Goal: Communication & Community: Ask a question

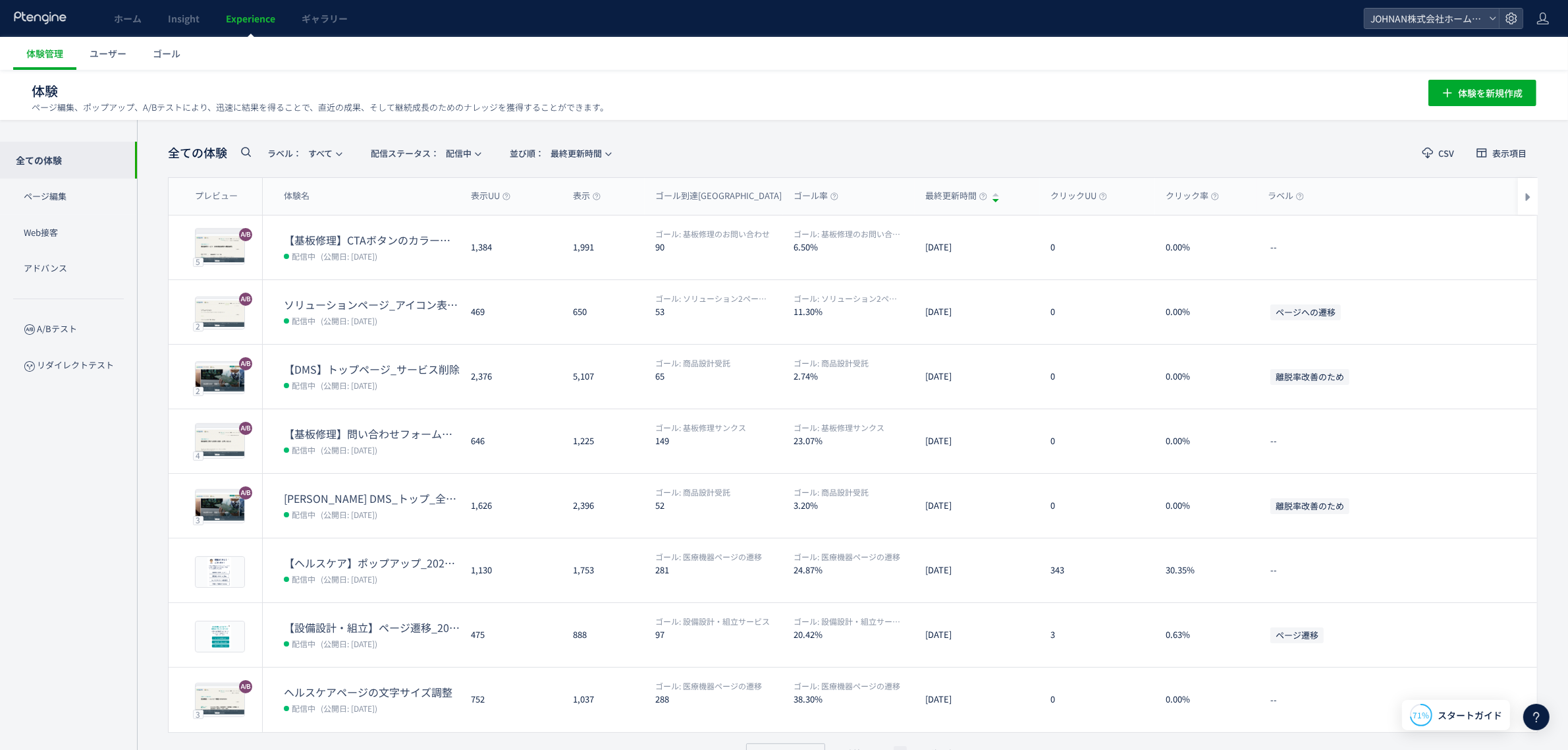
click at [1544, 720] on div at bounding box center [1536, 717] width 26 height 26
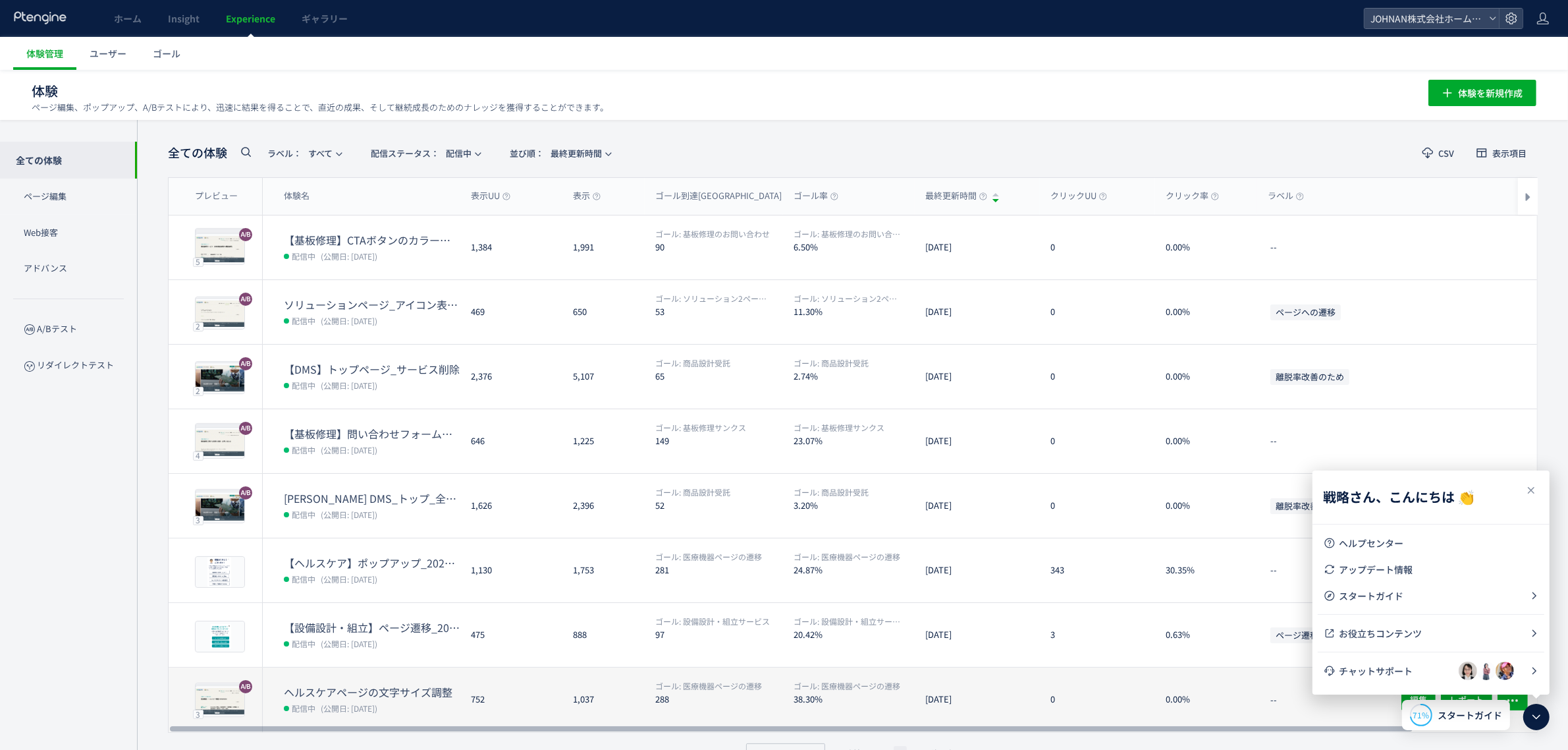
click at [1397, 667] on span "チャットサポート" at bounding box center [1399, 670] width 120 height 13
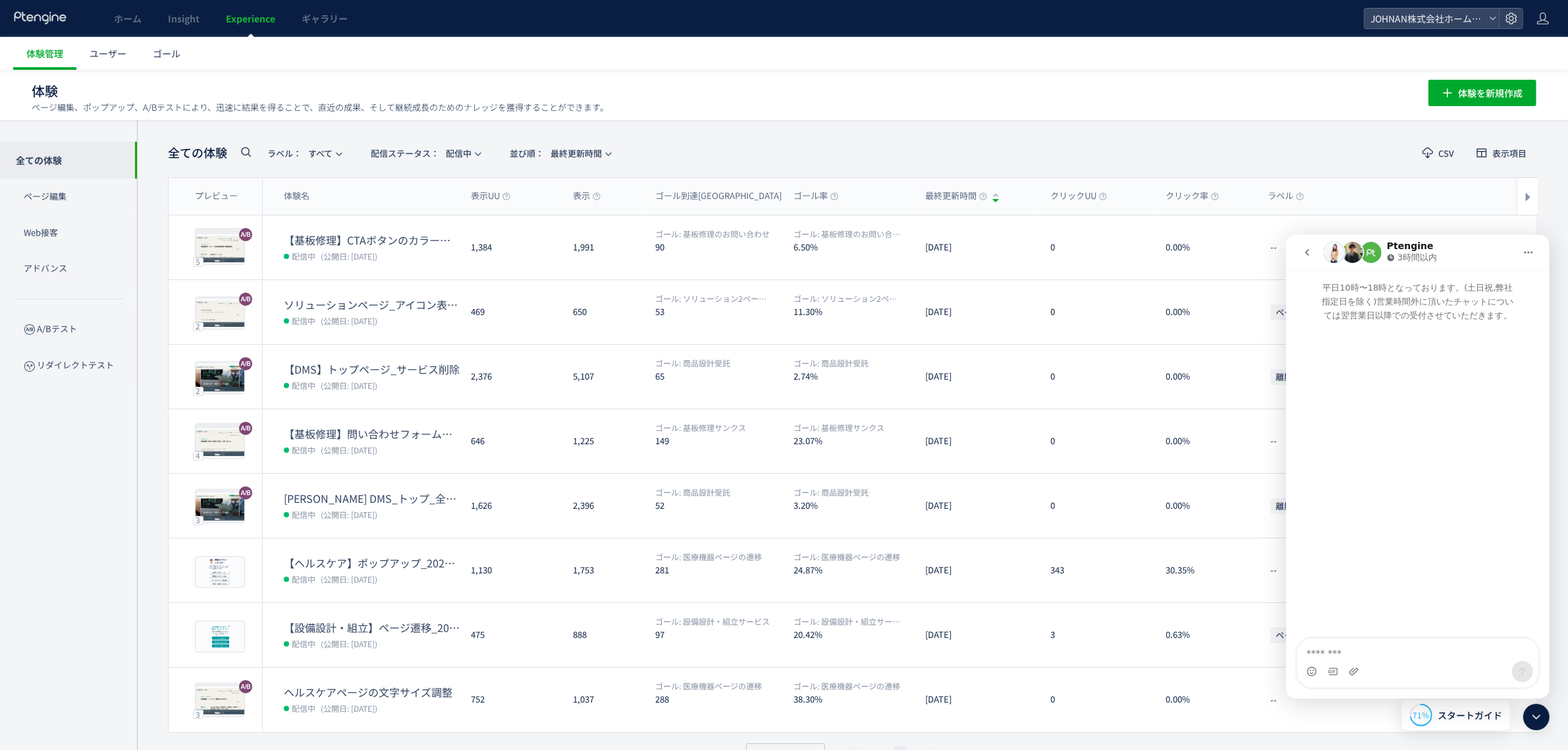
click at [1376, 310] on p "平日10時〜18時となっております。(土日祝,弊社指定日を除く)営業時間外に頂いたチャットについては翌営業日以降での受付させていただきます。" at bounding box center [1417, 295] width 264 height 52
click at [1315, 251] on button "go back" at bounding box center [1306, 252] width 25 height 25
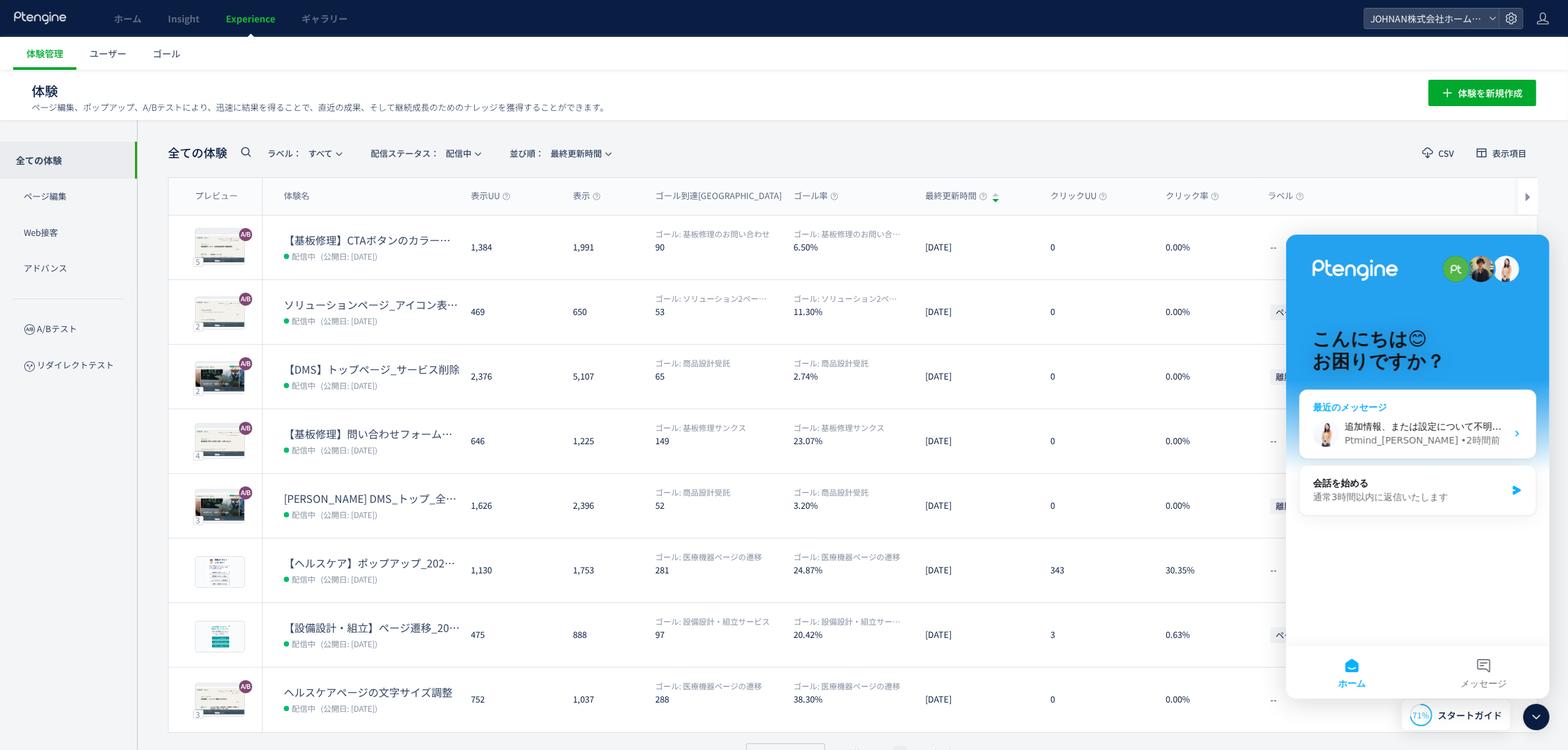
click at [1424, 429] on span "追加情報、または設定について不明点はございますでしょうか。☺️" at bounding box center [1483, 425] width 278 height 11
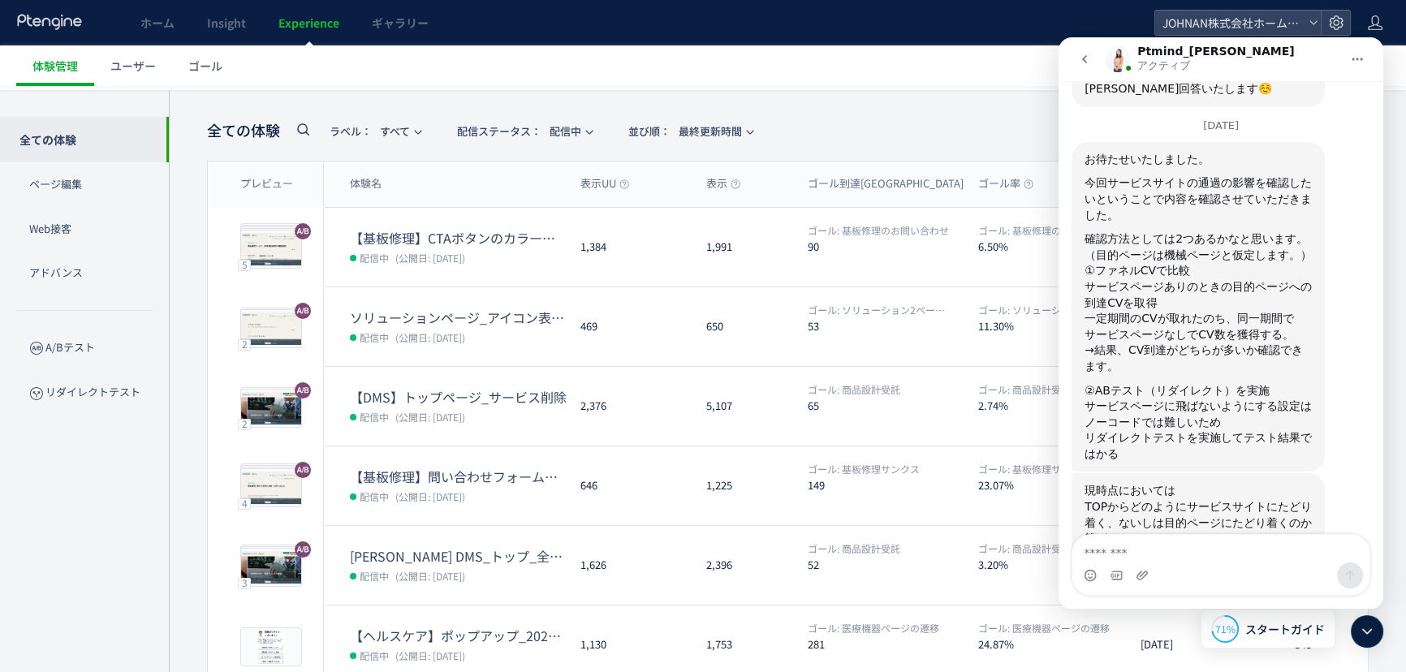
scroll to position [856, 0]
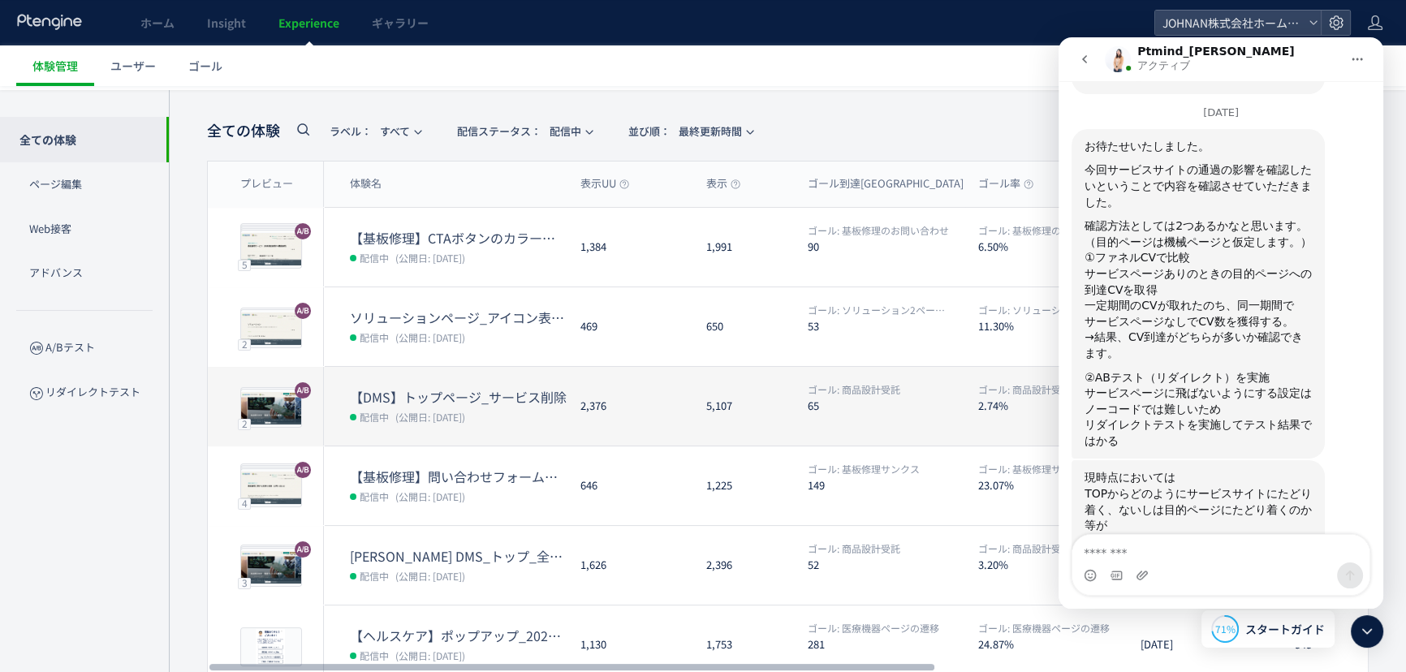
click at [523, 413] on dd "配信中 (公開日: [DATE])" at bounding box center [459, 416] width 218 height 21
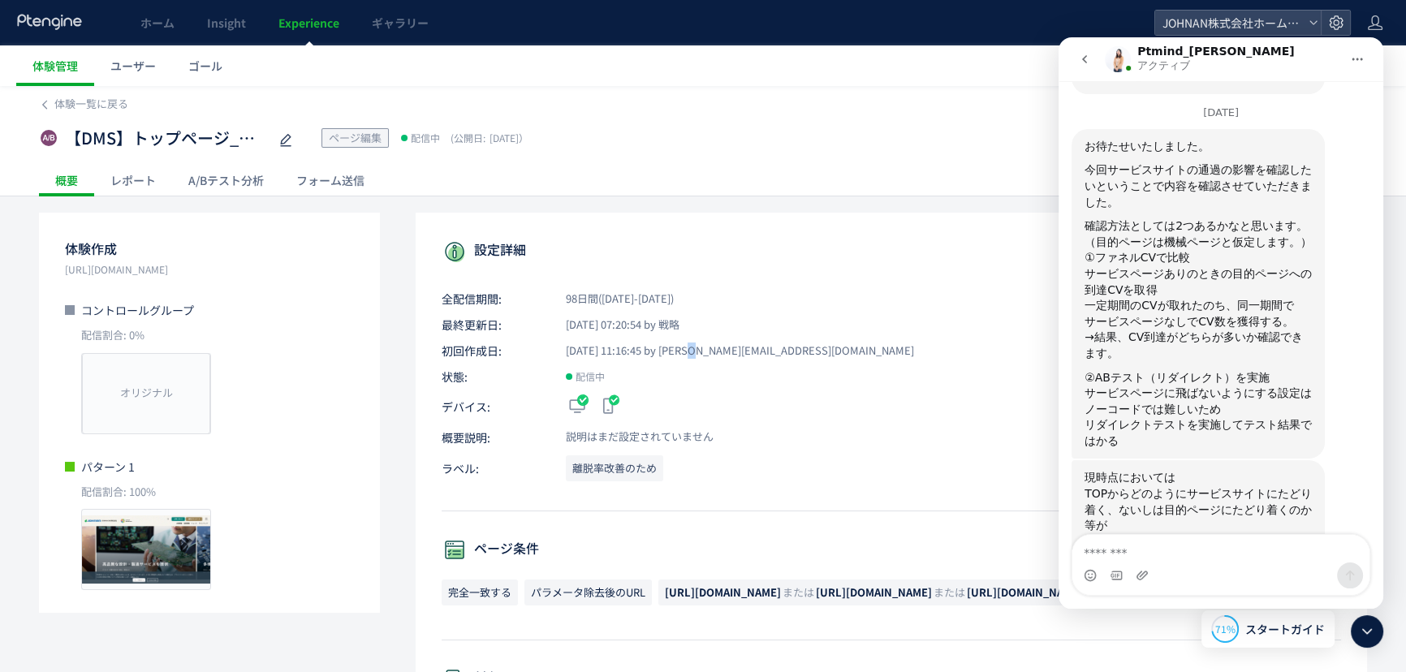
click at [689, 356] on span "[DATE] 11:16:45 by [PERSON_NAME][EMAIL_ADDRESS][DOMAIN_NAME]" at bounding box center [730, 350] width 367 height 15
click at [221, 177] on div "A/Bテスト分析" at bounding box center [226, 180] width 108 height 32
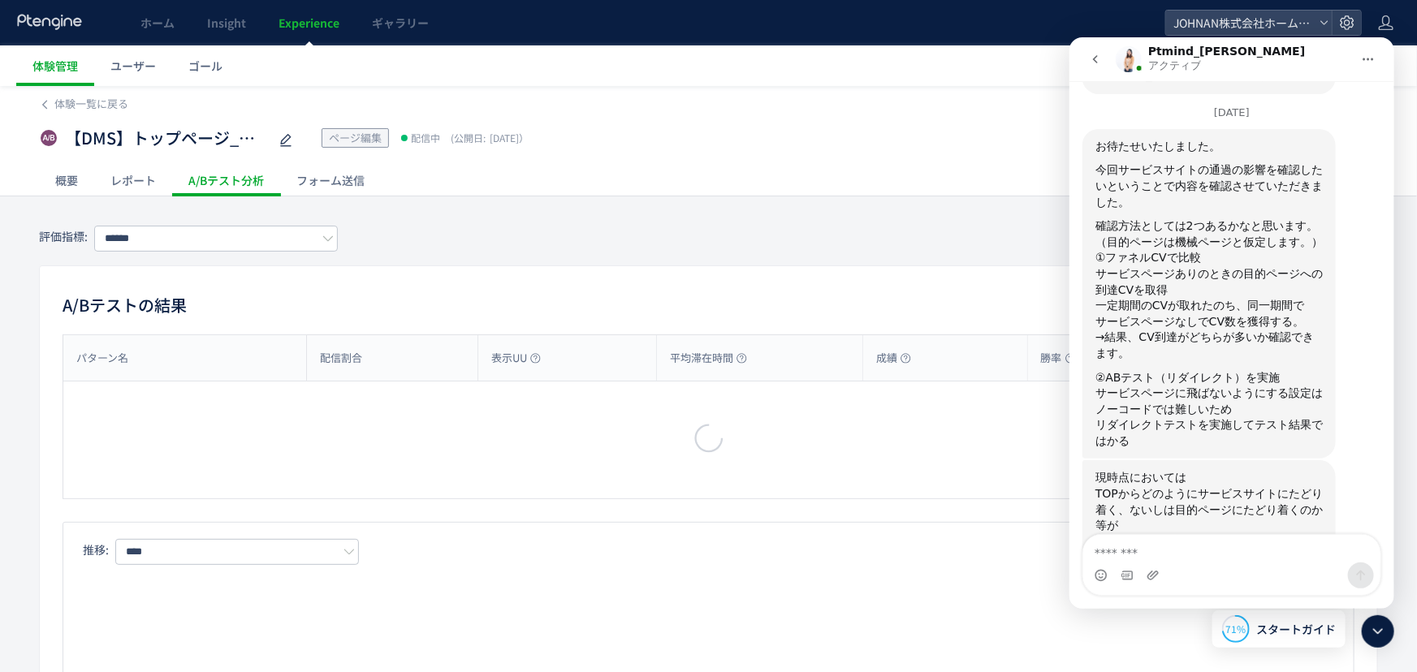
type input "******"
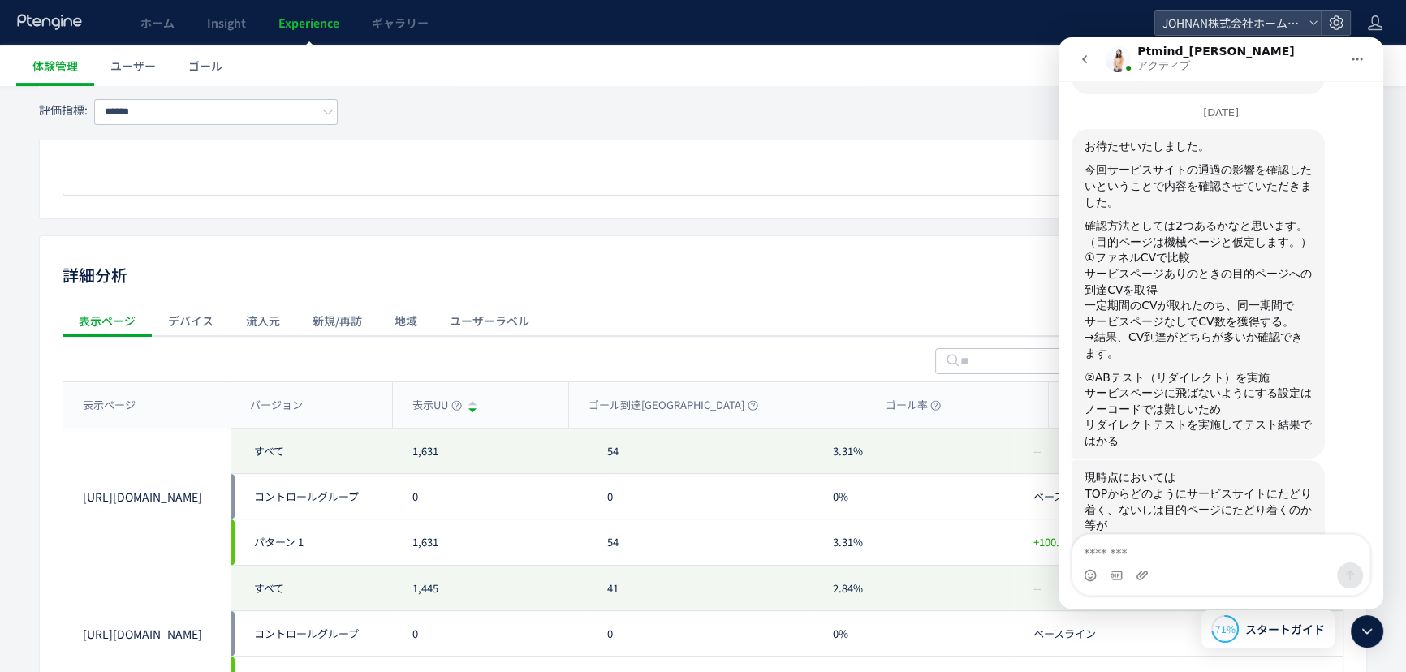
scroll to position [1176, 0]
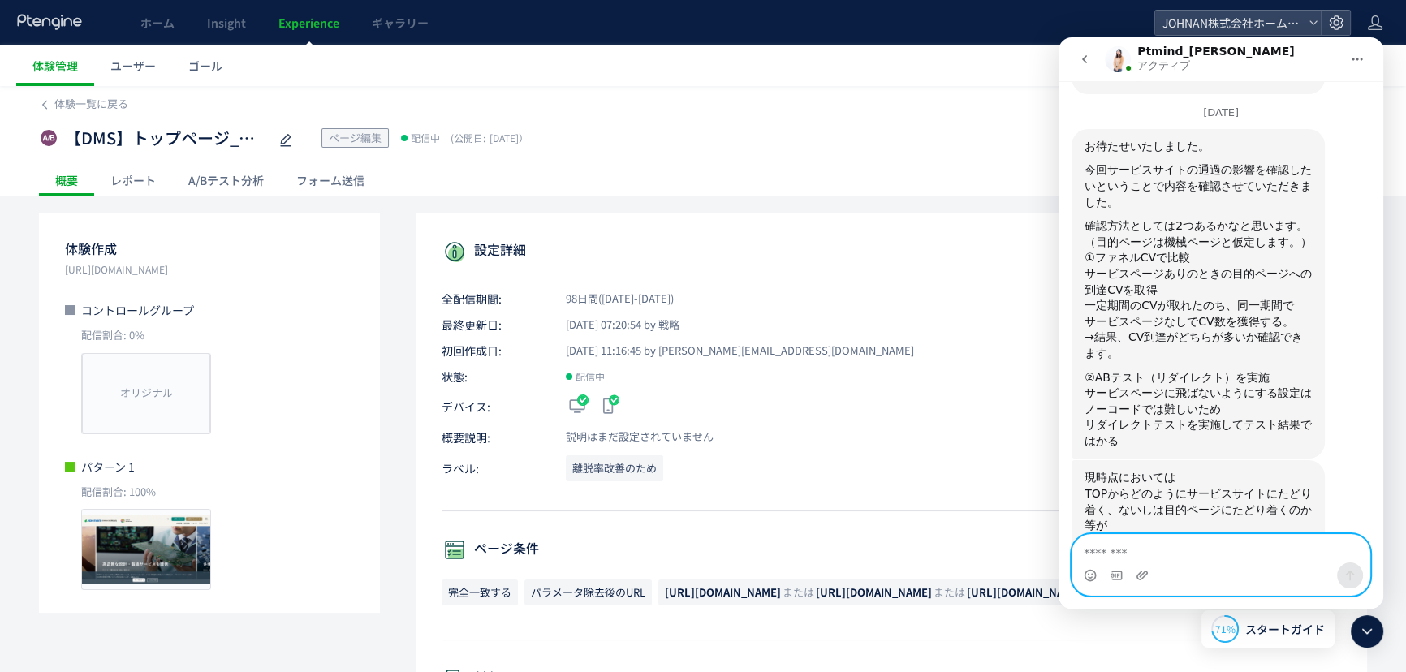
click at [1140, 541] on textarea "メッセージ..." at bounding box center [1220, 549] width 297 height 28
click at [1154, 552] on textarea "メッセージ..." at bounding box center [1220, 549] width 297 height 28
type textarea "*"
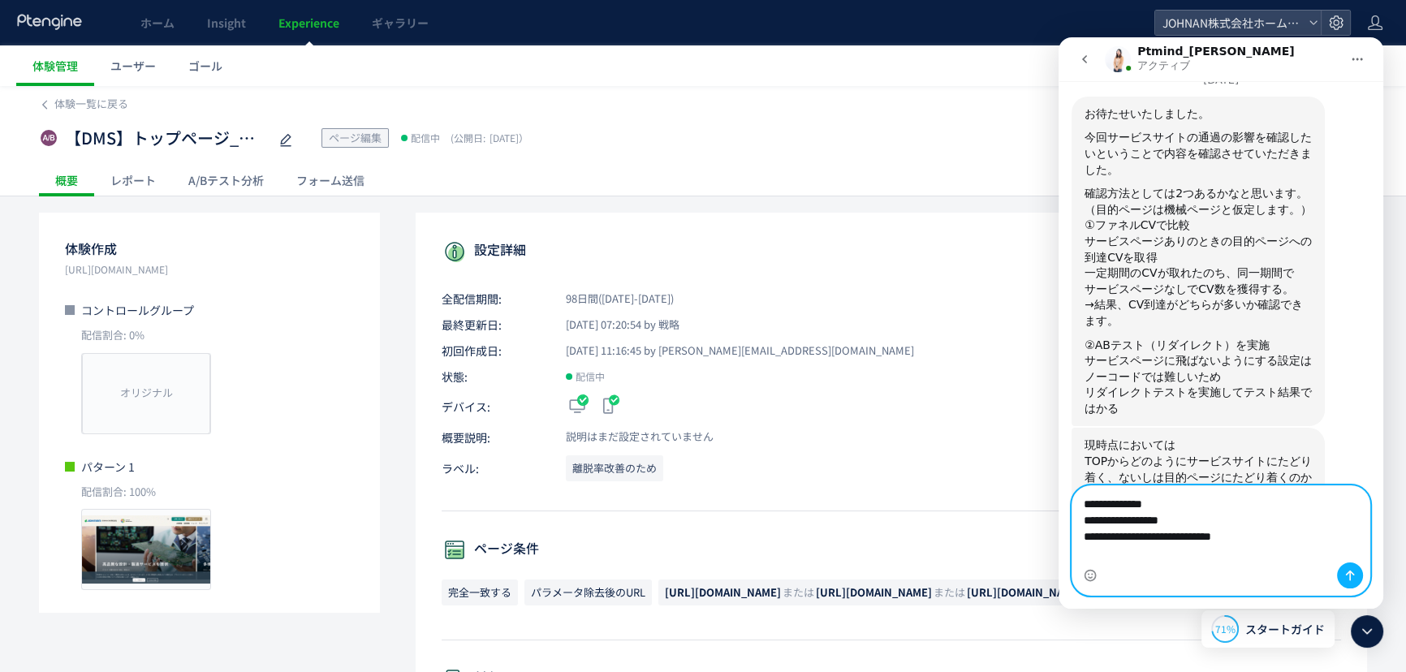
scroll to position [904, 0]
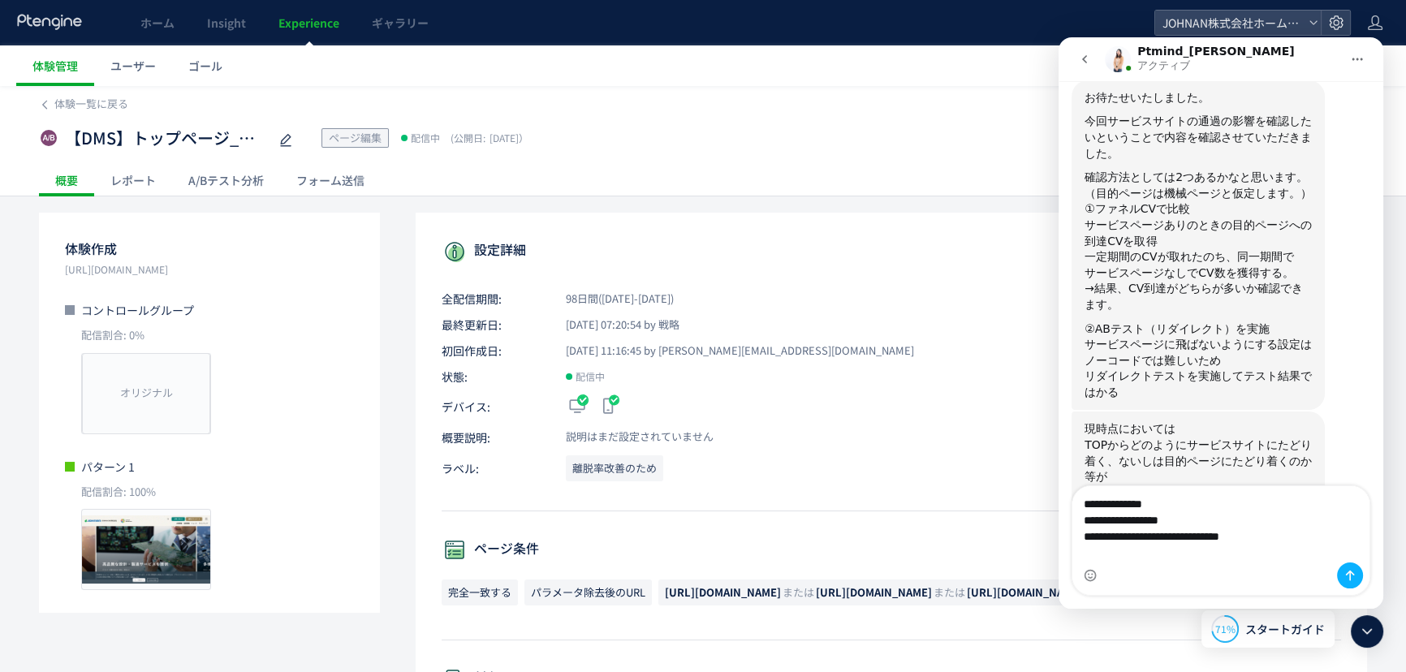
click at [1146, 581] on div "Intercom Messenger" at bounding box center [1220, 576] width 297 height 26
click at [1120, 577] on div "Intercom Messenger" at bounding box center [1220, 576] width 297 height 26
click at [1171, 555] on textarea "**********" at bounding box center [1220, 524] width 297 height 76
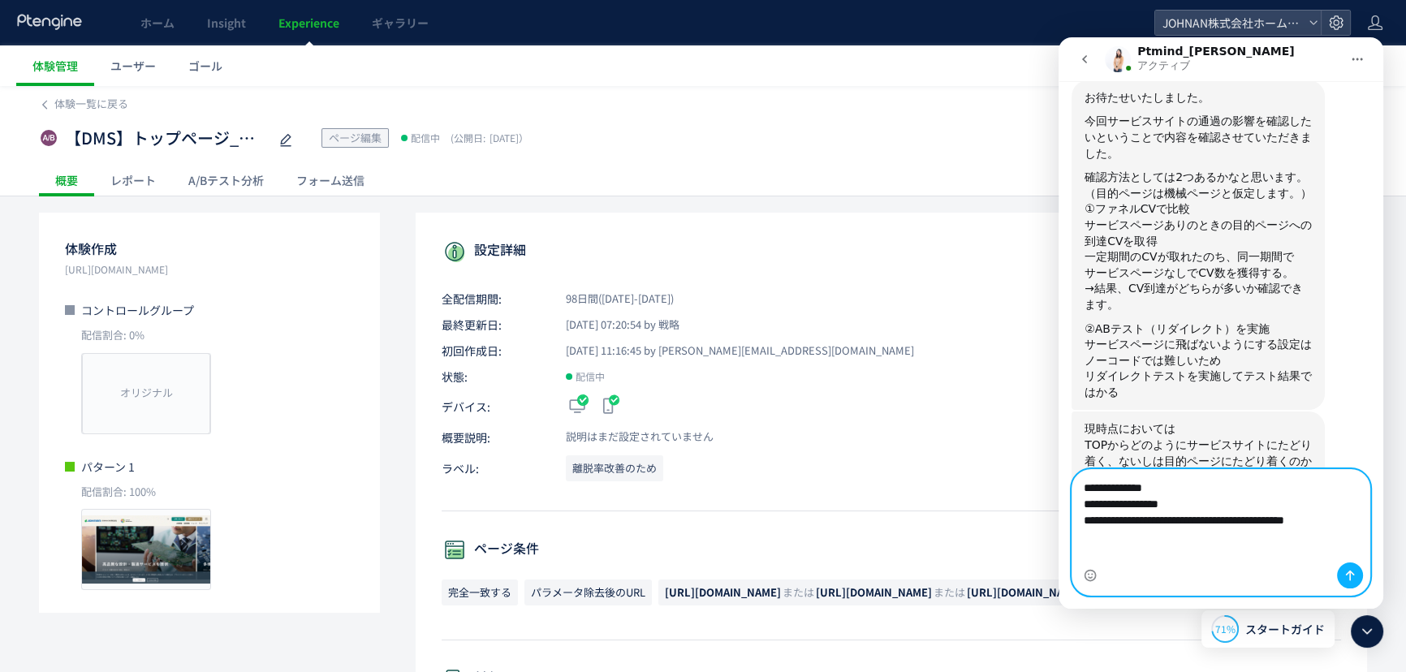
type textarea "**********"
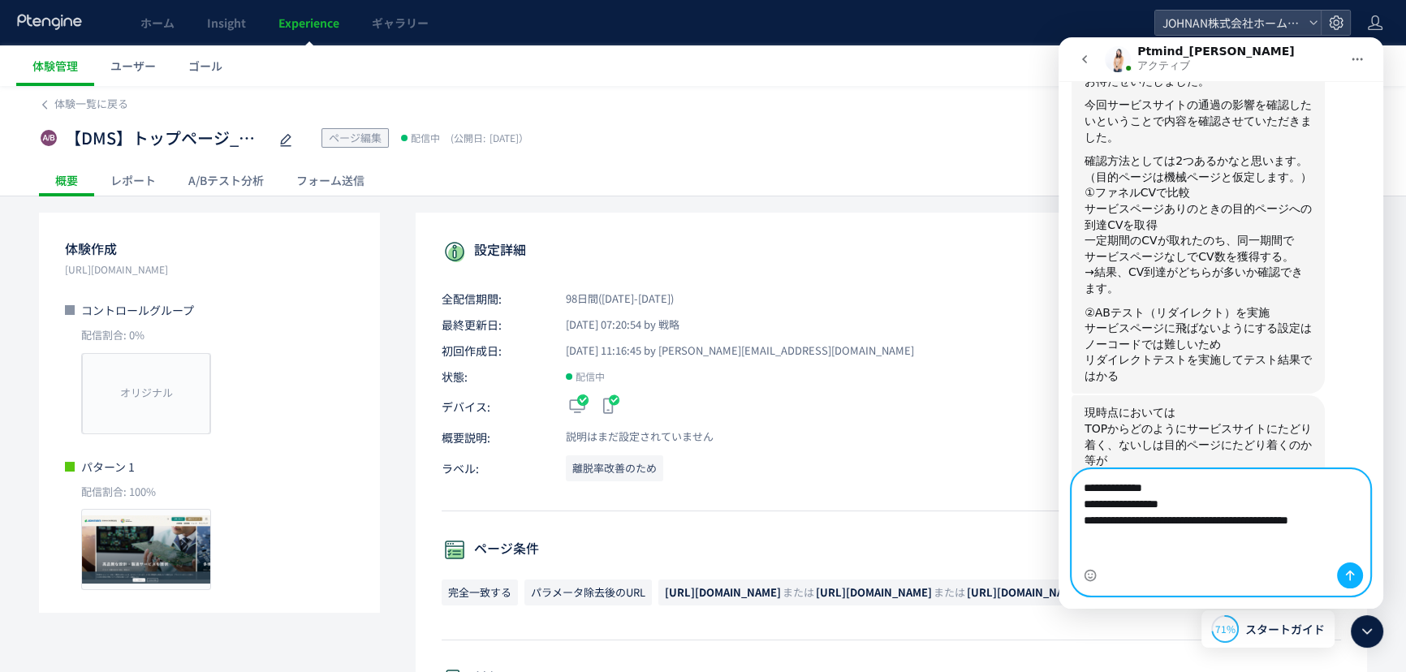
paste textarea "メッセージ..."
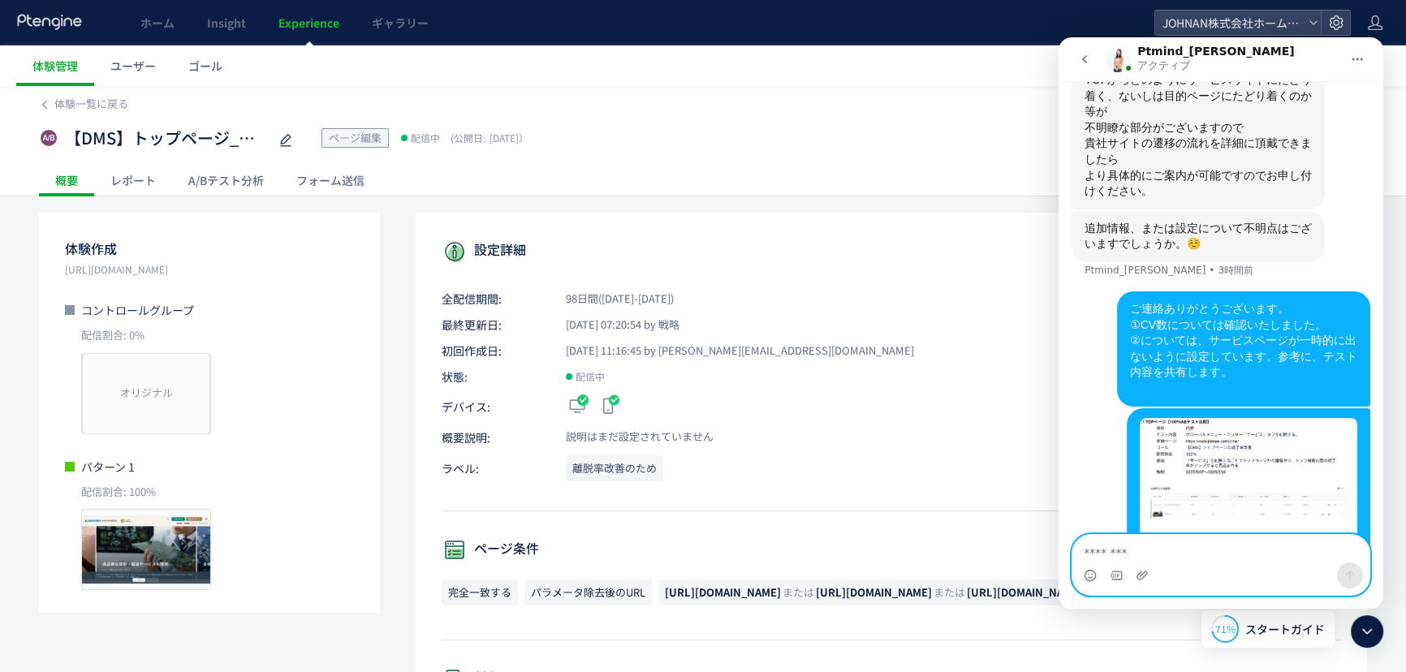
scroll to position [579, 0]
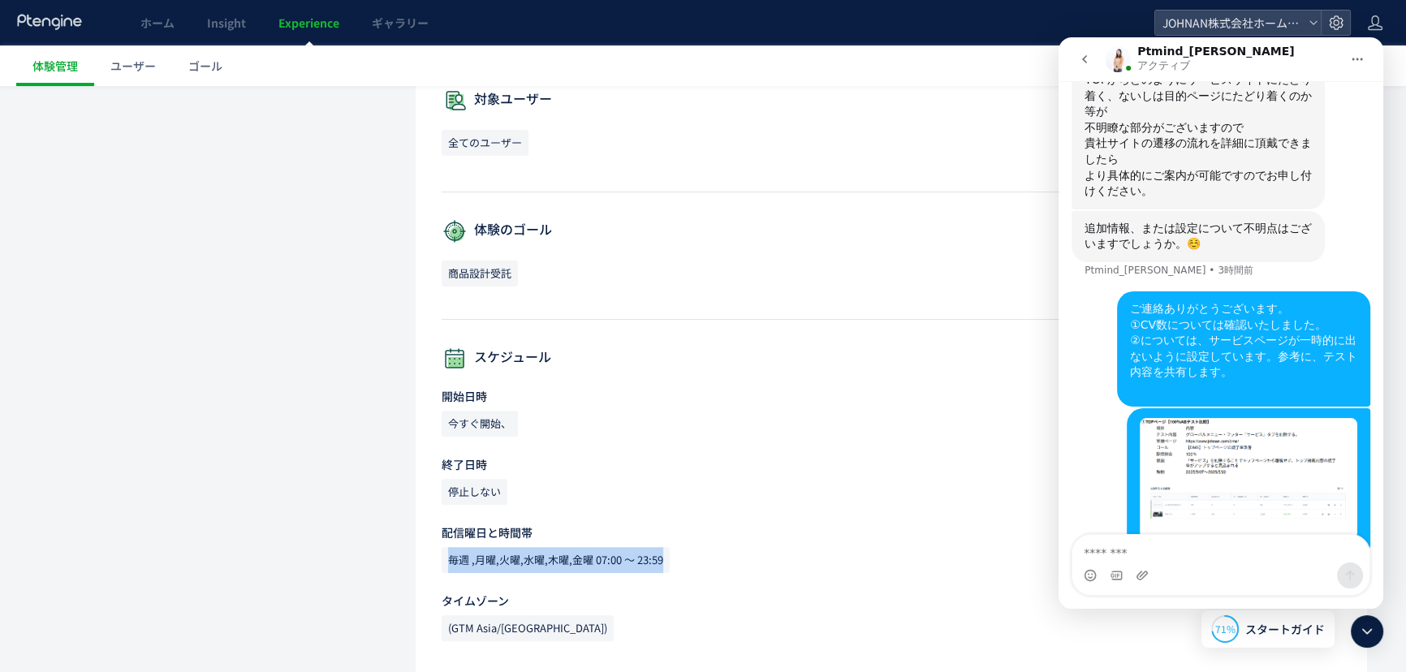
drag, startPoint x: 706, startPoint y: 566, endPoint x: 543, endPoint y: 561, distance: 163.3
click at [438, 550] on div "設定詳細 全配信期間: 98日間([DATE]-[DATE]) 最終更新日: [DATE] 07:20:54 by 戦略 初回作成日: [DATE] 11:1…" at bounding box center [892, 154] width 952 height 1040
copy span "毎週 ,月曜,火曜,水曜,木曜,金曜 07:00 〜 23:59"
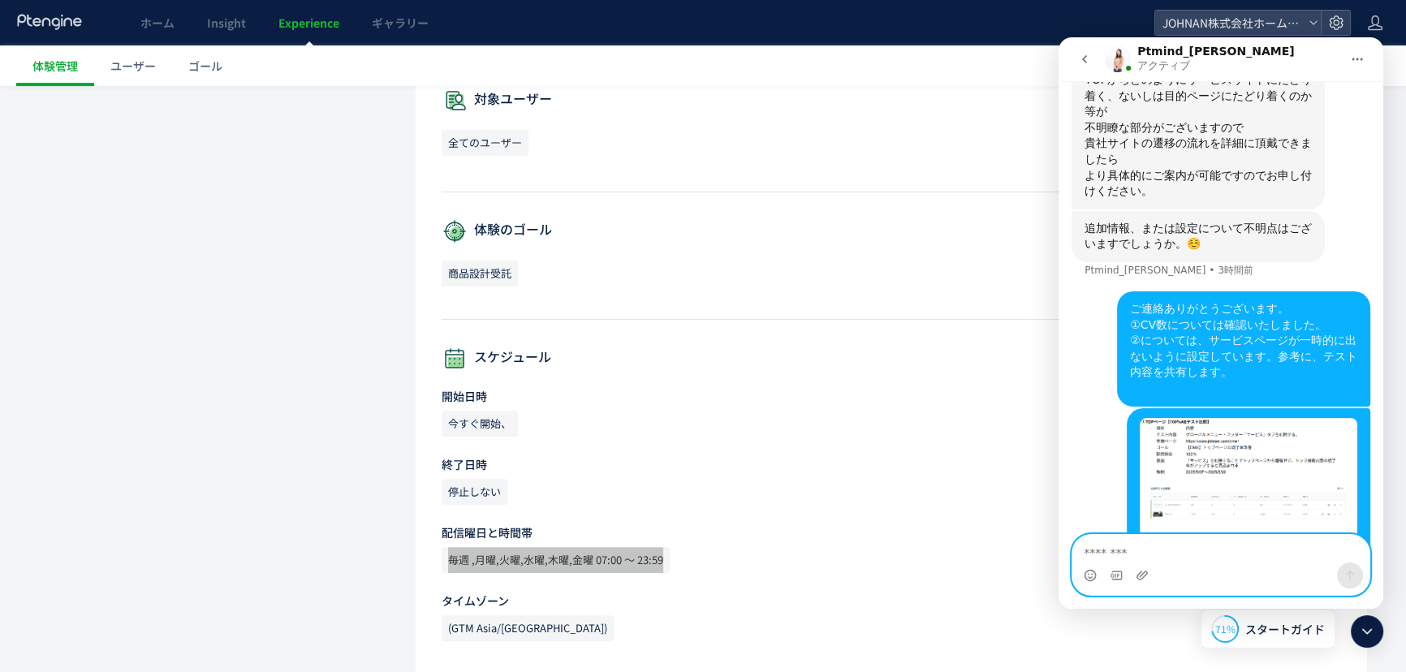
click at [1140, 556] on textarea "メッセージ..." at bounding box center [1220, 549] width 297 height 28
type textarea "*"
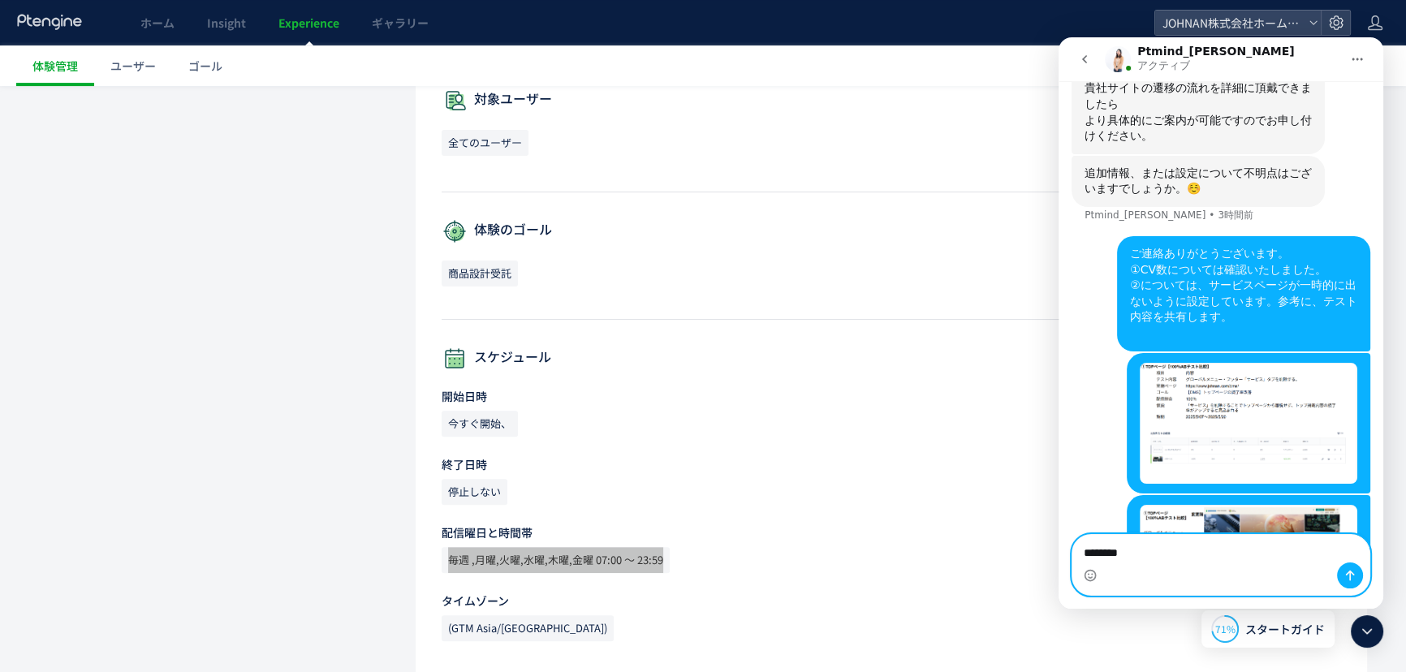
scroll to position [1332, 0]
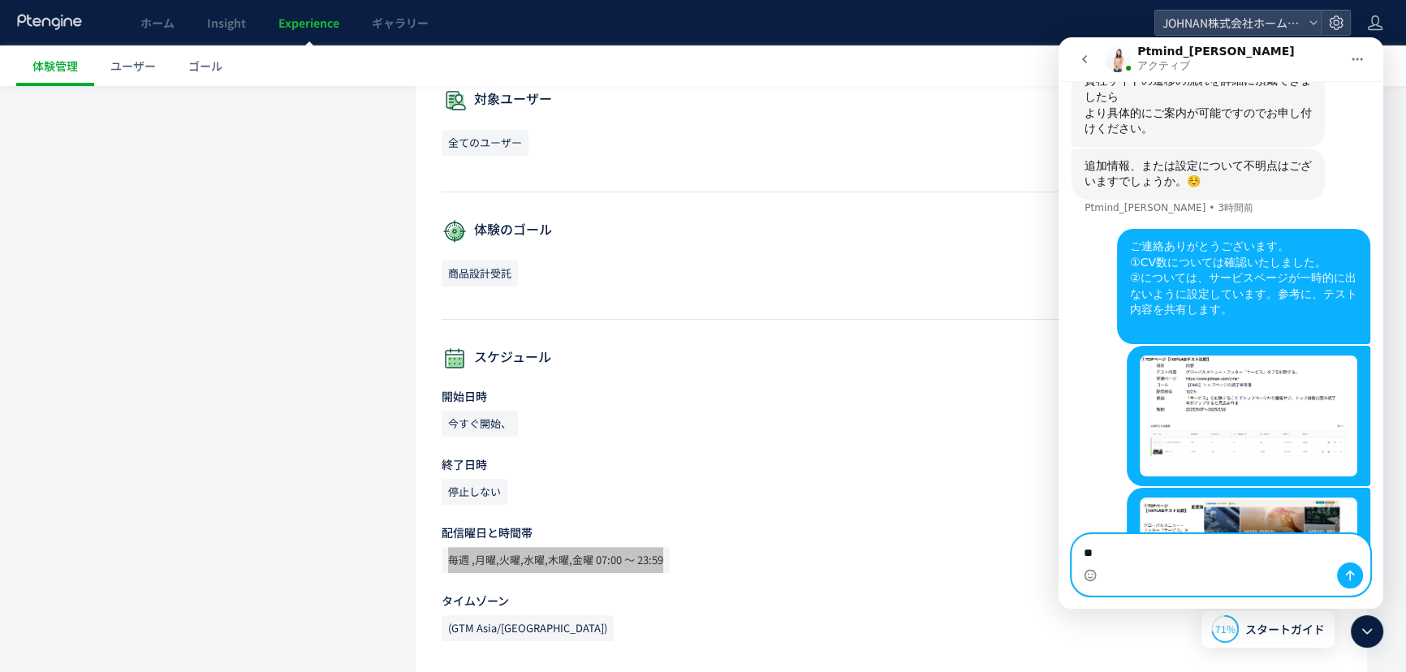
type textarea "*"
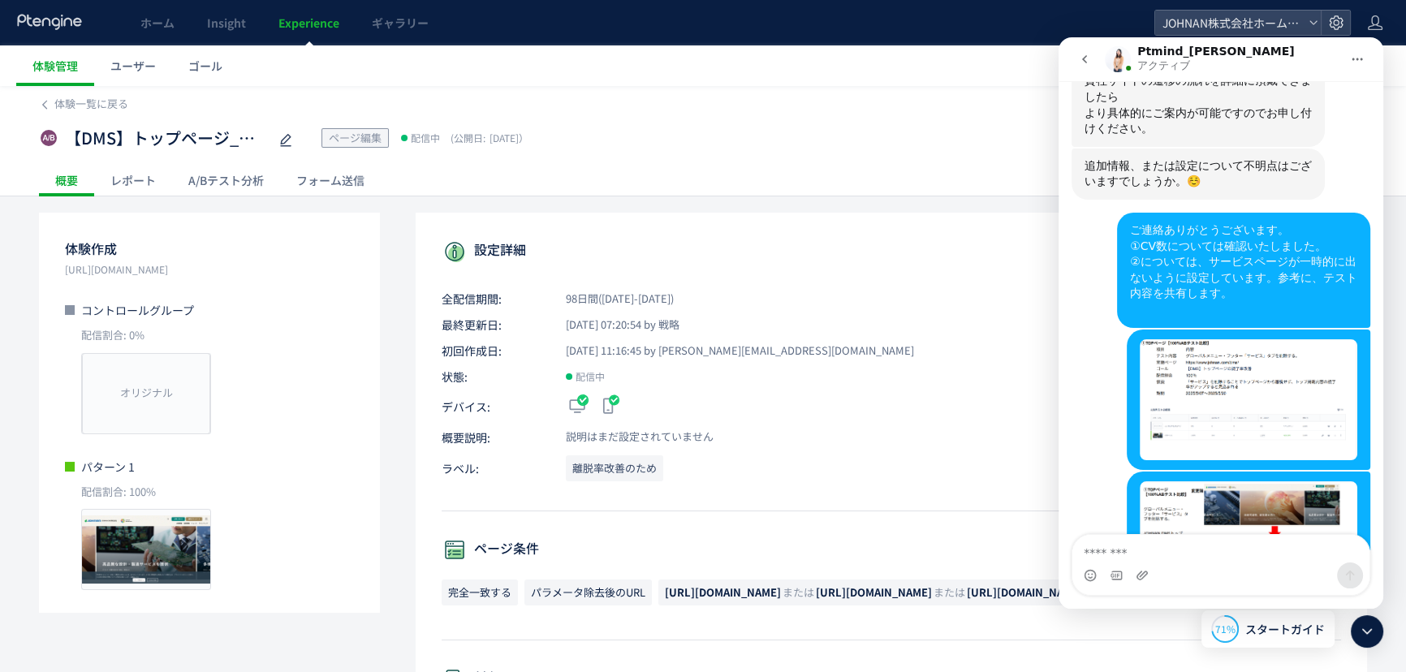
scroll to position [1350, 0]
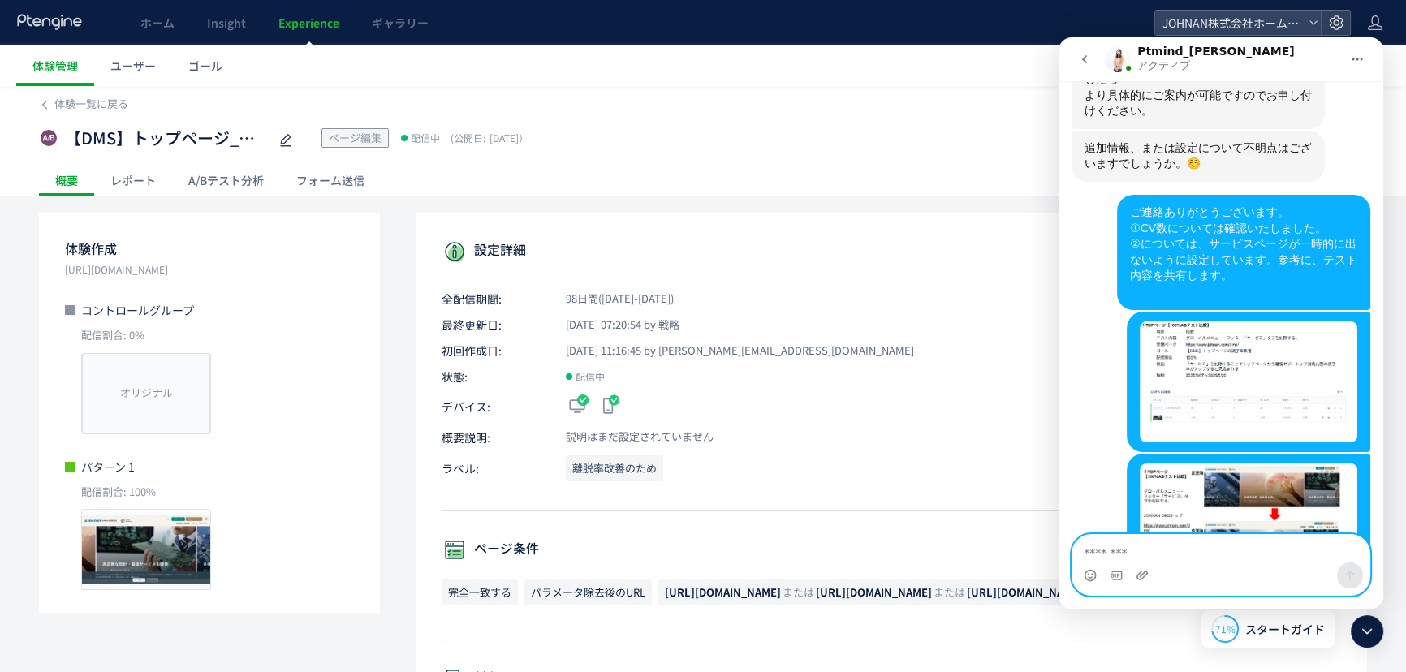
click at [1141, 555] on textarea "メッセージ..." at bounding box center [1220, 549] width 297 height 28
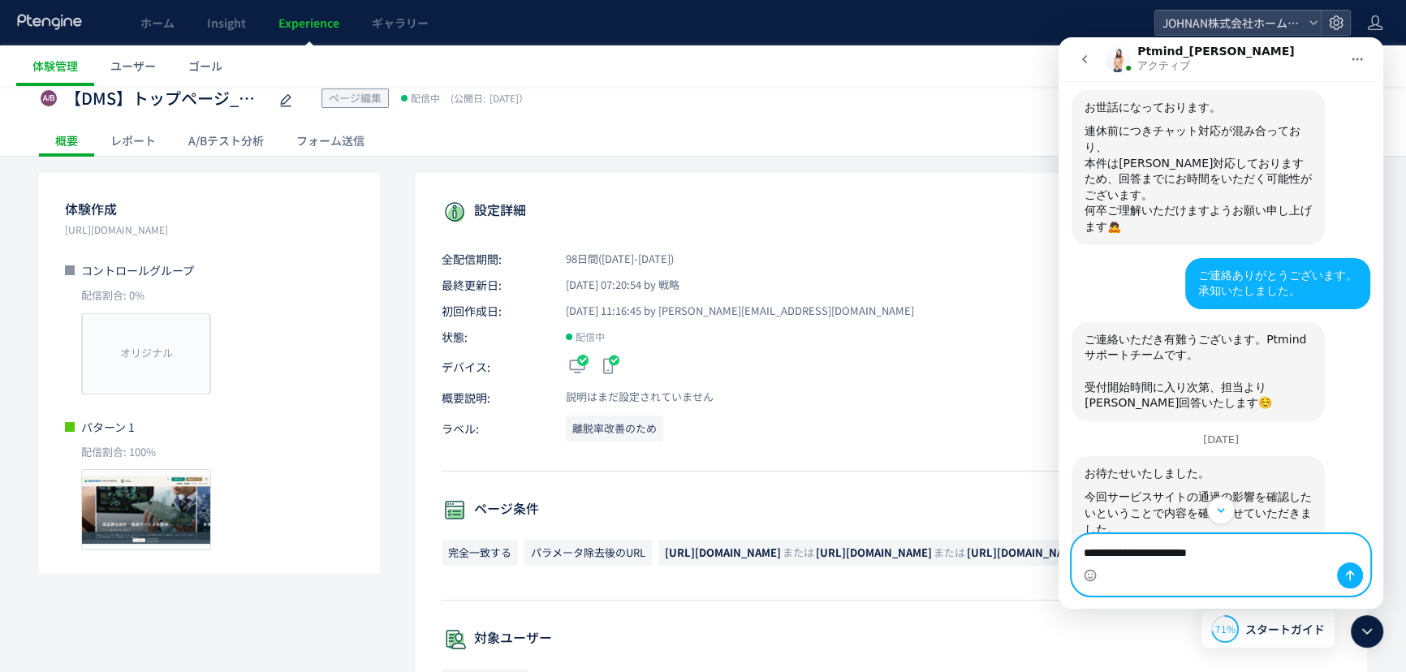
scroll to position [940, 0]
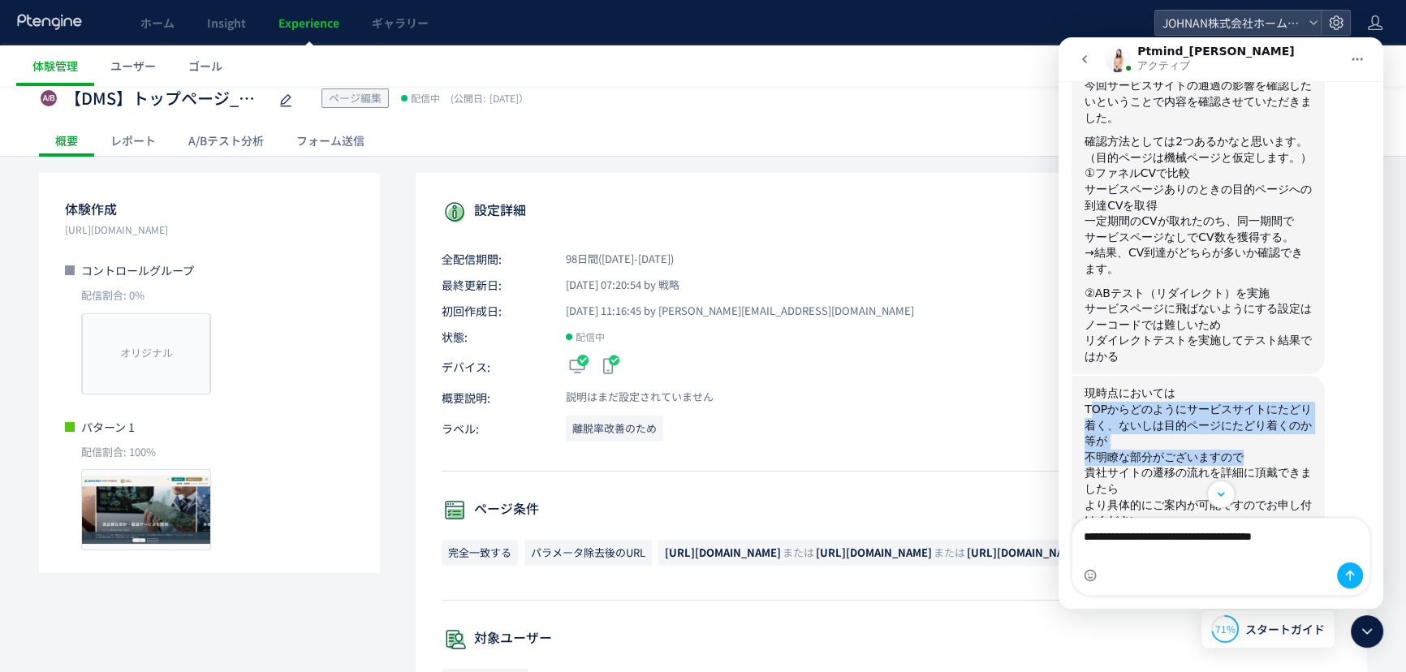
drag, startPoint x: 1102, startPoint y: 269, endPoint x: 1303, endPoint y: 294, distance: 202.9
click at [1303, 386] on div "現時点においては TOPからどのようにサービスサイトにたどり着く、ないしは目的ページにたどり着くのか等が 不明瞭な部分がございますので 貴社サイトの遷移の流れ…" at bounding box center [1198, 457] width 227 height 143
click at [1214, 450] on div "不明瞭な部分がございますので" at bounding box center [1198, 458] width 227 height 16
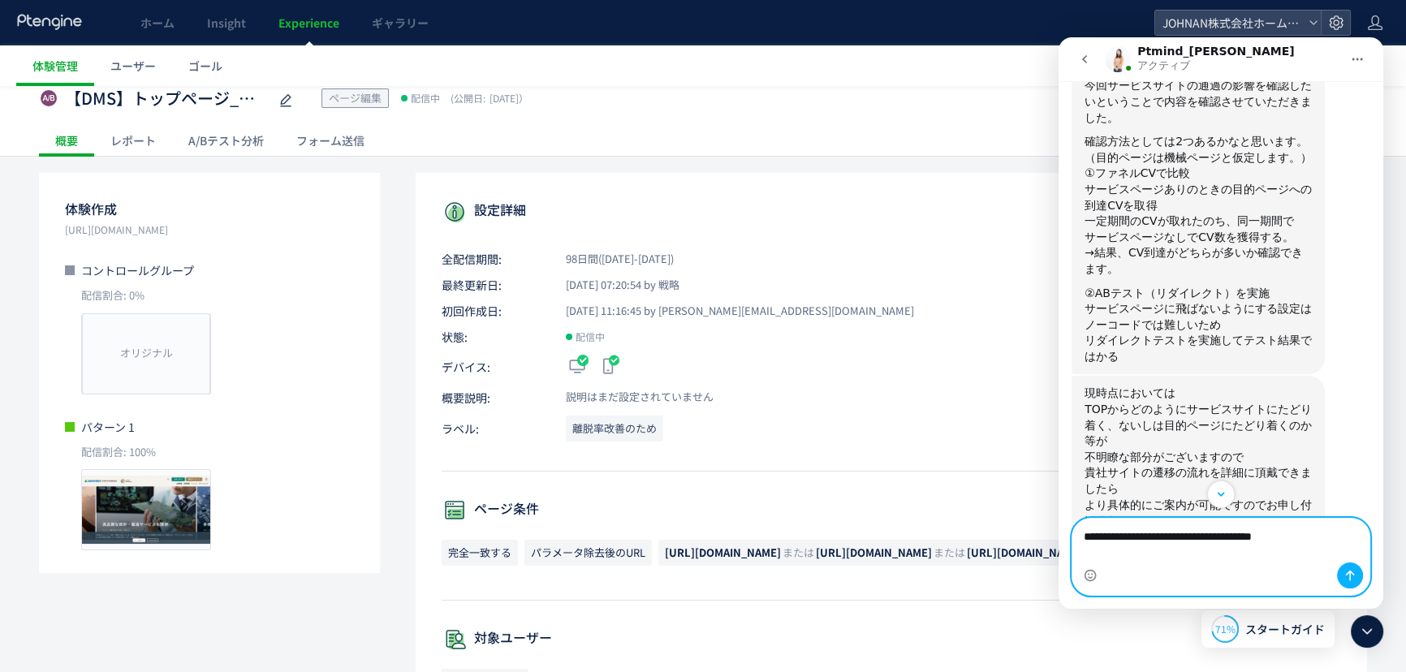
click at [1191, 555] on textarea "**********" at bounding box center [1220, 541] width 297 height 44
drag, startPoint x: 1185, startPoint y: 555, endPoint x: 1090, endPoint y: 553, distance: 95.0
click at [1090, 553] on textarea "**********" at bounding box center [1220, 541] width 297 height 44
type textarea "**********"
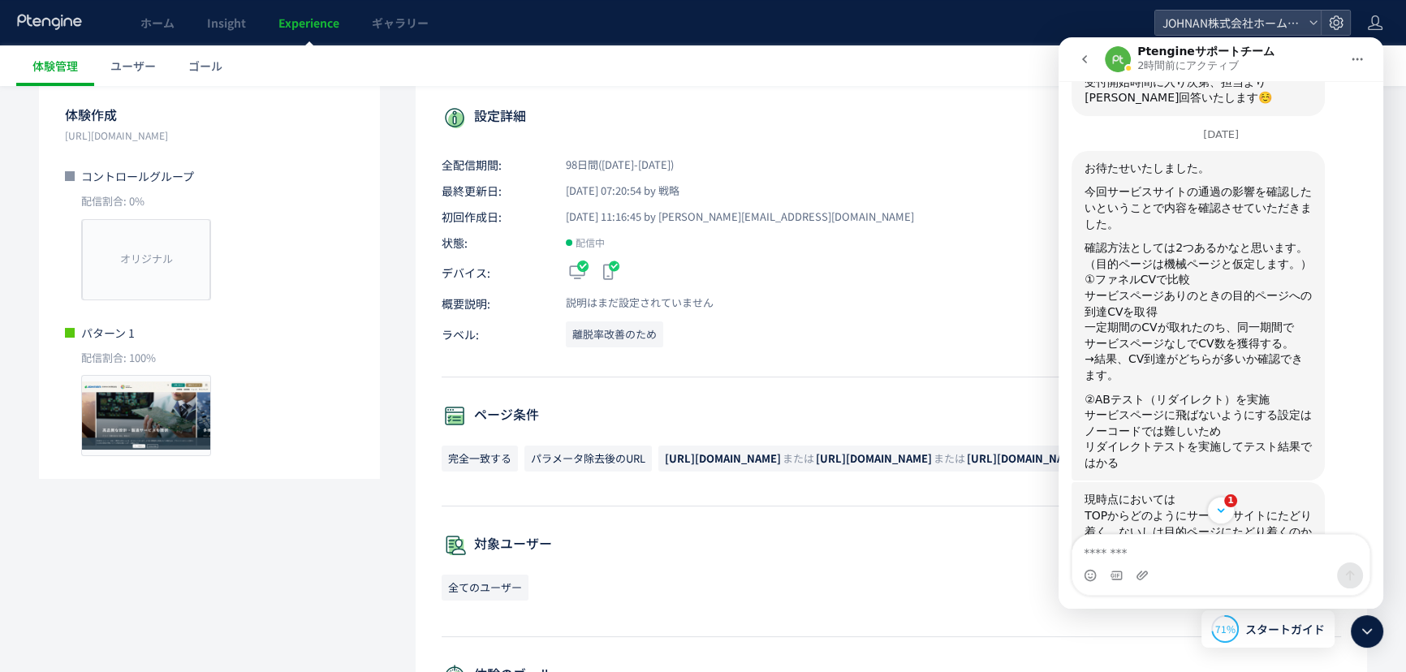
scroll to position [840, 0]
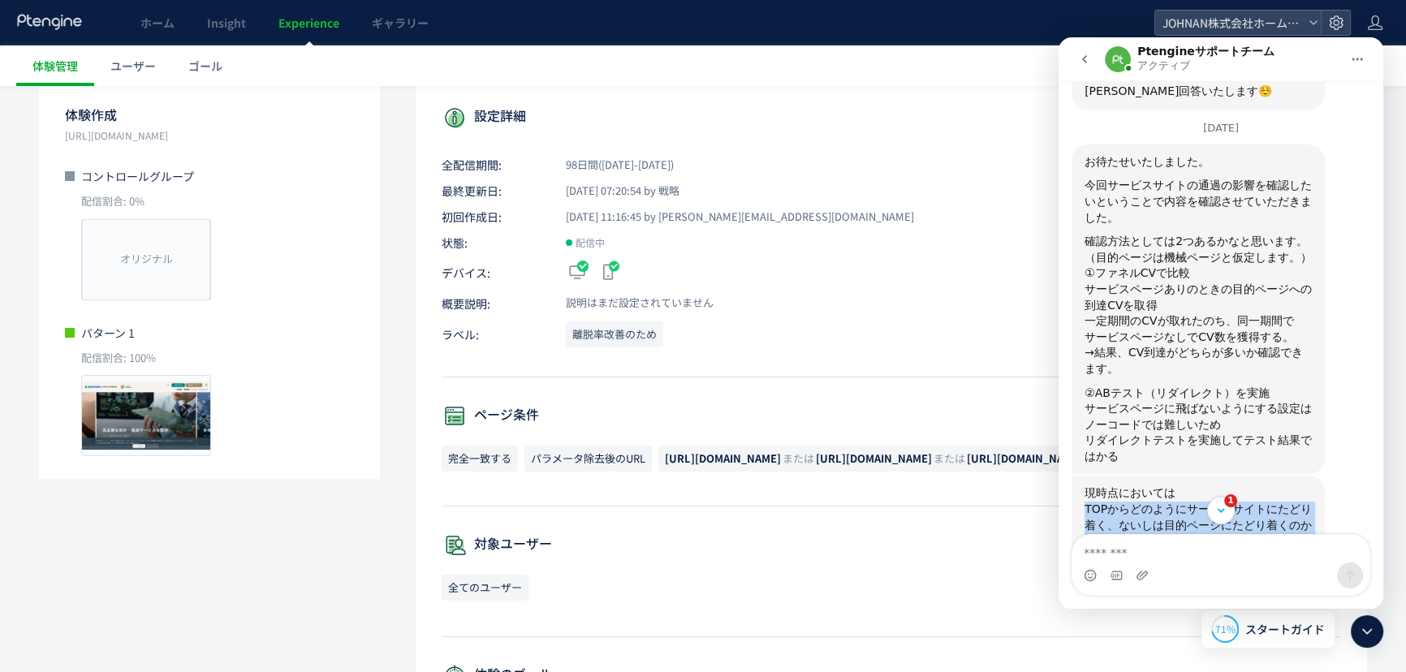
drag, startPoint x: 1085, startPoint y: 365, endPoint x: 1317, endPoint y: 445, distance: 244.9
click at [1317, 476] on div "現時点においては TOPからどのようにサービスサイトにたどり着く、ないしは目的ページにたどり着くのか等が 不明瞭な部分がございますので 貴社サイトの遷移の流れ…" at bounding box center [1198, 557] width 253 height 162
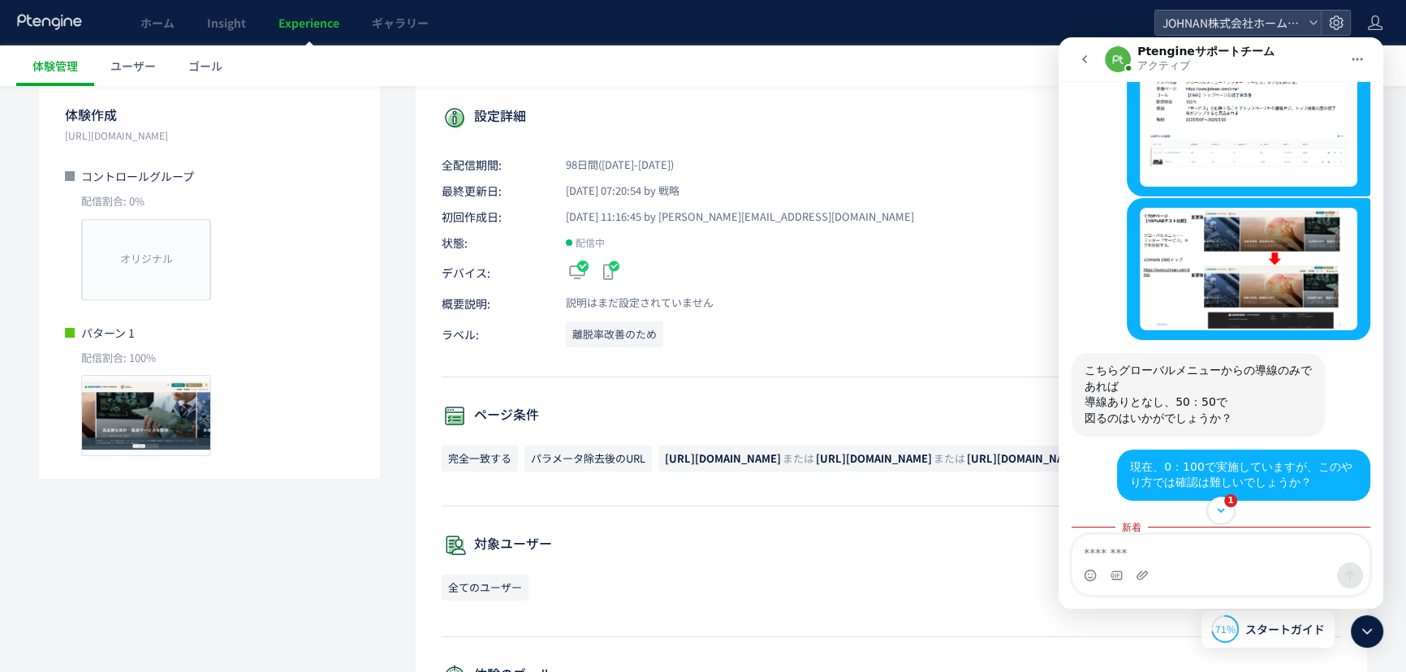
scroll to position [1632, 0]
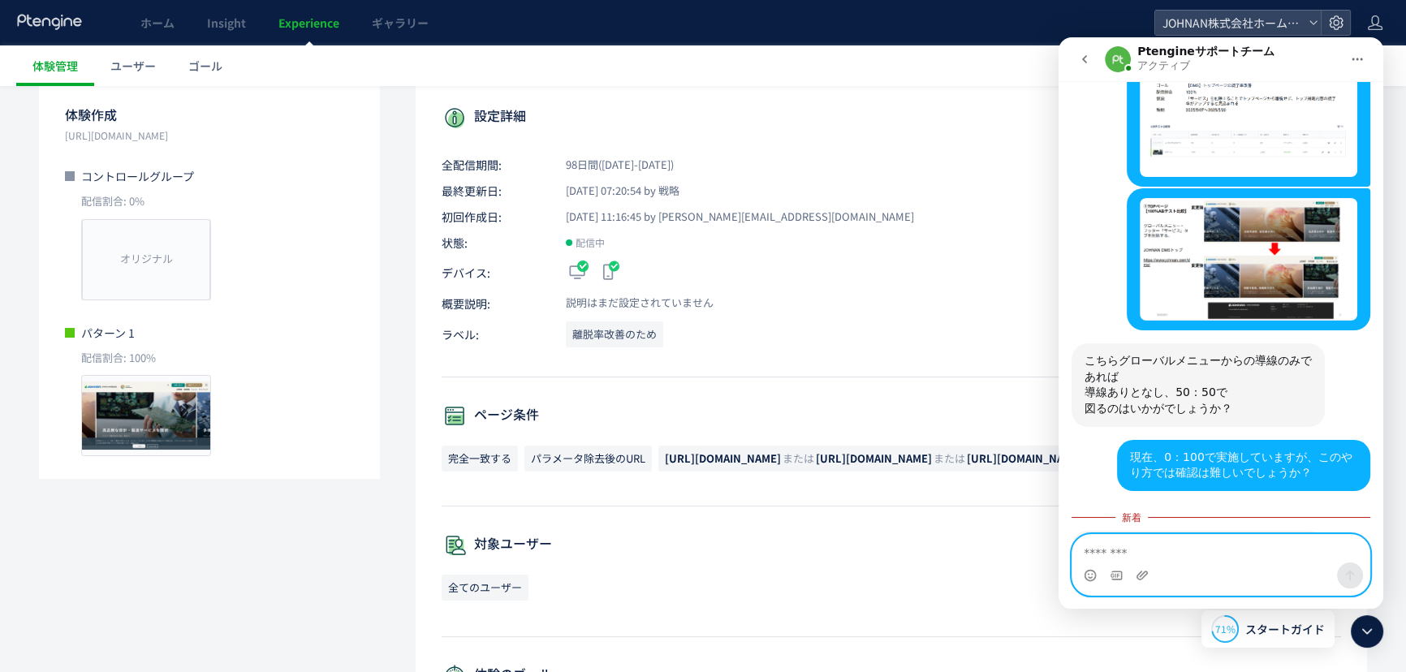
click at [1120, 548] on textarea "メッセージ..." at bounding box center [1220, 549] width 297 height 28
paste textarea "**********"
drag, startPoint x: 1107, startPoint y: 557, endPoint x: 1302, endPoint y: 550, distance: 195.0
click at [1297, 554] on textarea "**********" at bounding box center [1220, 549] width 297 height 28
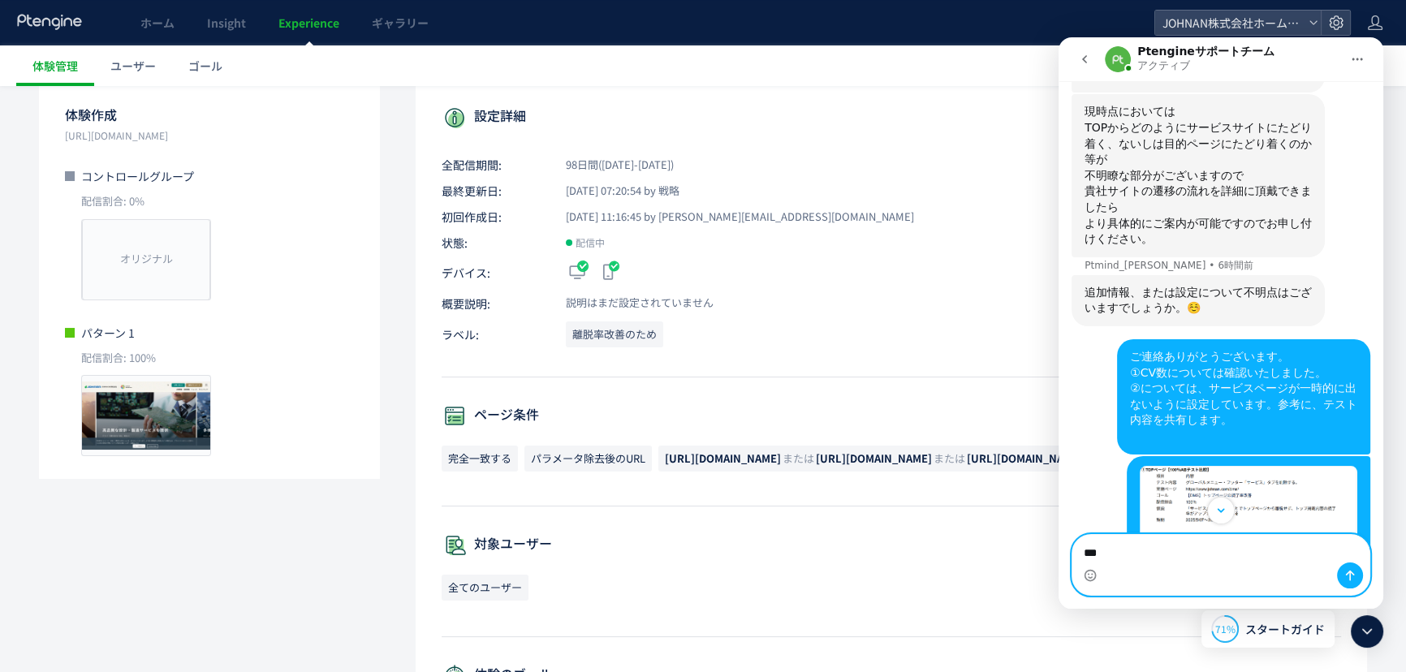
scroll to position [811, 0]
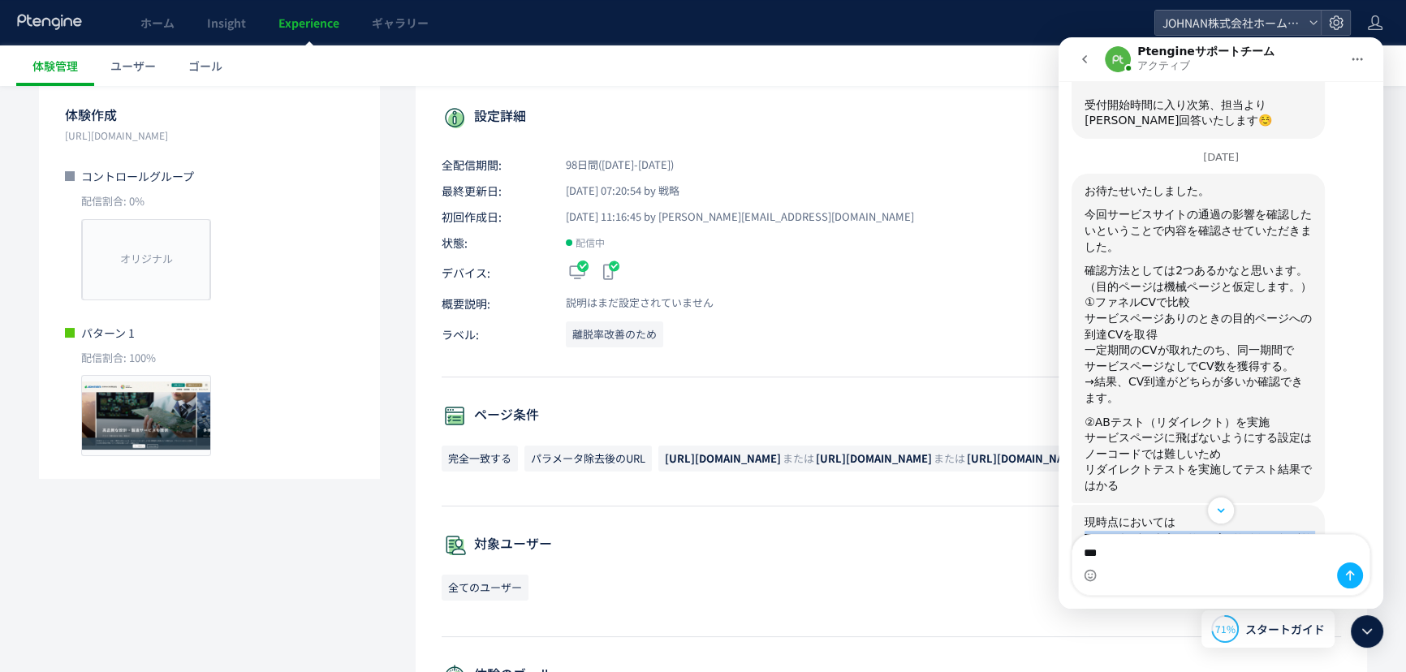
drag, startPoint x: 1154, startPoint y: 395, endPoint x: 1262, endPoint y: 407, distance: 108.6
click at [1262, 505] on div "現時点においては TOPからどのようにサービスサイトにたどり着く、ないしは目的ページにたどり着くのか等が 不明瞭な部分がございますので 貴社サイトの遷移の流れ…" at bounding box center [1198, 586] width 253 height 162
drag, startPoint x: 1087, startPoint y: 443, endPoint x: 1314, endPoint y: 444, distance: 227.3
click at [1314, 505] on div "現時点においては TOPからどのようにサービスサイトにたどり着く、ないしは目的ページにたどり着くのか等が 不明瞭な部分がございますので 貴社サイトの遷移の流れ…" at bounding box center [1198, 586] width 253 height 162
copy div "貴社サイトの遷移の流れを詳細に頂戴できましたら"
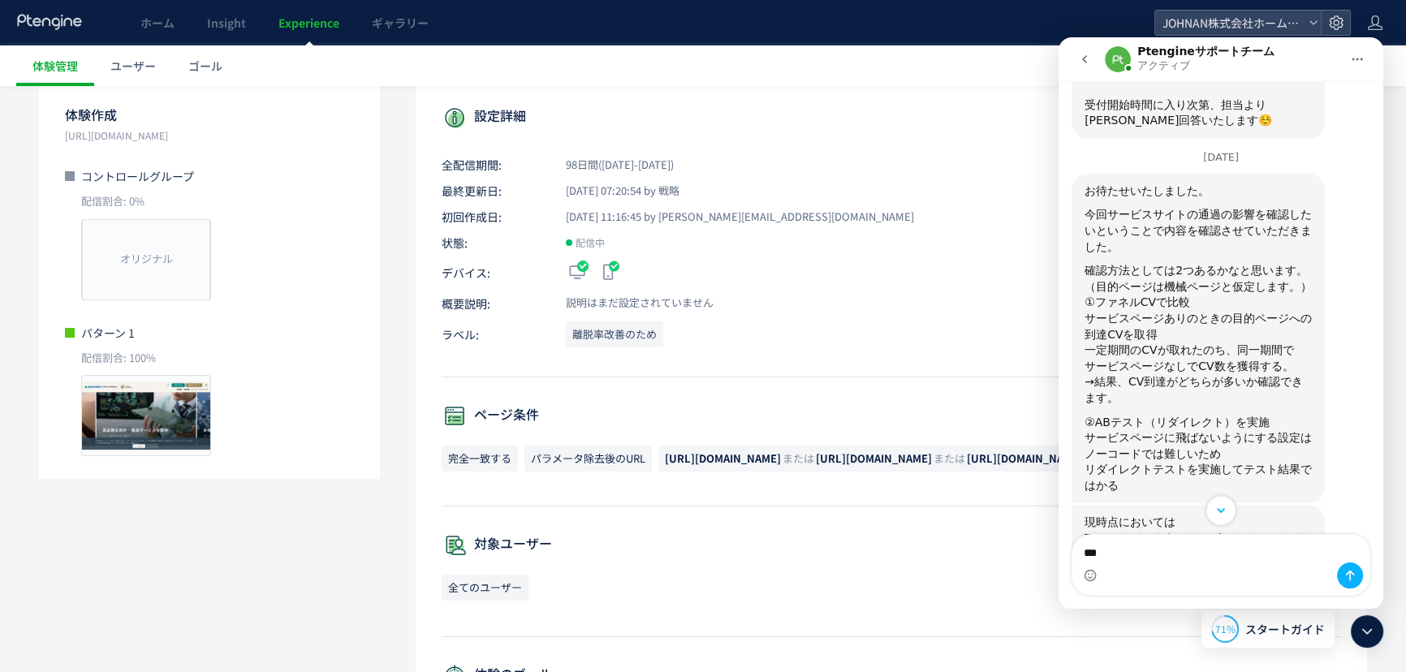
scroll to position [1222, 0]
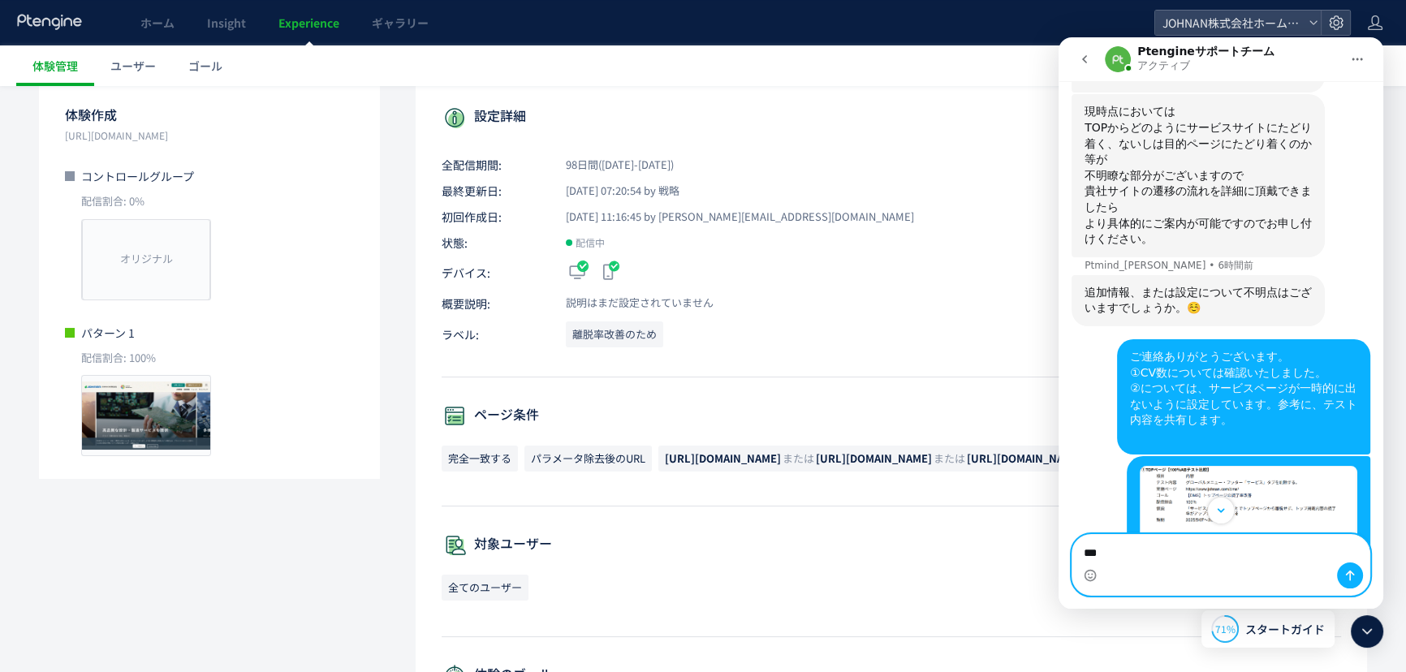
click at [1156, 556] on textarea "***" at bounding box center [1220, 549] width 297 height 28
paste textarea "**********"
drag, startPoint x: 1130, startPoint y: 551, endPoint x: 1140, endPoint y: 550, distance: 9.8
click at [1133, 546] on textarea "**********" at bounding box center [1220, 533] width 297 height 28
click at [1243, 555] on textarea "**********" at bounding box center [1220, 549] width 297 height 28
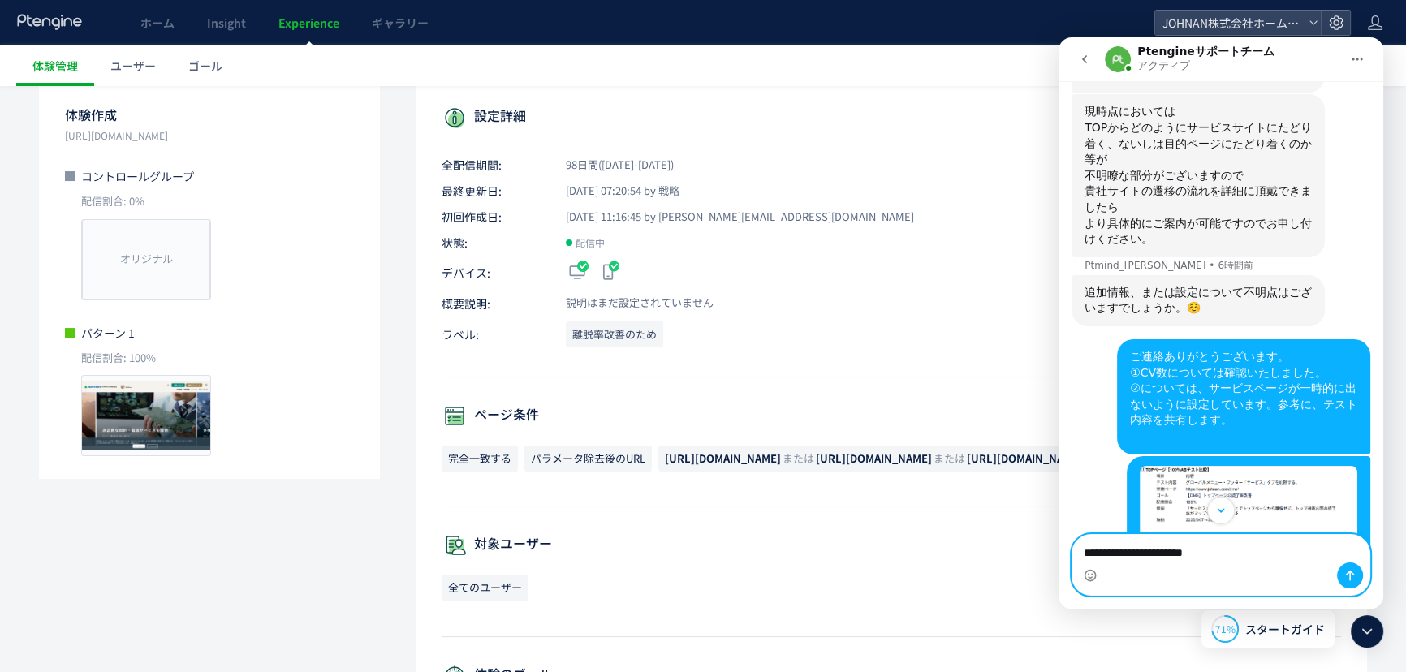
drag, startPoint x: 1226, startPoint y: 556, endPoint x: 1327, endPoint y: 543, distance: 102.3
click at [1327, 556] on textarea "**********" at bounding box center [1220, 549] width 297 height 28
click at [1319, 536] on textarea "**********" at bounding box center [1220, 541] width 297 height 44
click at [1164, 552] on textarea "**********" at bounding box center [1220, 541] width 297 height 44
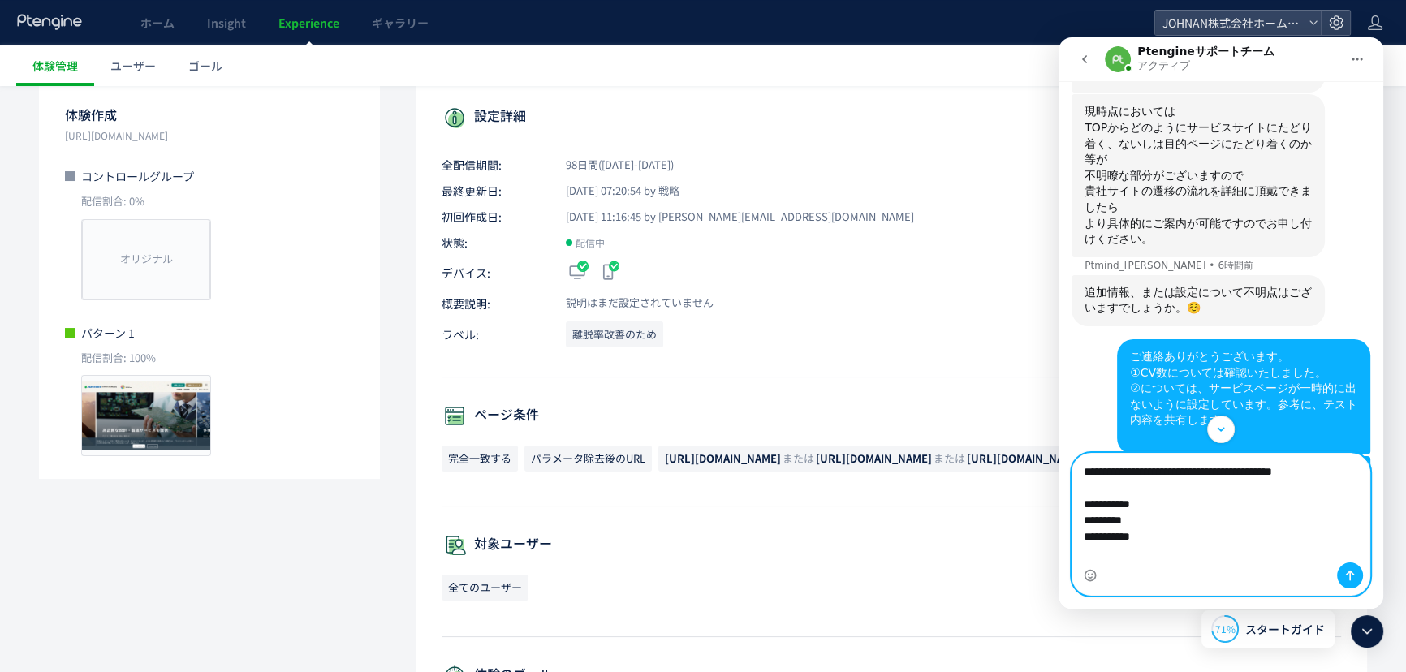
type textarea "**********"
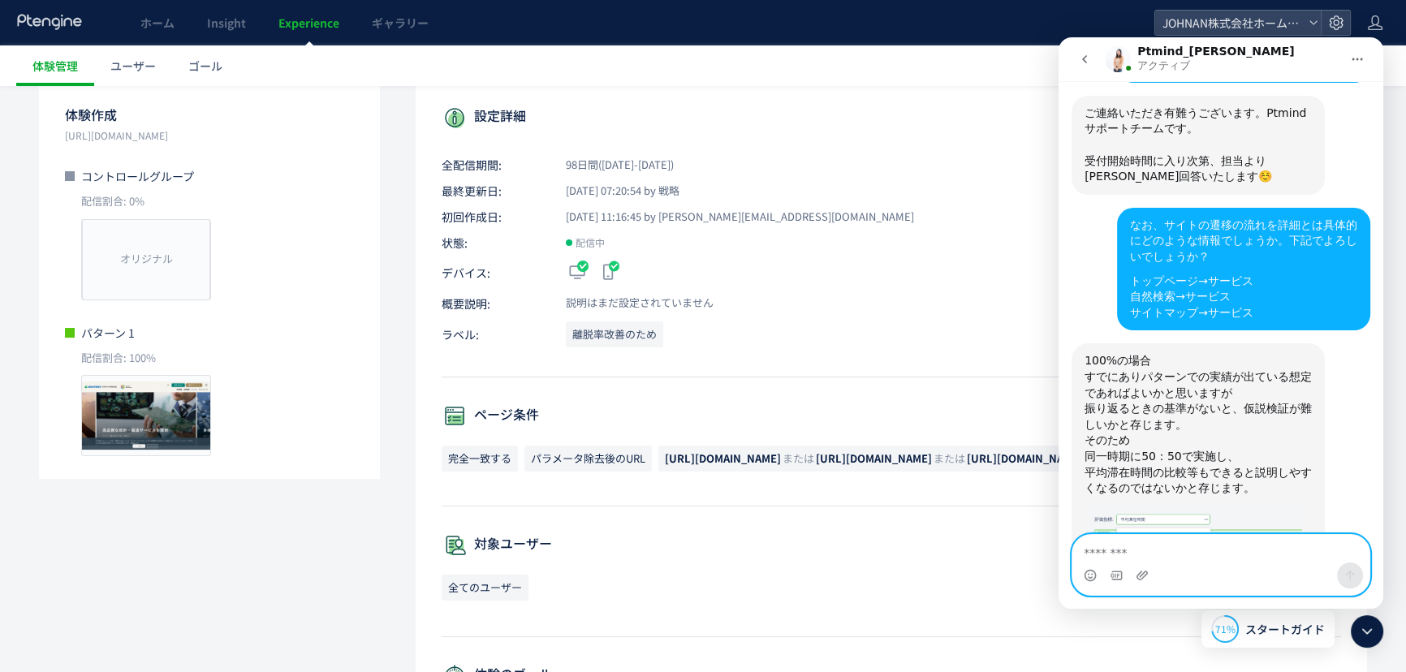
scroll to position [2048, 0]
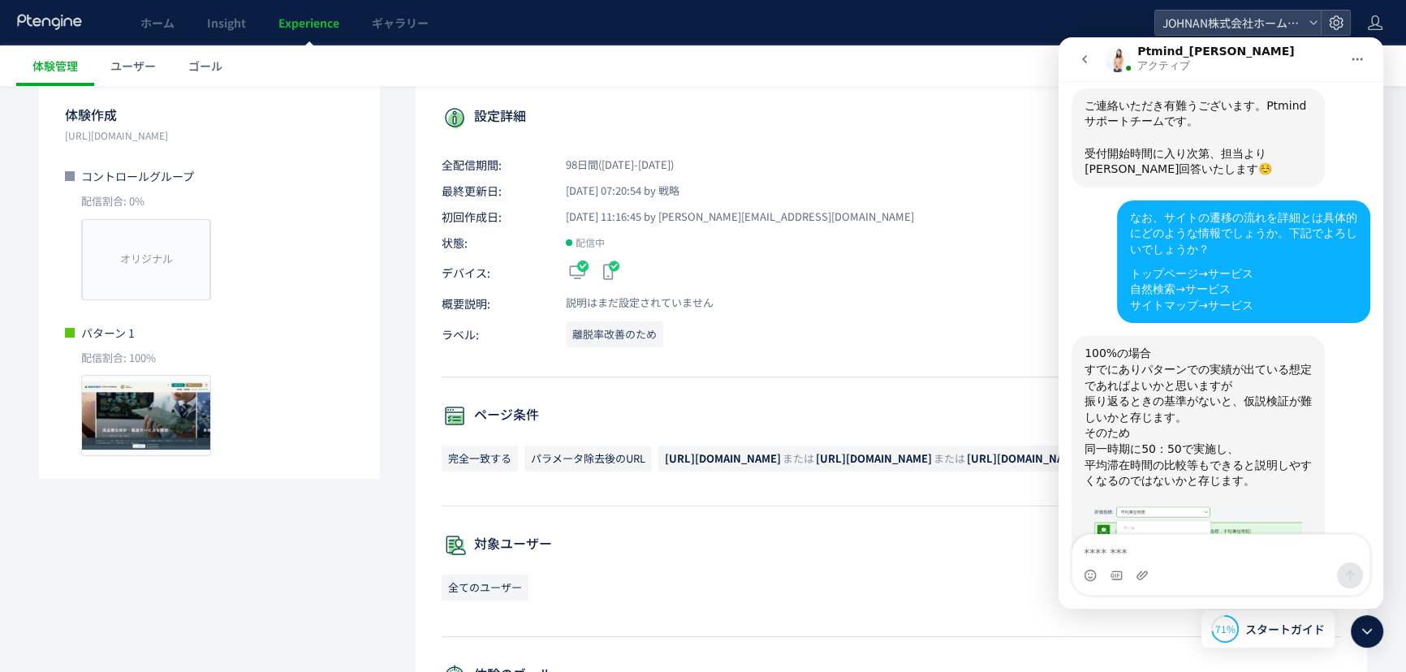
click at [1168, 498] on img "Ptmind_伊東さんから新しいメッセージが届きました…" at bounding box center [1194, 567] width 218 height 138
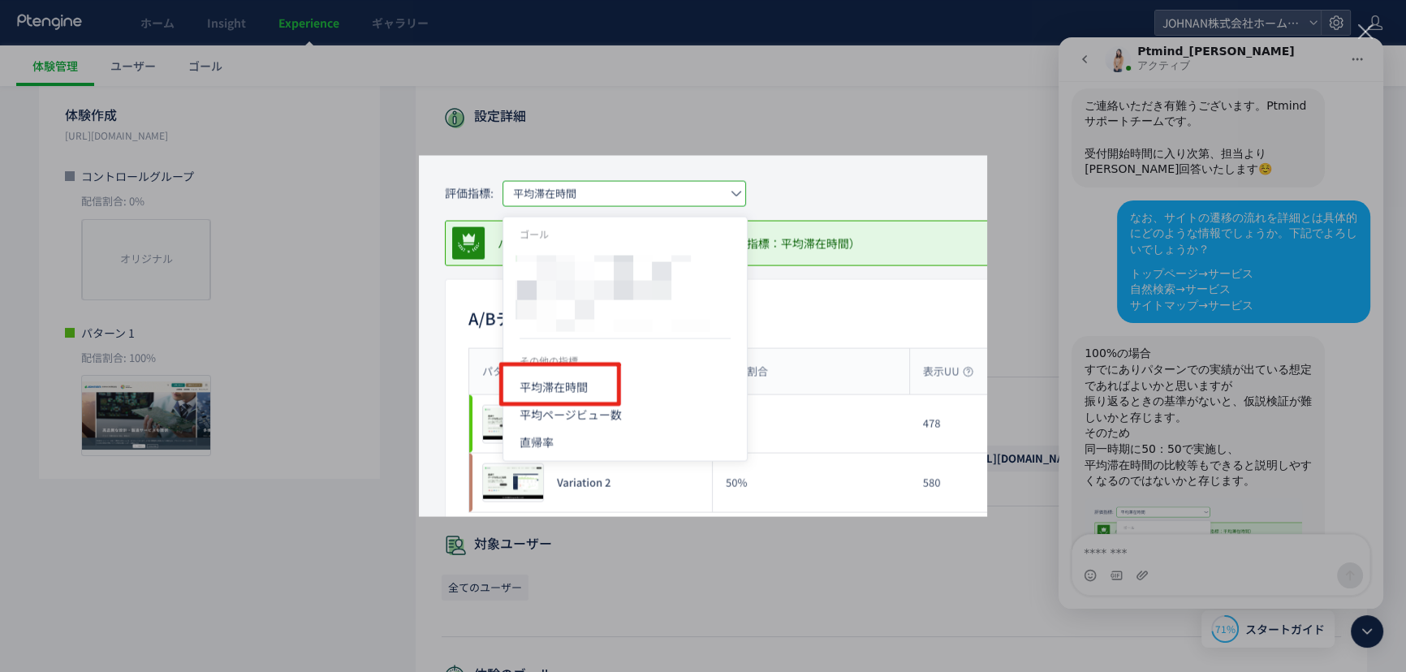
click at [861, 198] on img "クローズ" at bounding box center [703, 336] width 568 height 361
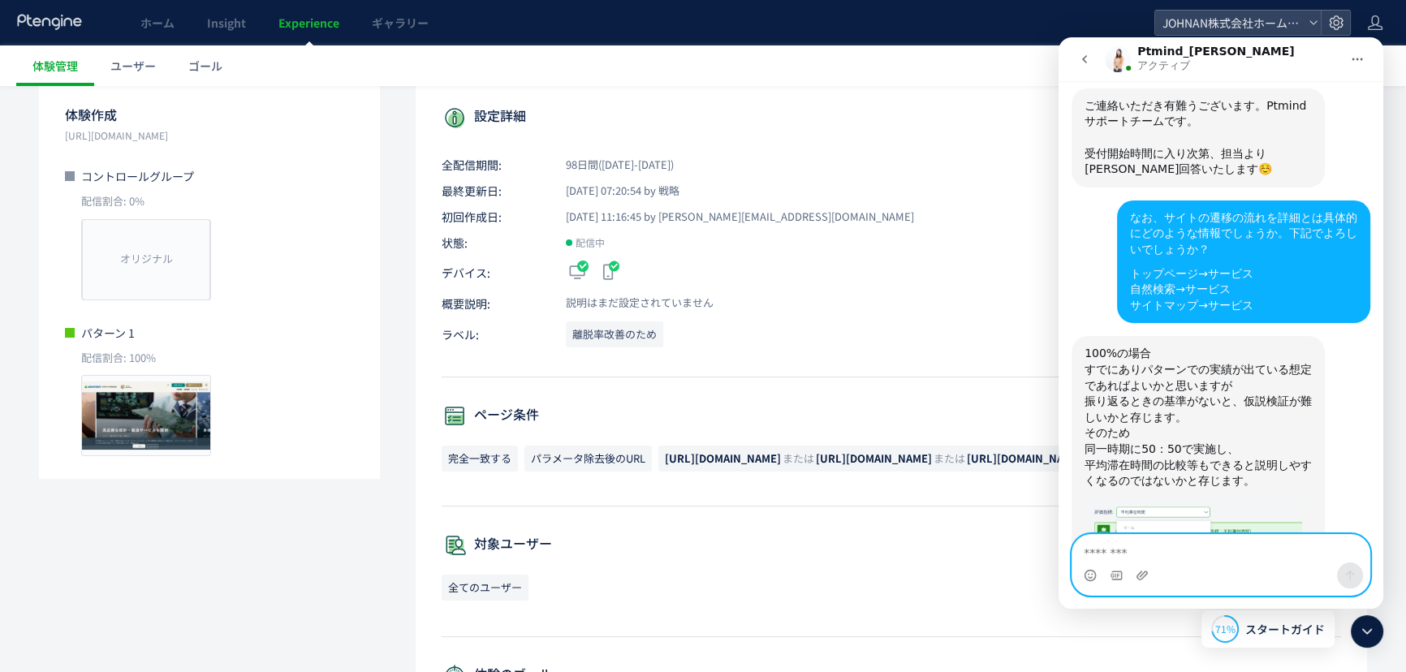
click at [1127, 553] on textarea "メッセージ..." at bounding box center [1220, 549] width 297 height 28
click at [1154, 498] on img "Ptmind_伊東さんから新しいメッセージが届きました…" at bounding box center [1194, 567] width 218 height 138
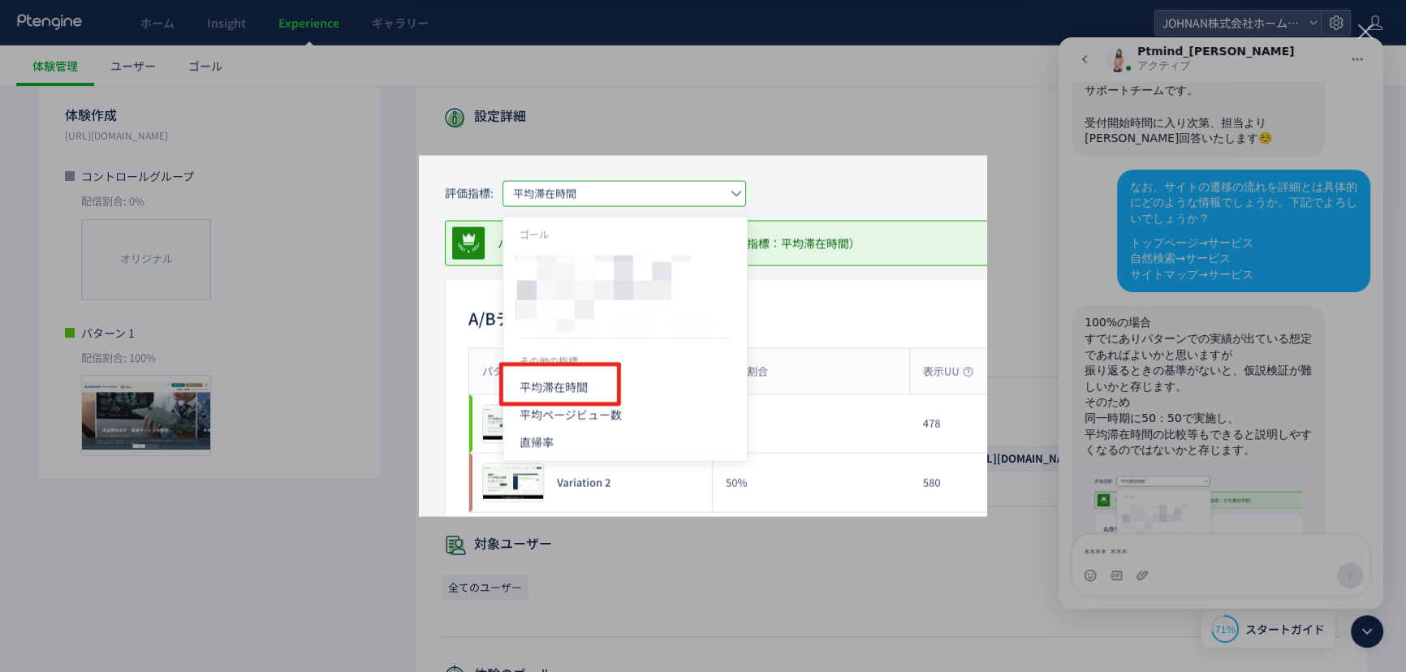
click at [791, 307] on img "クローズ" at bounding box center [703, 336] width 568 height 361
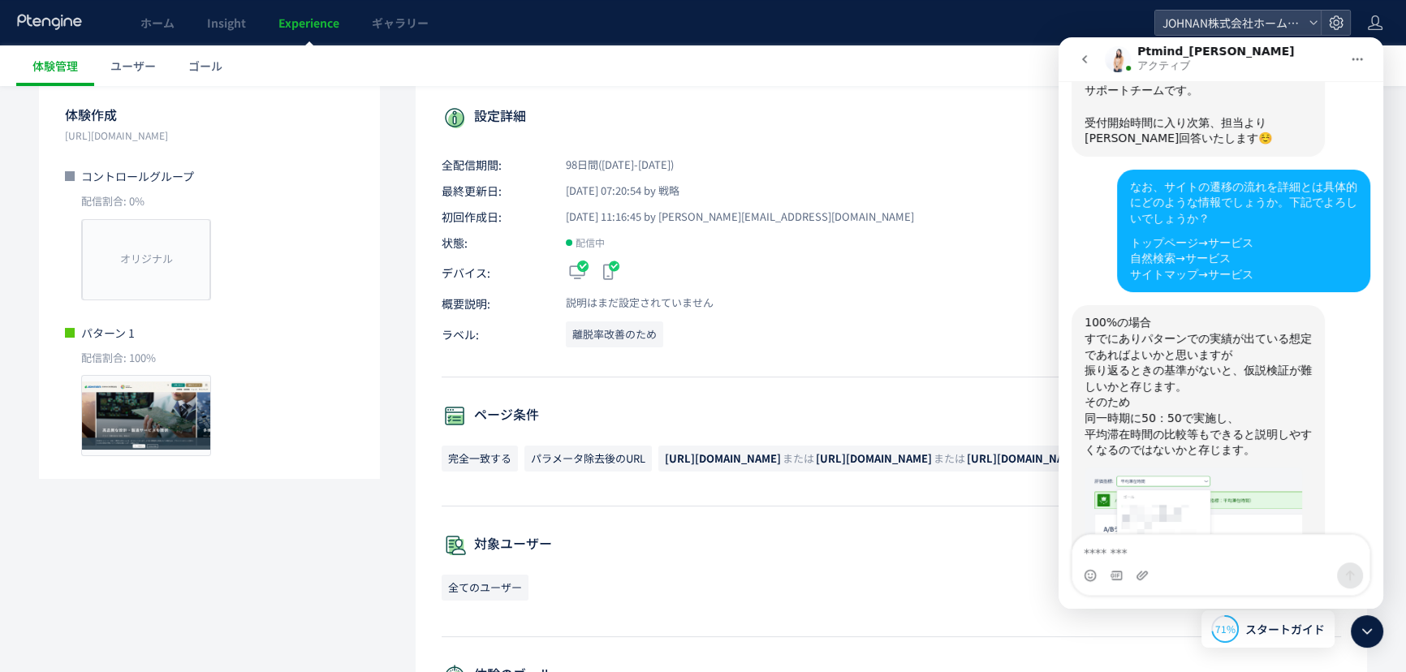
click at [1183, 467] on img "Ptmind_伊東さんから新しいメッセージが届きました…" at bounding box center [1194, 536] width 218 height 138
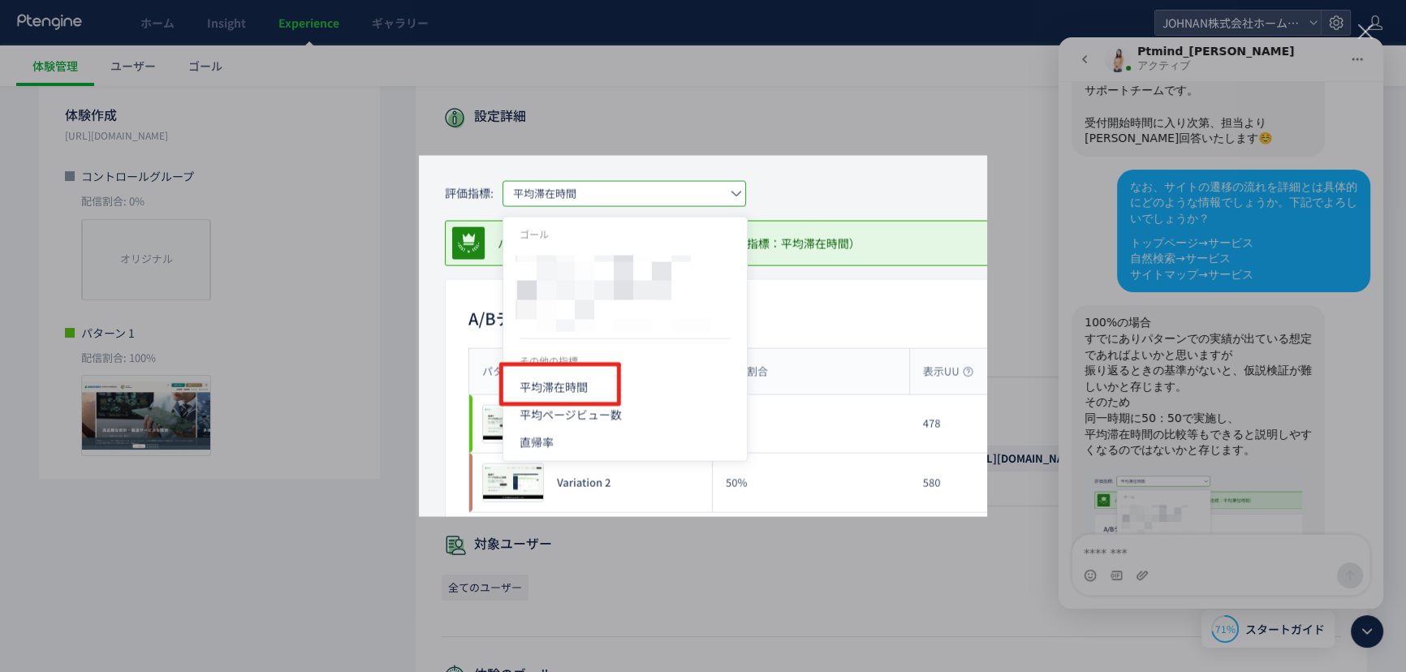
click at [1172, 321] on div "Intercom Messenger" at bounding box center [703, 336] width 1406 height 672
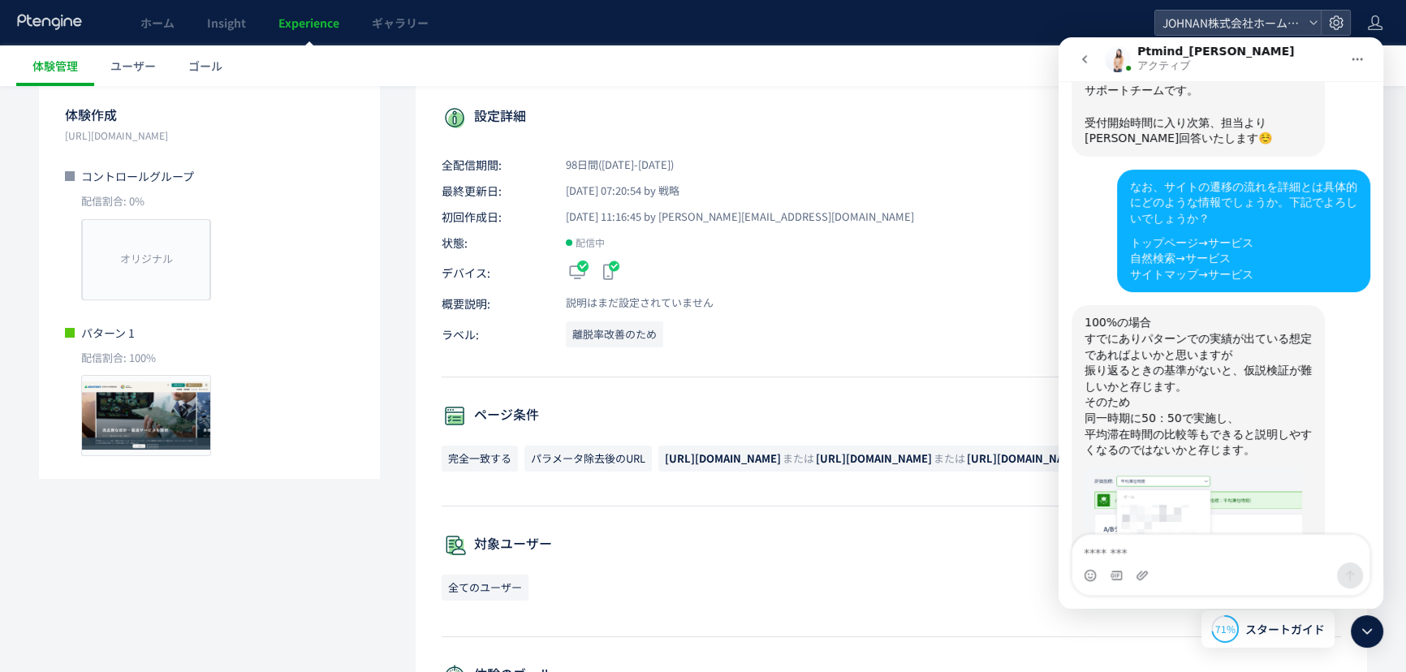
click at [1171, 467] on img "Ptmind_伊東さんから新しいメッセージが届きました…" at bounding box center [1194, 536] width 218 height 138
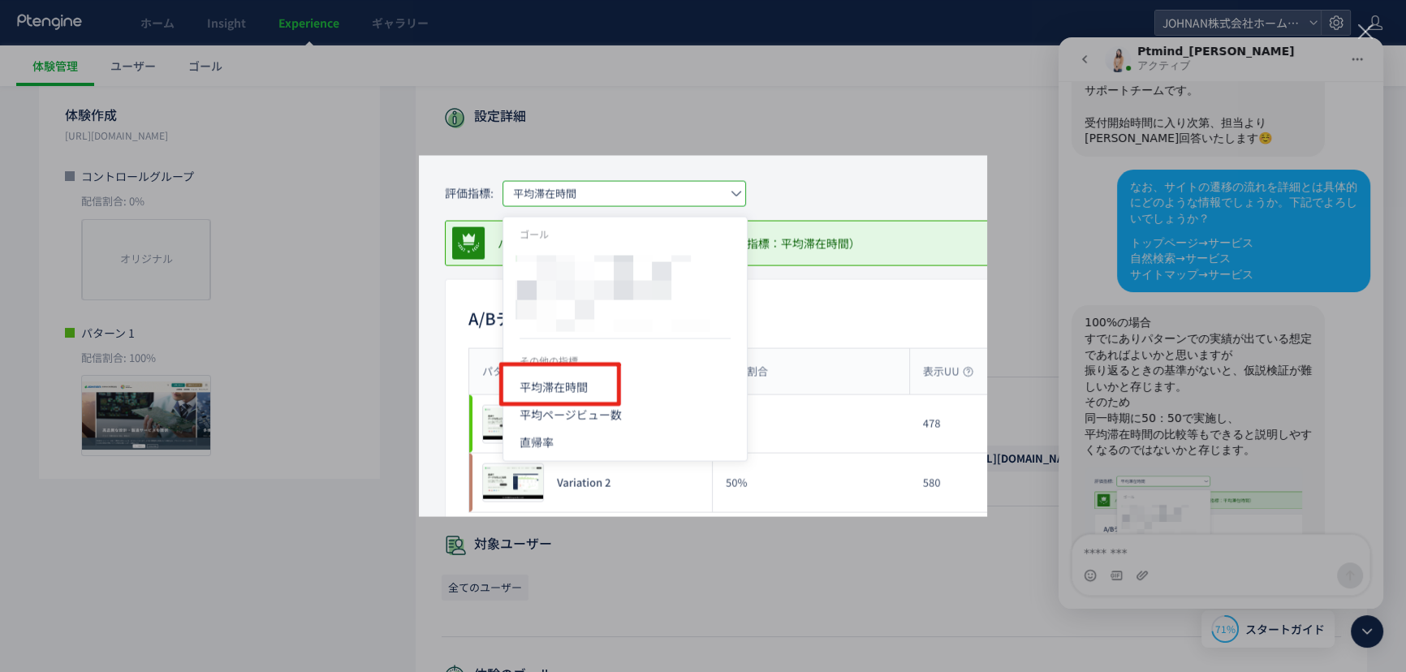
click at [878, 183] on img "クローズ" at bounding box center [703, 336] width 568 height 361
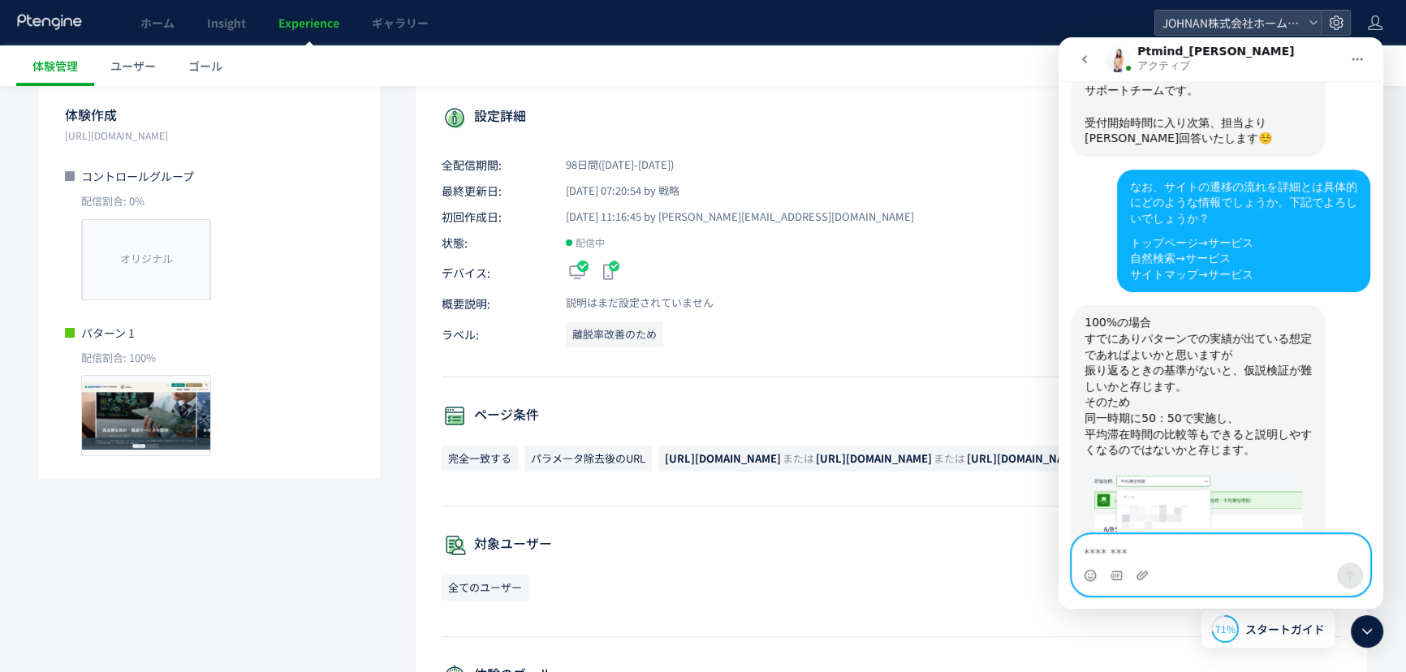
click at [1121, 545] on textarea "メッセージ..." at bounding box center [1220, 549] width 297 height 28
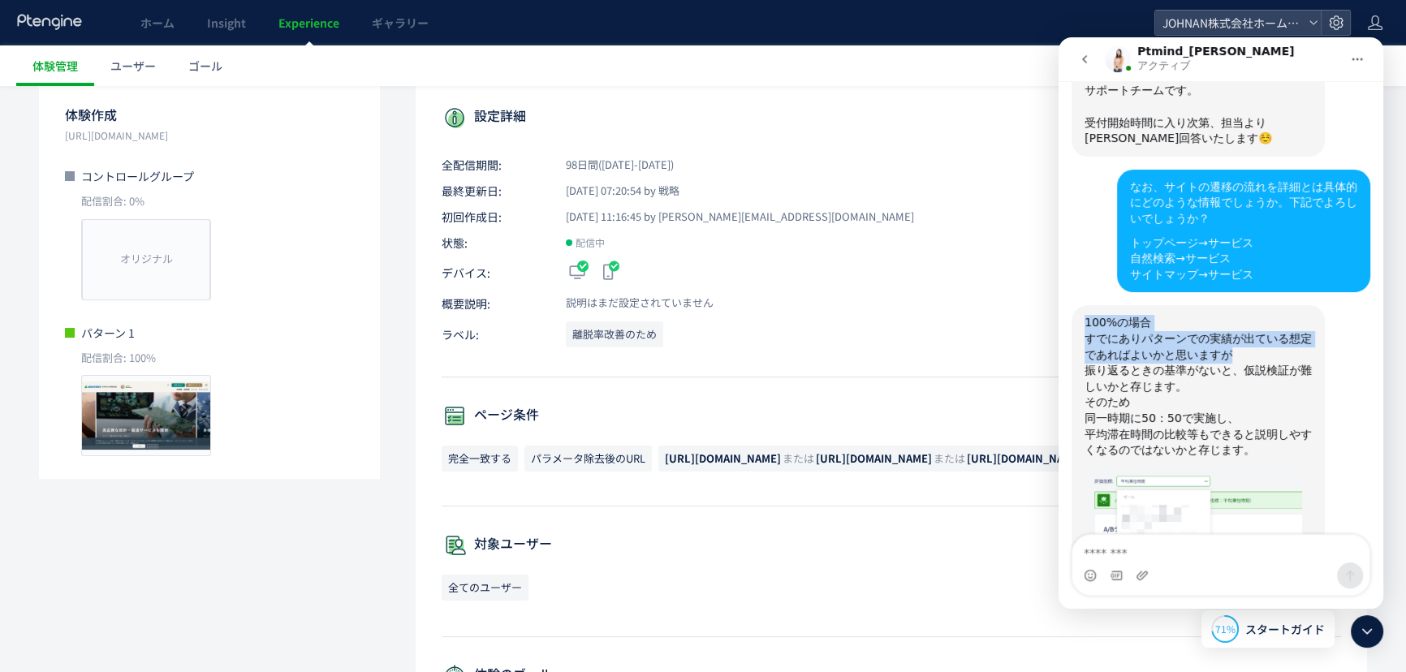
drag, startPoint x: 1086, startPoint y: 119, endPoint x: 1206, endPoint y: 165, distance: 128.8
click at [1192, 315] on div "100%の場合 すでにありパターンでの実績が出ている想定であればよいかと思いますが 振り返るときの基準がないと、仮説検証が難しいかと存じます。 そのため 同一…" at bounding box center [1198, 460] width 227 height 290
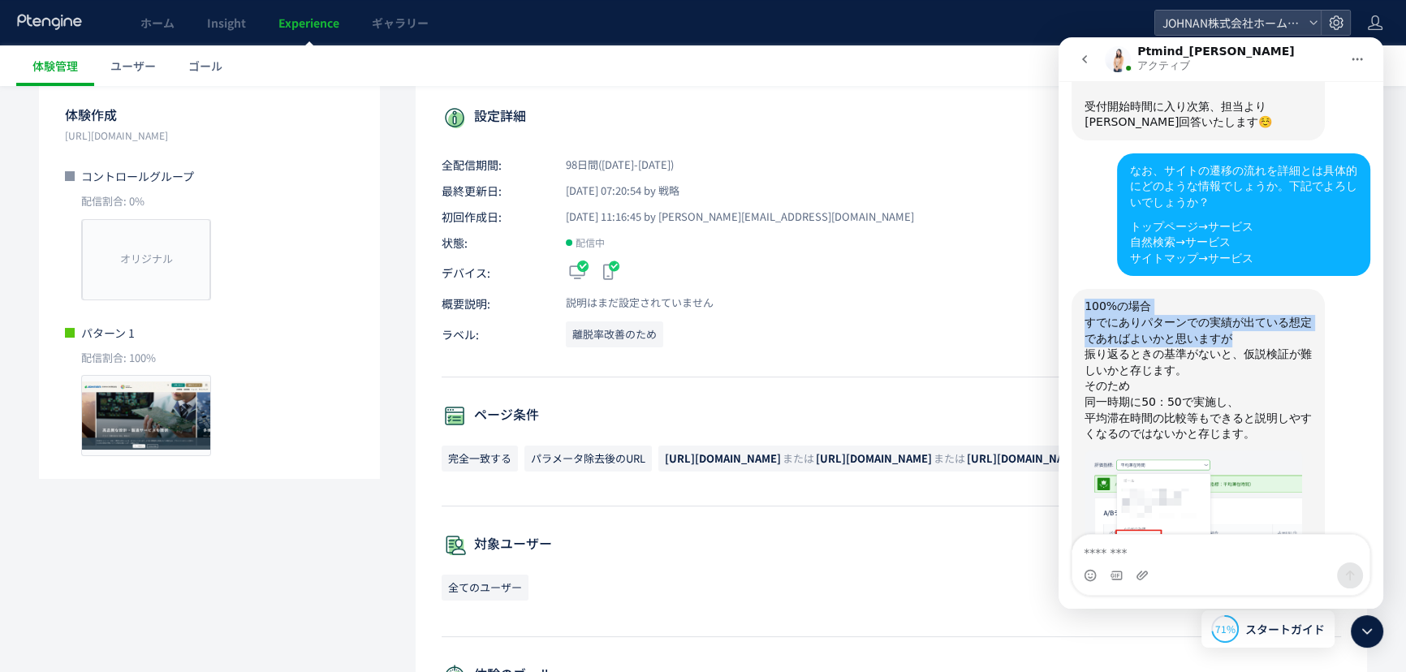
copy div "100%の場合 すでにありパターンでの実績が出ている想定であればよいかと思いますが"
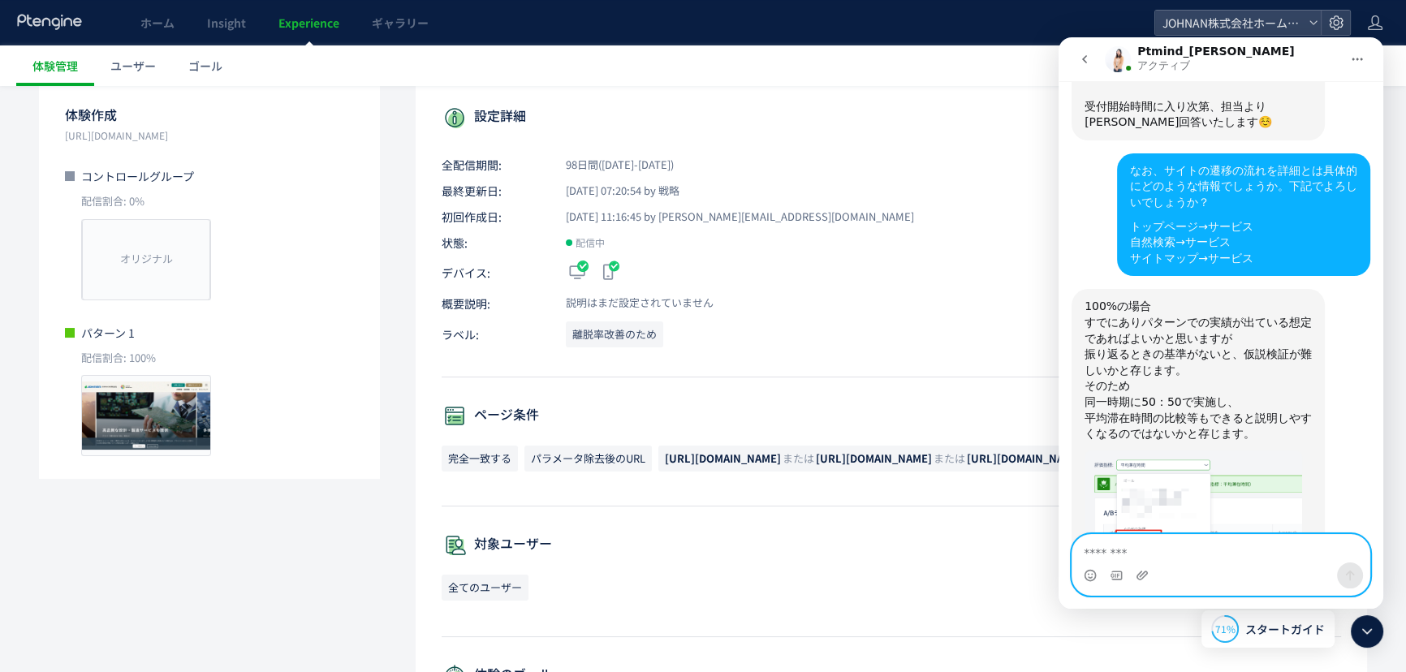
drag, startPoint x: 1133, startPoint y: 547, endPoint x: 1139, endPoint y: 556, distance: 10.6
click at [1133, 546] on textarea "メッセージ..." at bounding box center [1220, 549] width 297 height 28
type textarea "*"
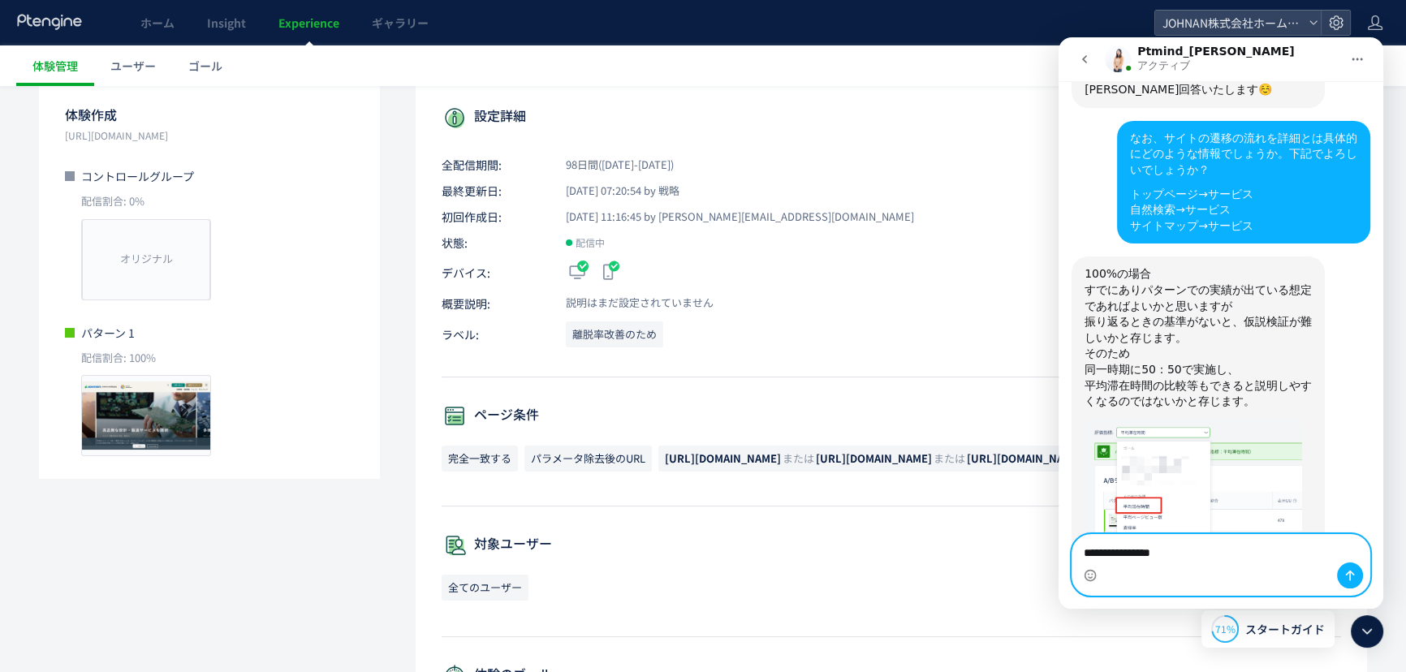
paste textarea "**********"
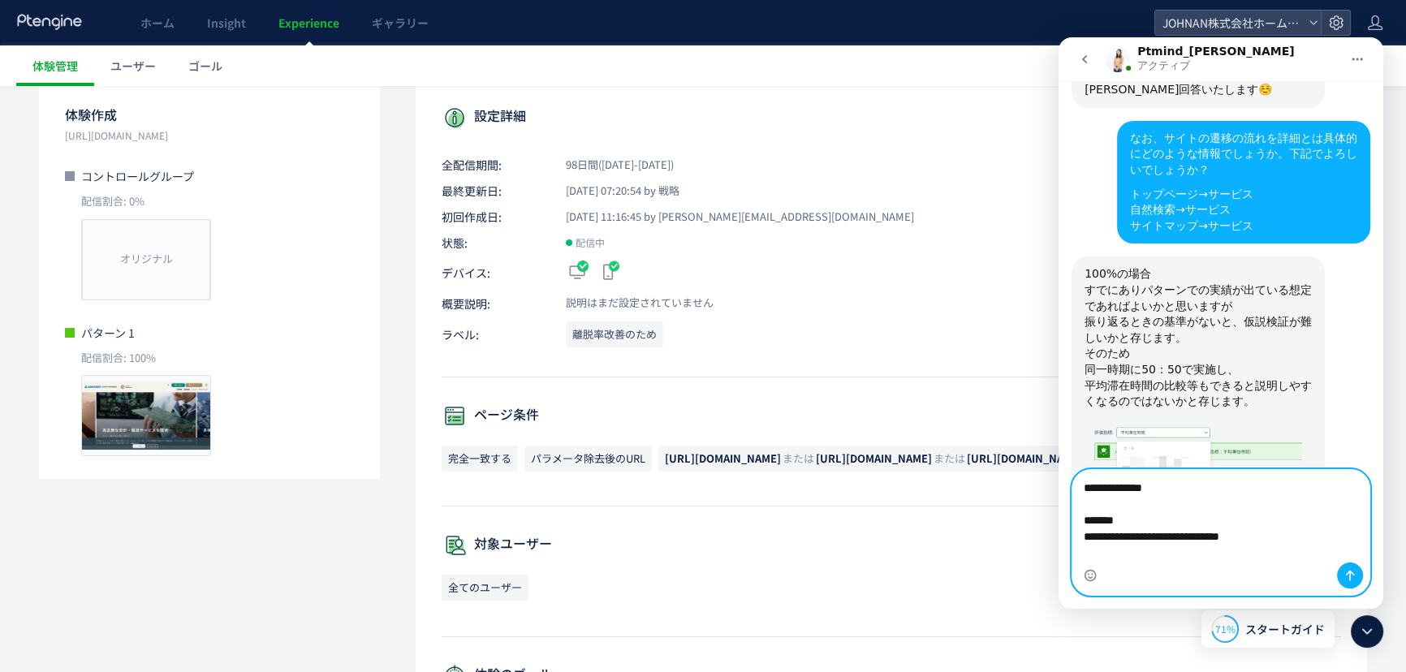
scroll to position [2160, 0]
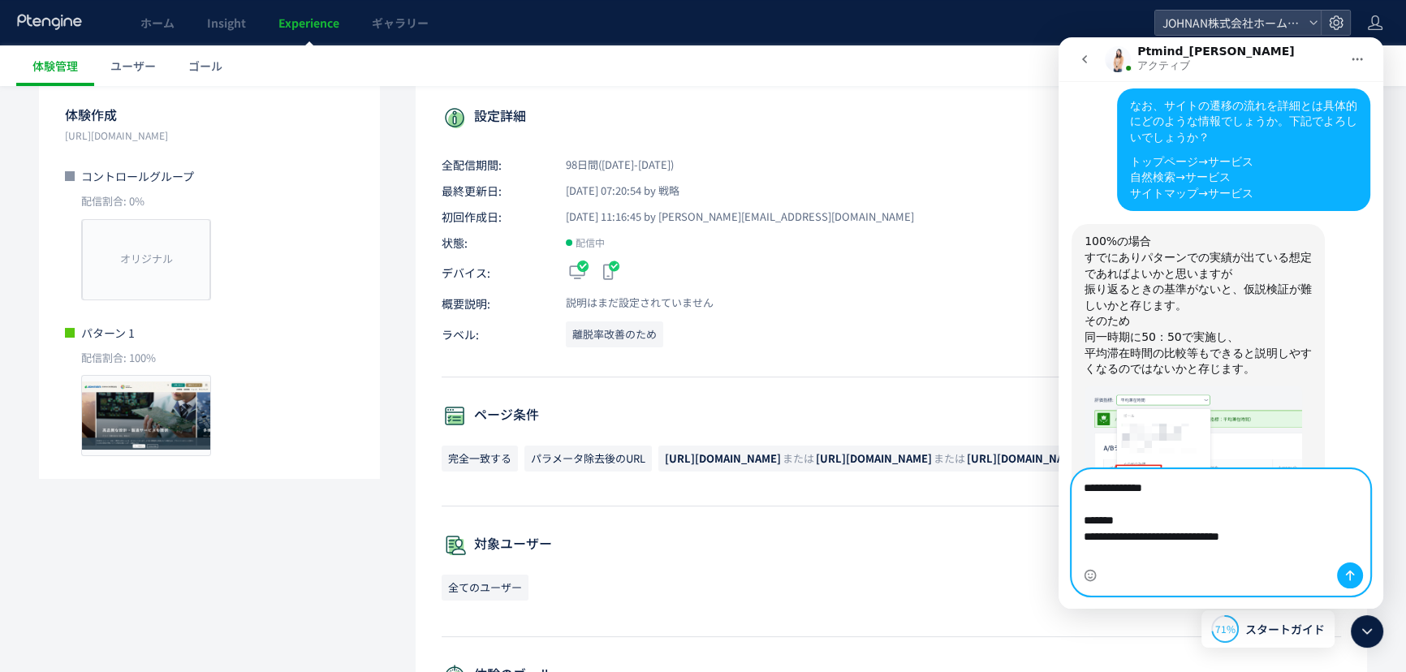
drag, startPoint x: 1128, startPoint y: 549, endPoint x: 1068, endPoint y: 535, distance: 61.6
click at [1068, 535] on div "**********" at bounding box center [1221, 532] width 325 height 127
click at [1094, 537] on textarea "**********" at bounding box center [1220, 516] width 297 height 93
drag, startPoint x: 1083, startPoint y: 539, endPoint x: 1110, endPoint y: 546, distance: 27.6
click at [1083, 540] on textarea "**********" at bounding box center [1220, 516] width 297 height 93
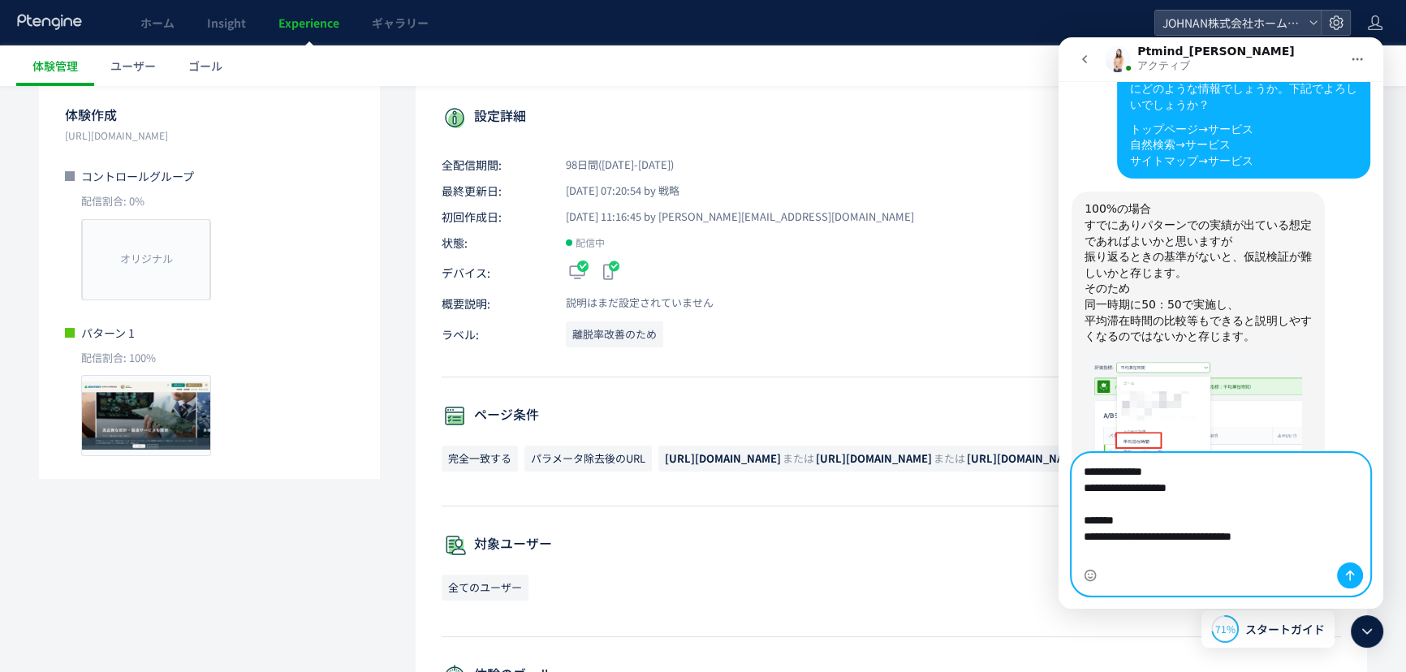
scroll to position [2195, 0]
type textarea "**********"
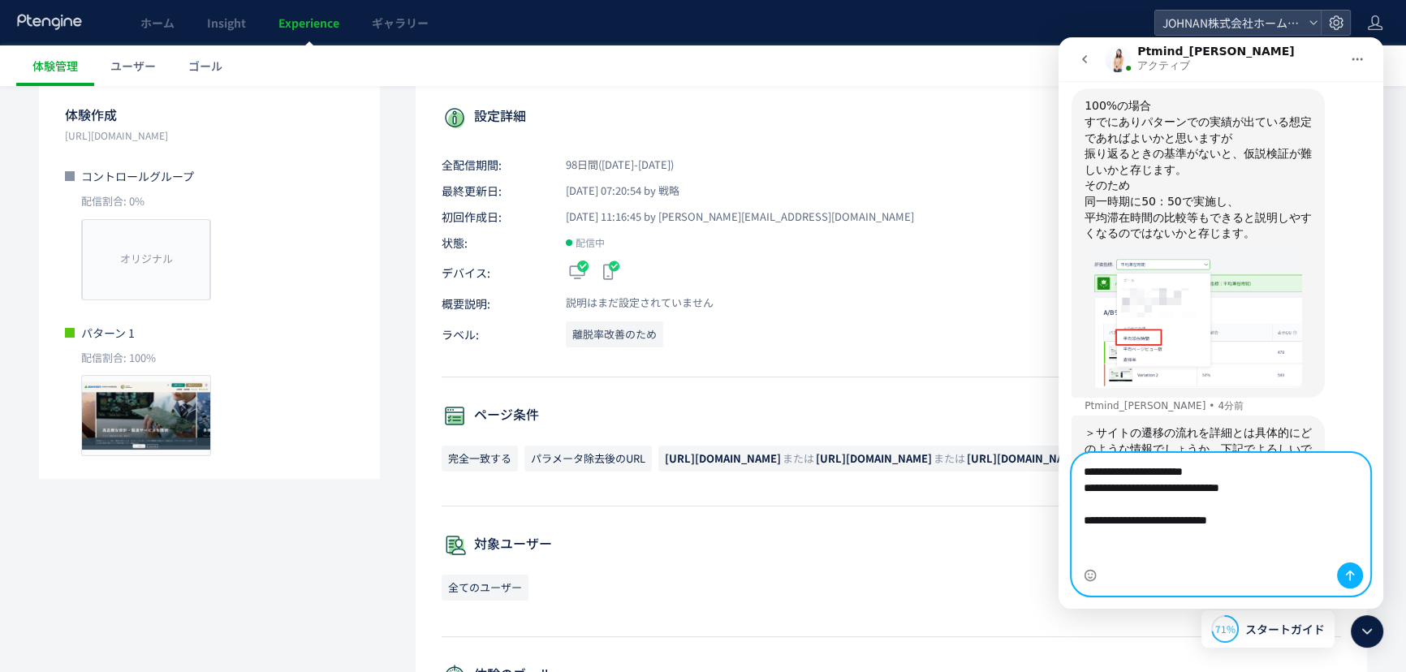
scroll to position [2311, 0]
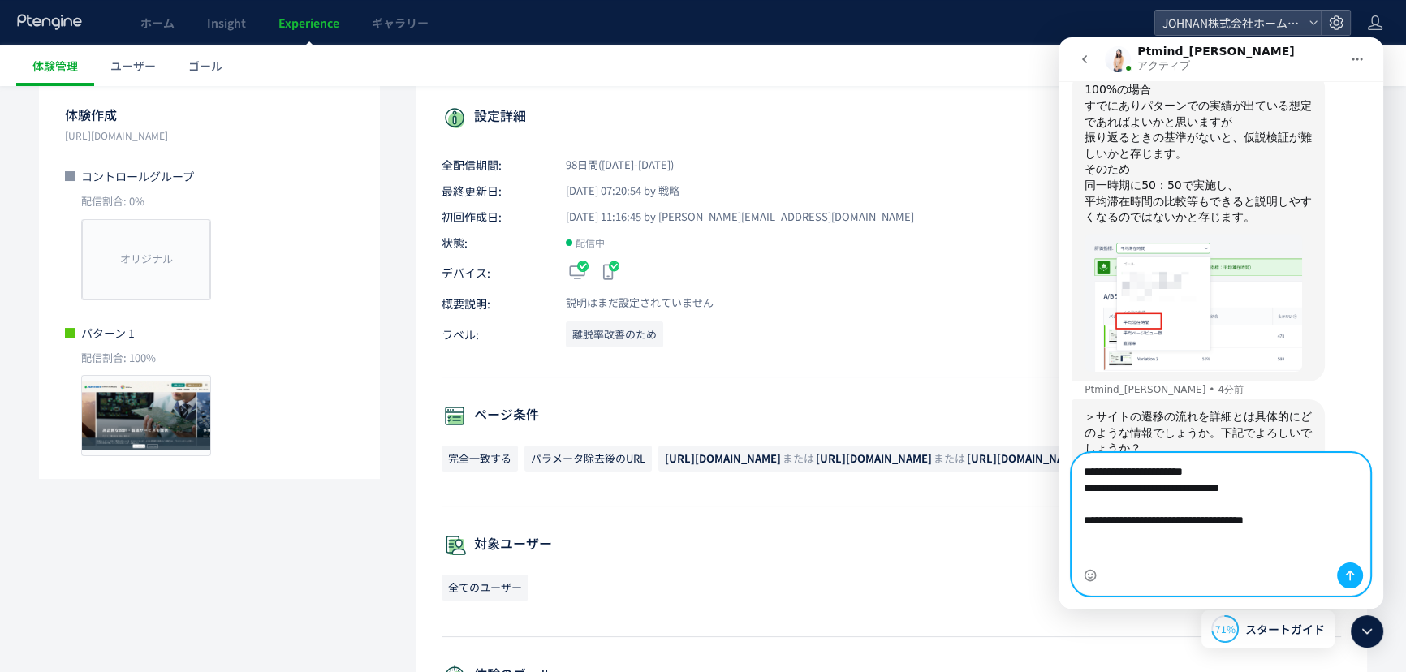
type textarea "**********"
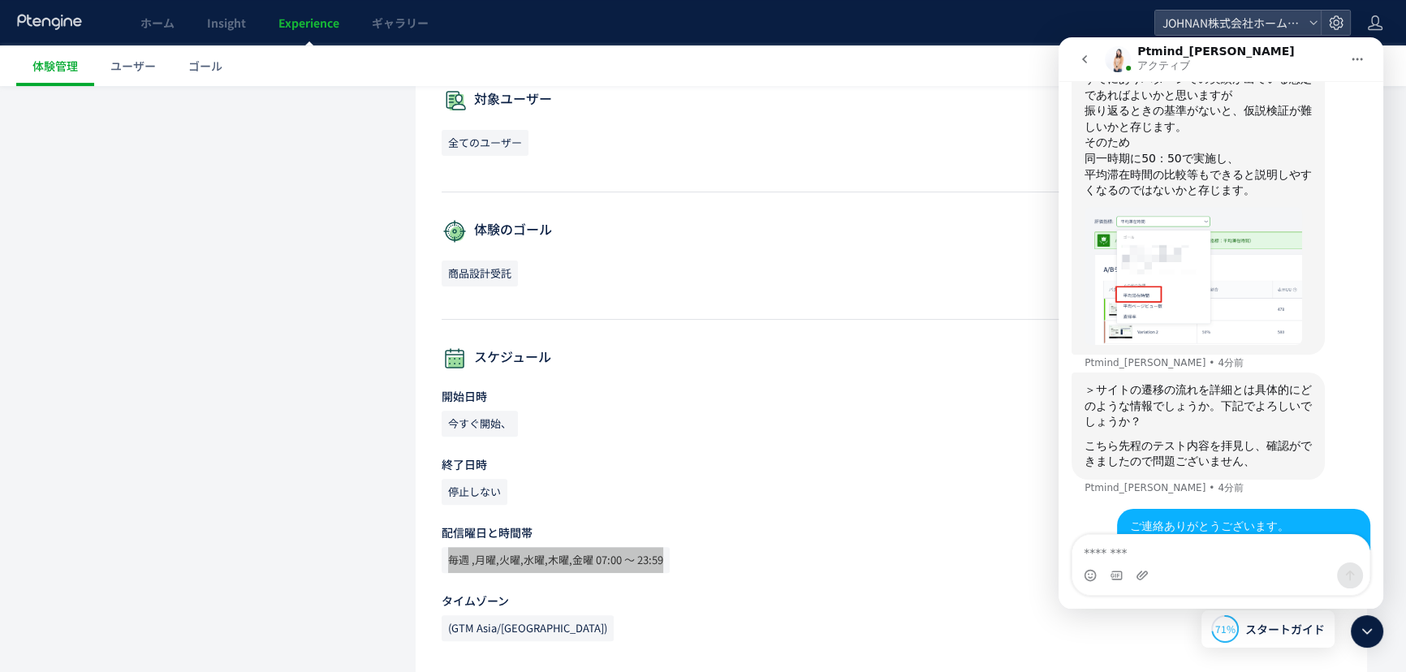
scroll to position [0, 0]
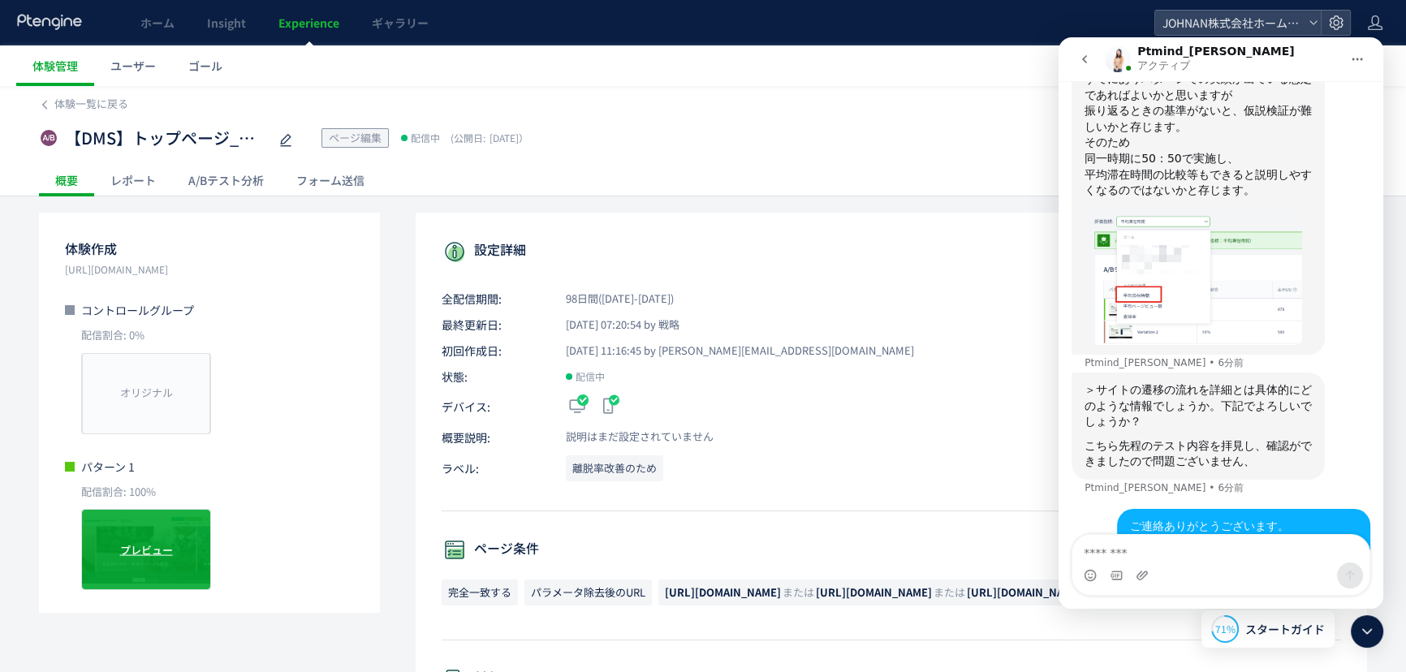
click at [158, 539] on div "プレビュー" at bounding box center [146, 549] width 130 height 81
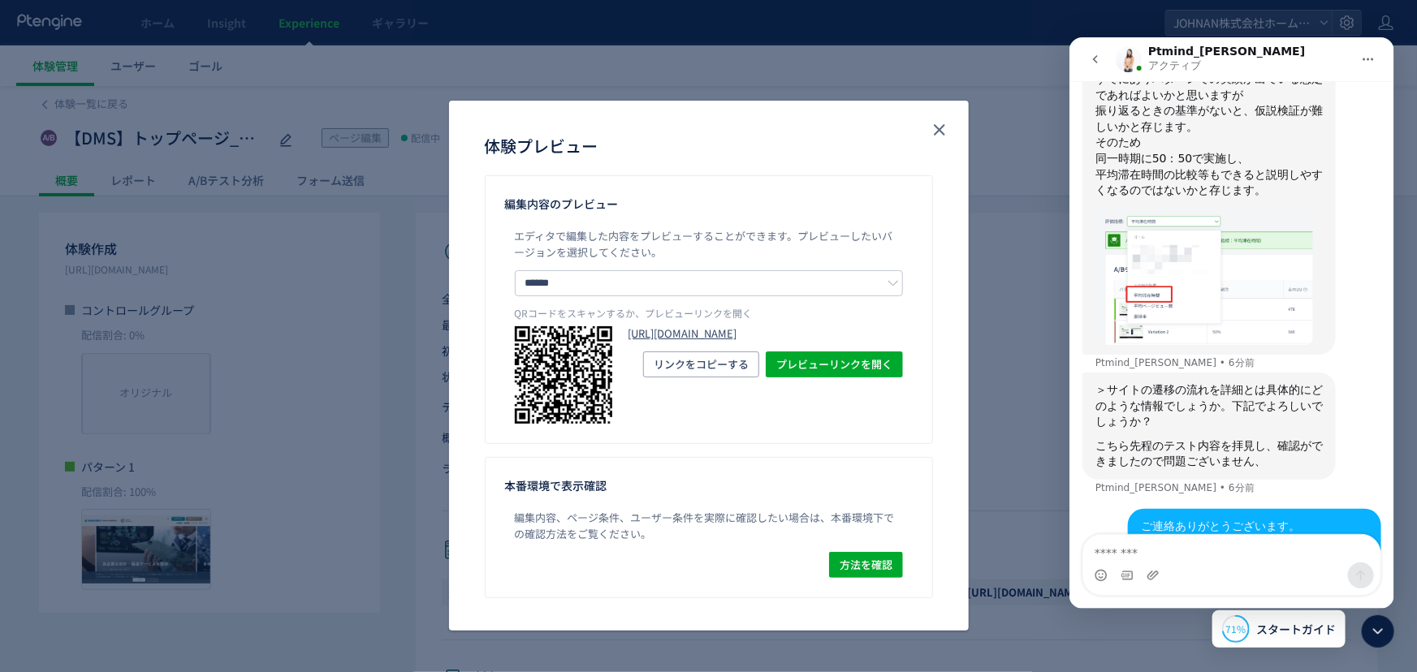
click at [699, 336] on link "[URL][DOMAIN_NAME]" at bounding box center [765, 333] width 274 height 15
click at [949, 134] on button "close" at bounding box center [939, 130] width 26 height 26
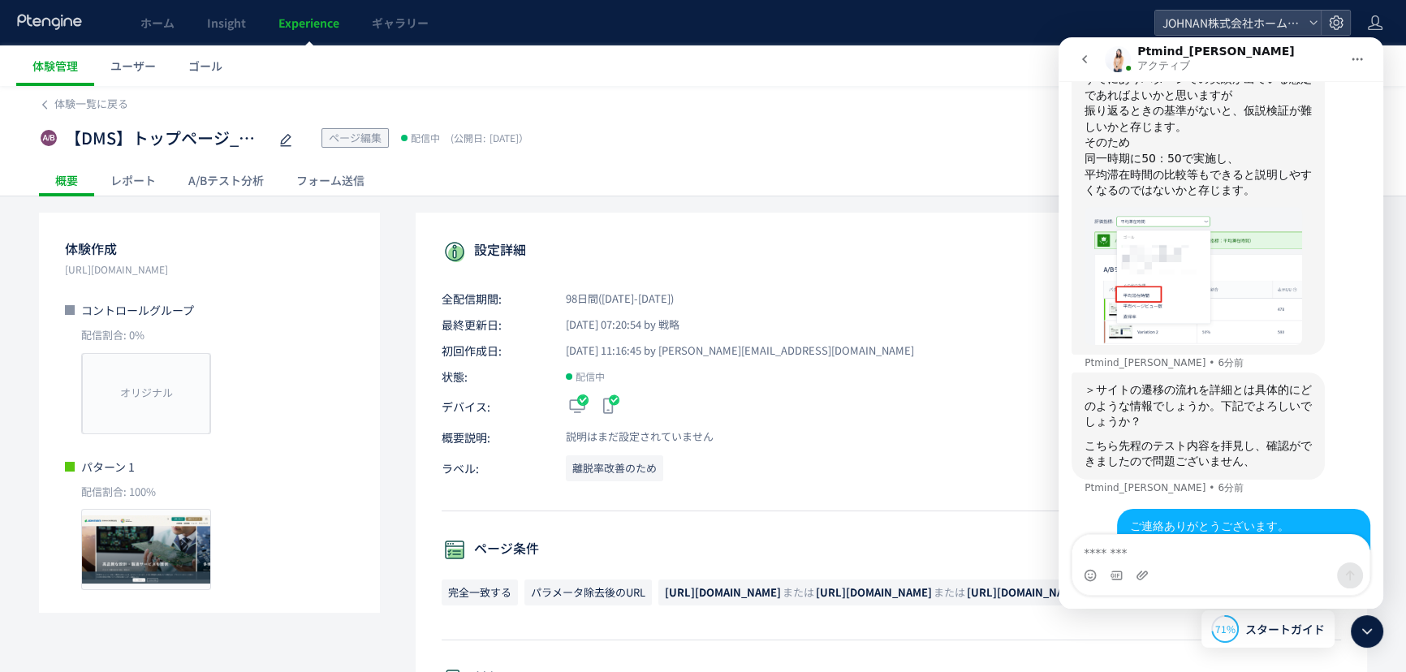
click at [238, 179] on div "A/Bテスト分析" at bounding box center [226, 180] width 108 height 32
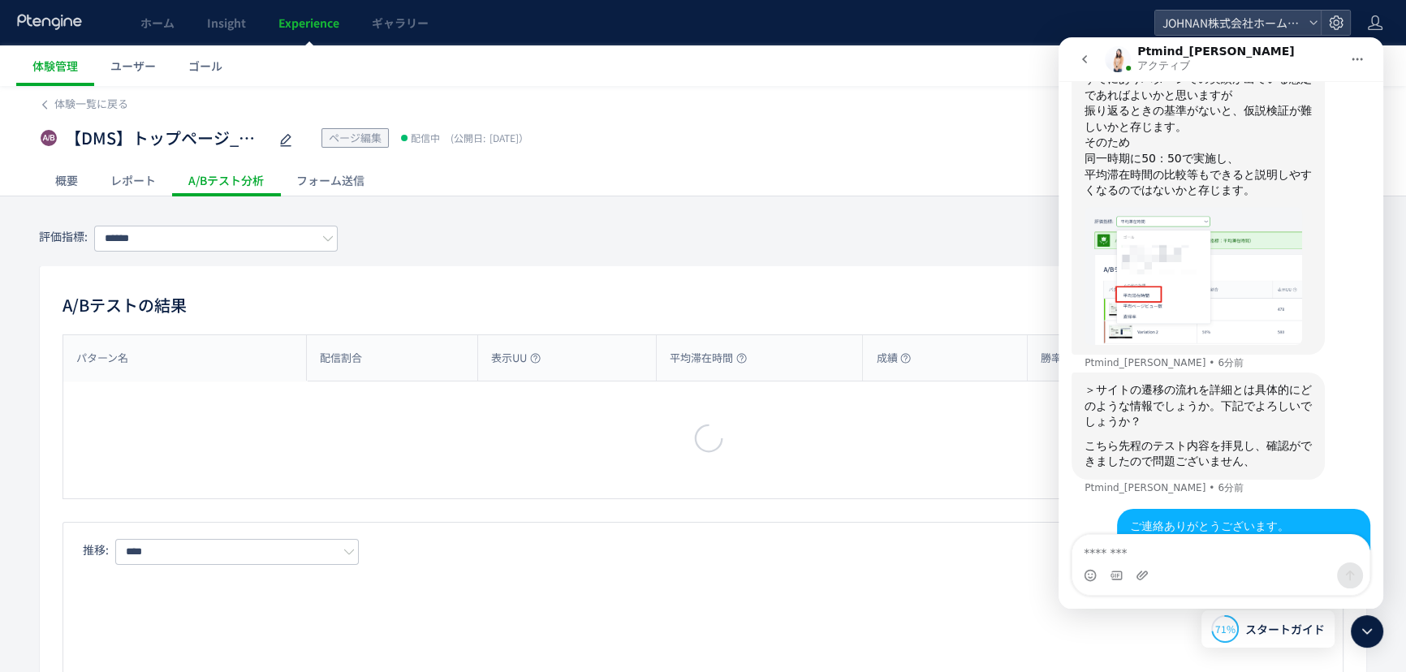
type input "******"
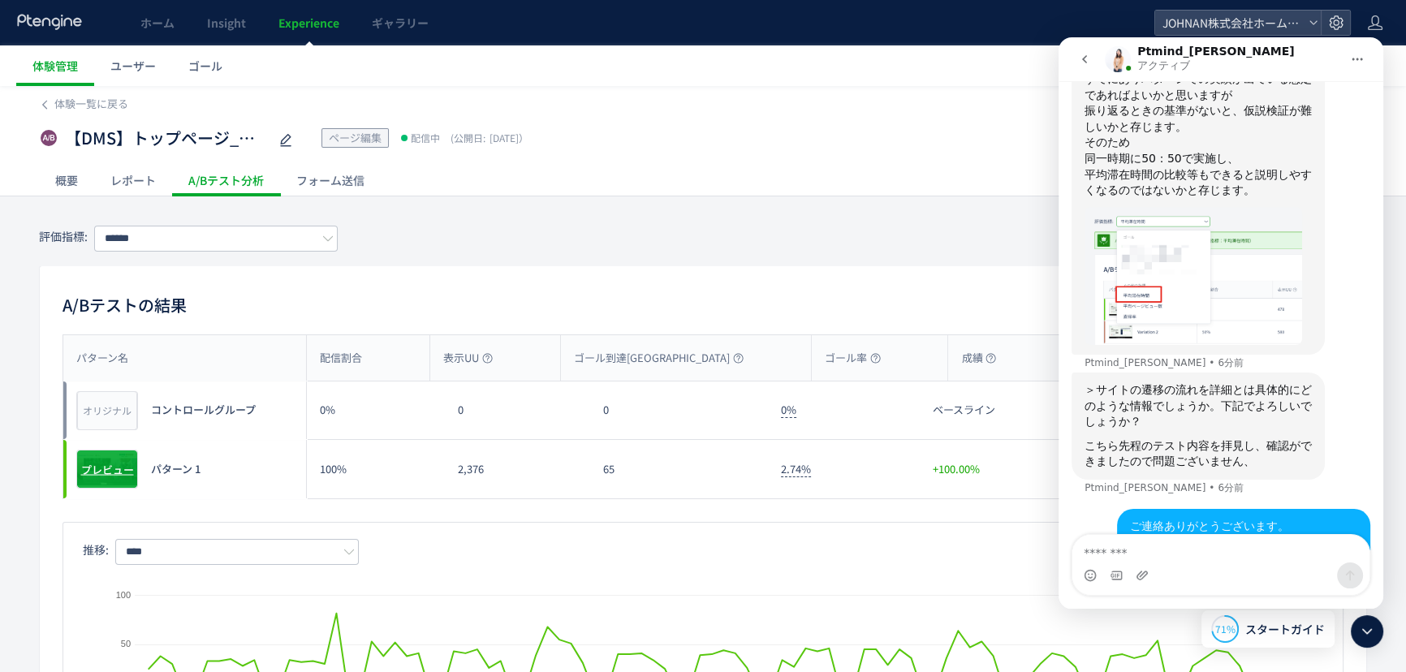
click at [136, 461] on div "プレビュー" at bounding box center [107, 469] width 62 height 39
click at [114, 454] on div "プレビュー" at bounding box center [107, 469] width 62 height 39
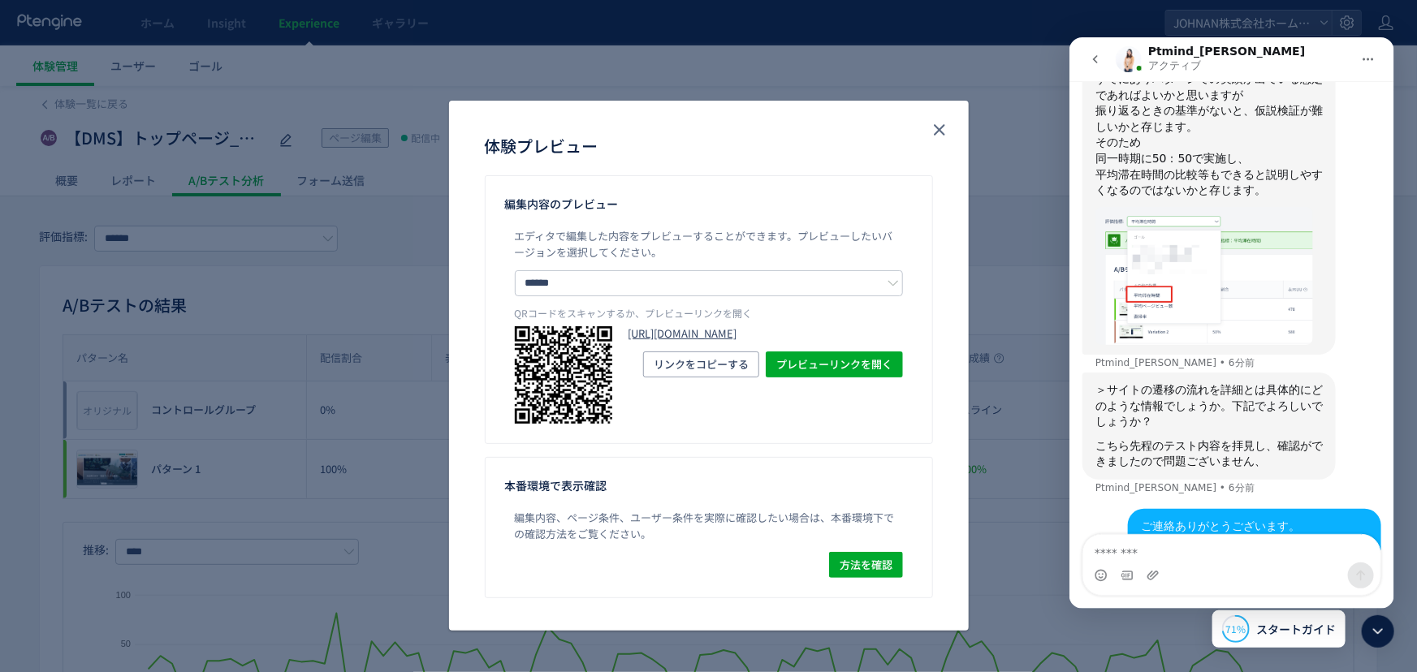
click at [742, 342] on link "[URL][DOMAIN_NAME]" at bounding box center [765, 333] width 274 height 15
click at [934, 133] on icon "close" at bounding box center [939, 129] width 19 height 19
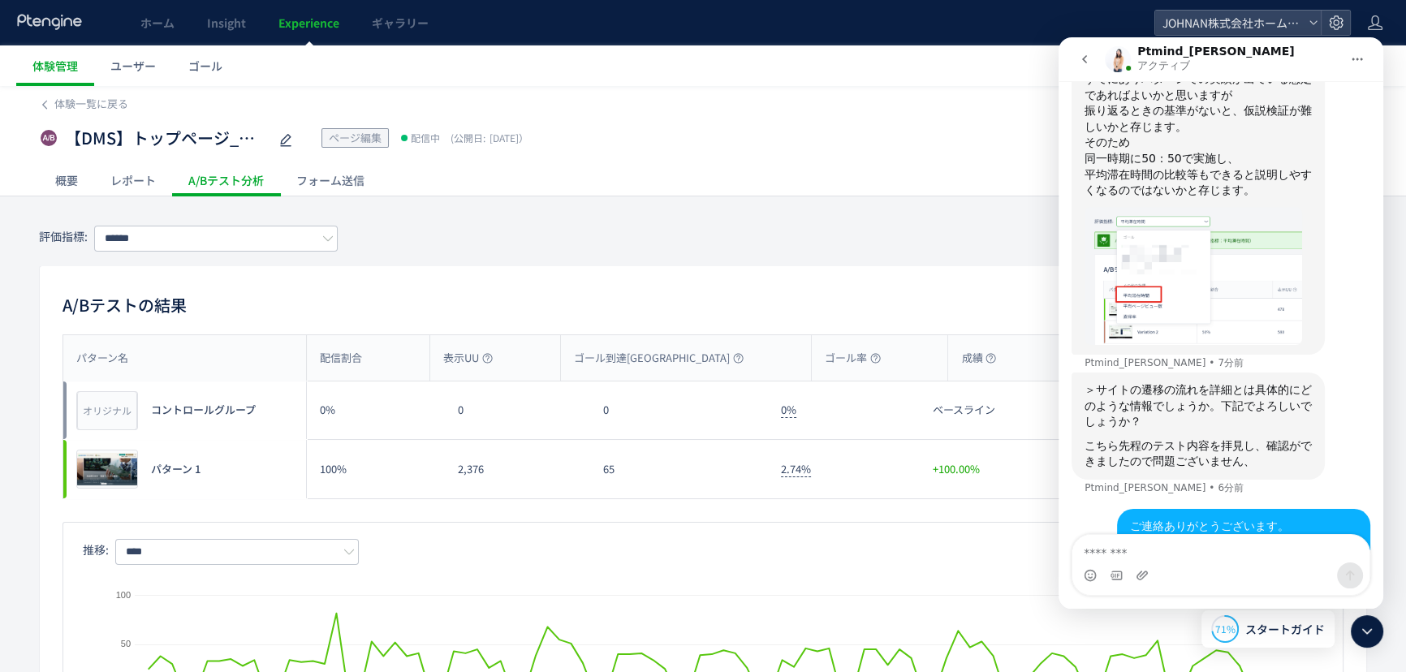
click at [220, 170] on div "A/Bテスト分析" at bounding box center [226, 180] width 108 height 32
click at [1374, 643] on div at bounding box center [1367, 631] width 32 height 32
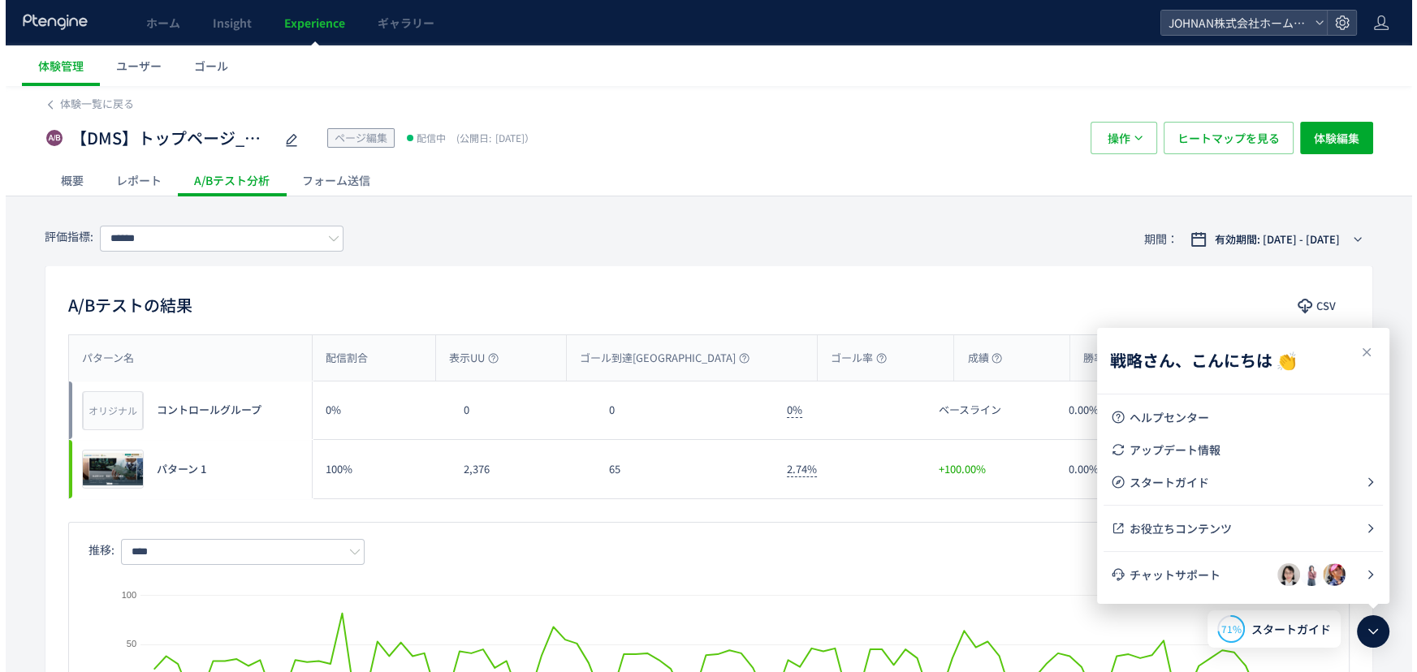
scroll to position [2306, 0]
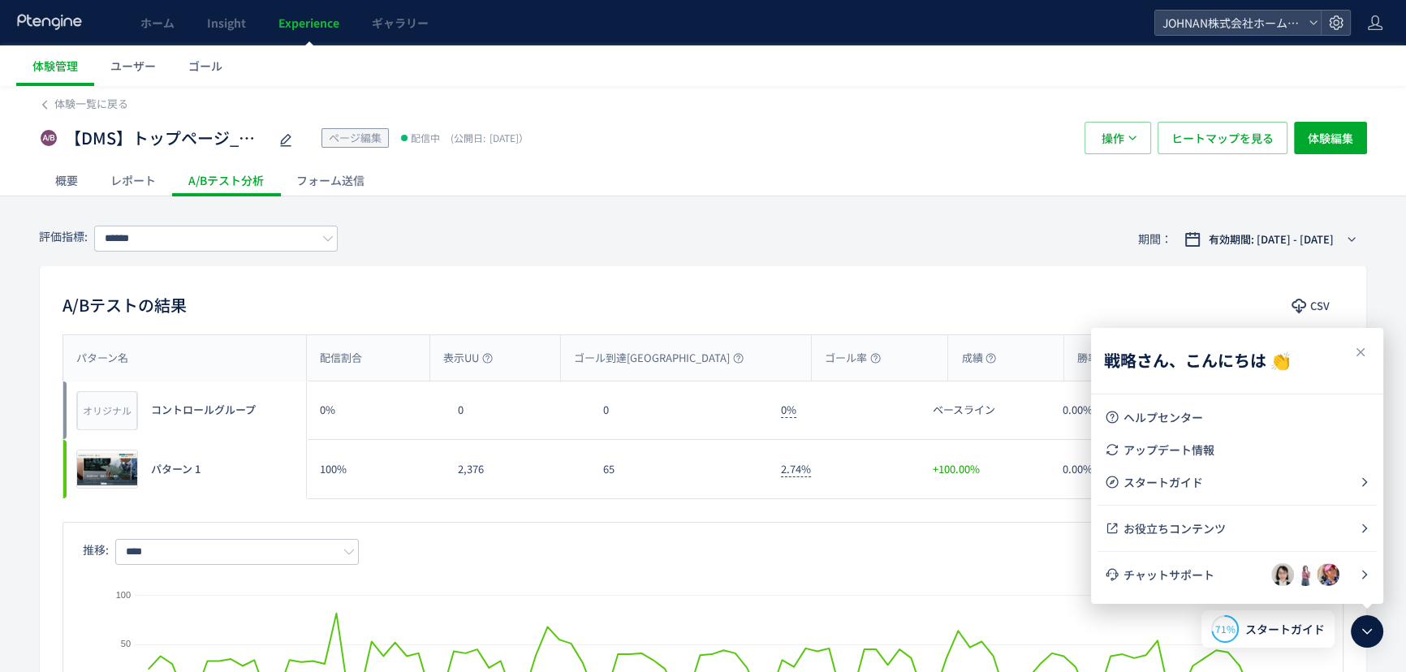
click at [1244, 157] on div "【DMS】トップページ_サービス削除 ページ編集 配信中 (公開日: [DATE]） 操作 ヒートマップを見る 体験編集" at bounding box center [703, 138] width 1328 height 52
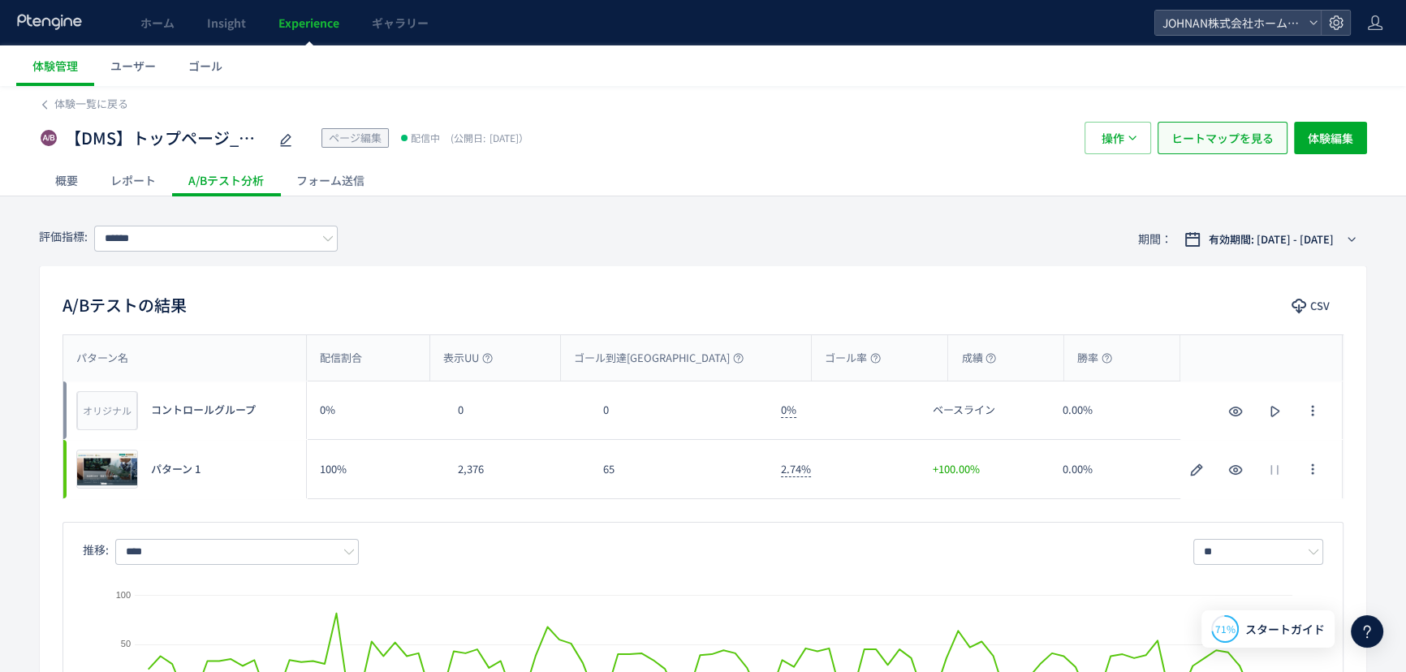
click at [1239, 146] on span "ヒートマップを見る" at bounding box center [1223, 138] width 102 height 32
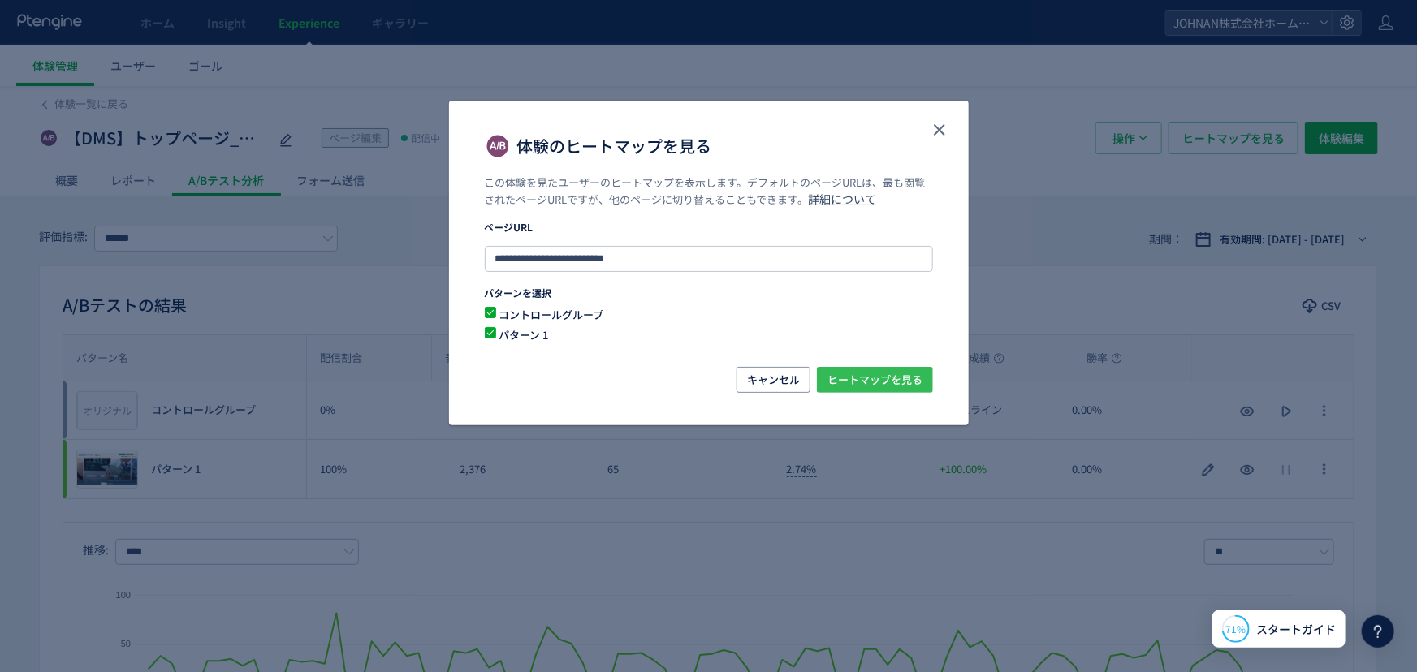
click at [892, 375] on span "ヒートマップを見る" at bounding box center [874, 380] width 95 height 26
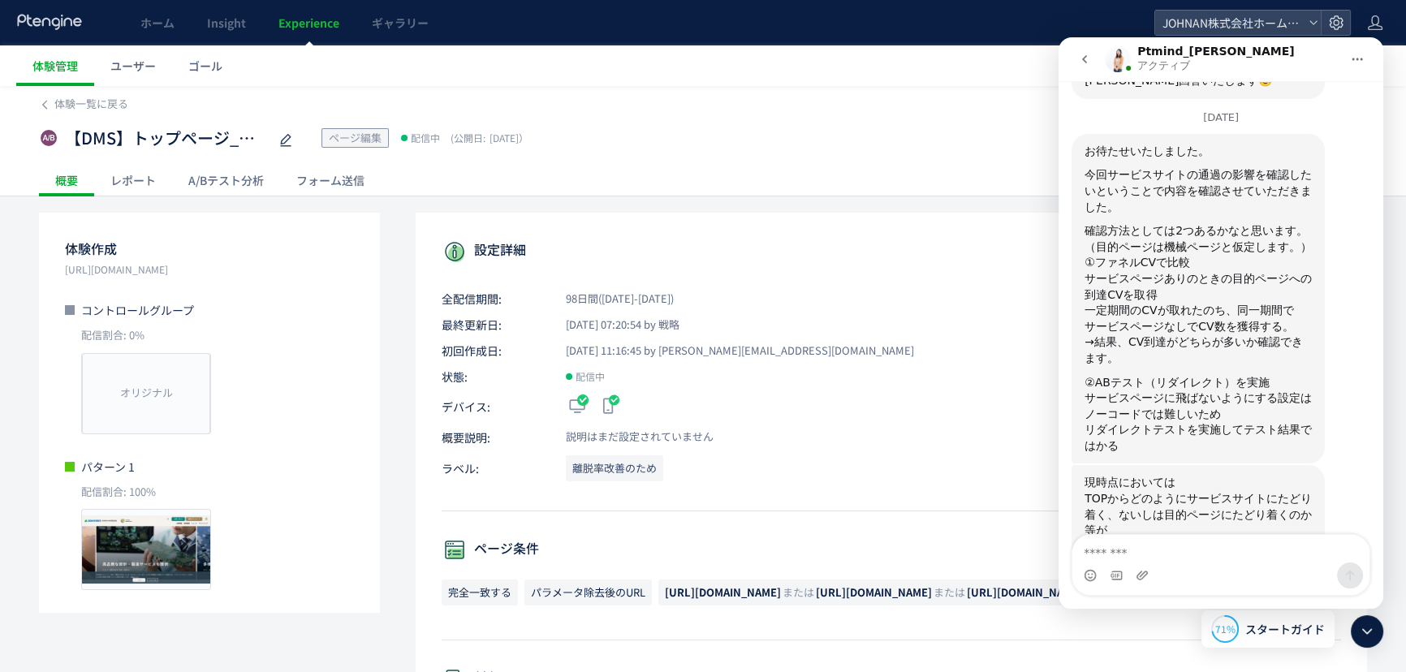
scroll to position [856, 0]
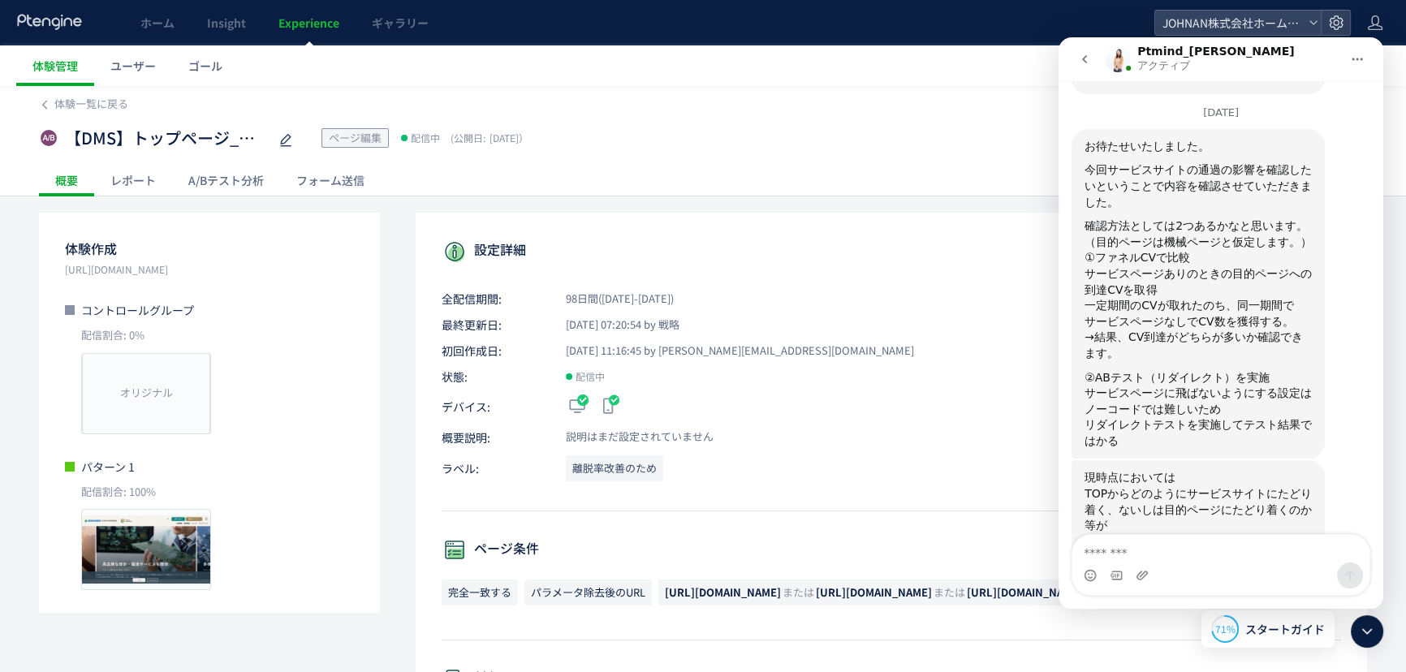
click at [249, 187] on div "A/Bテスト分析" at bounding box center [226, 180] width 108 height 32
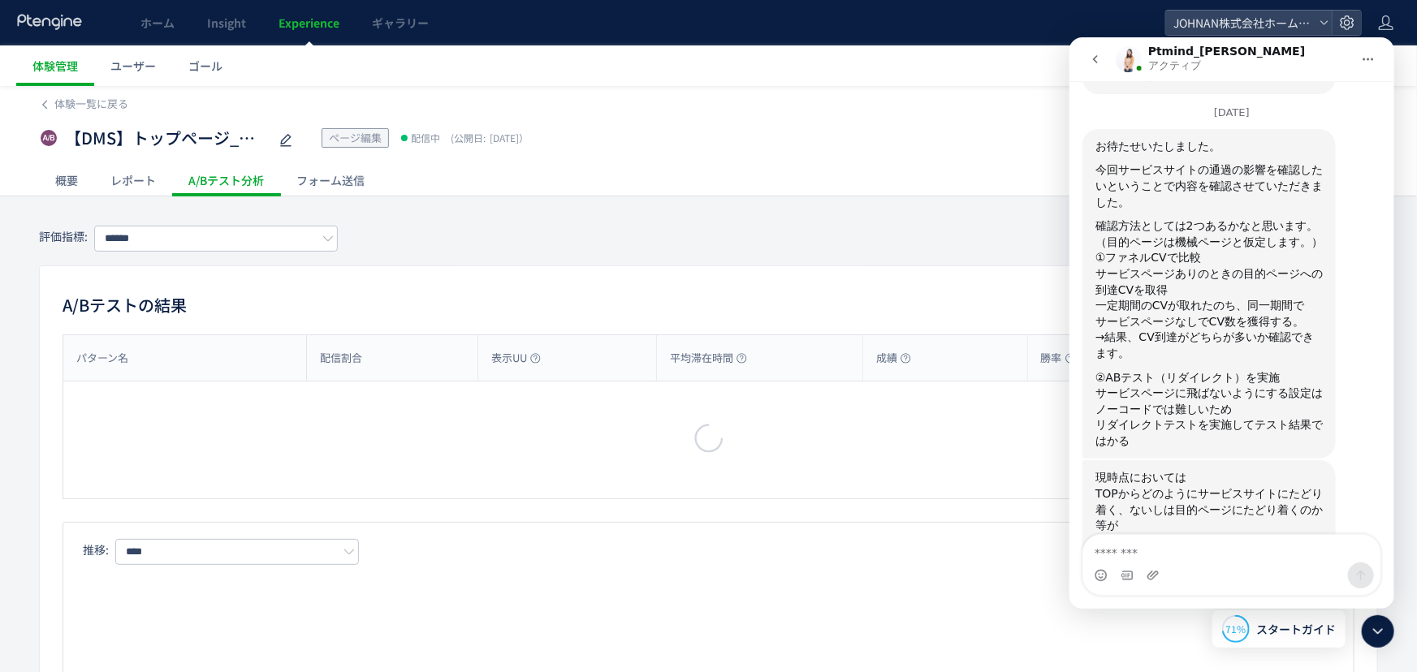
type input "******"
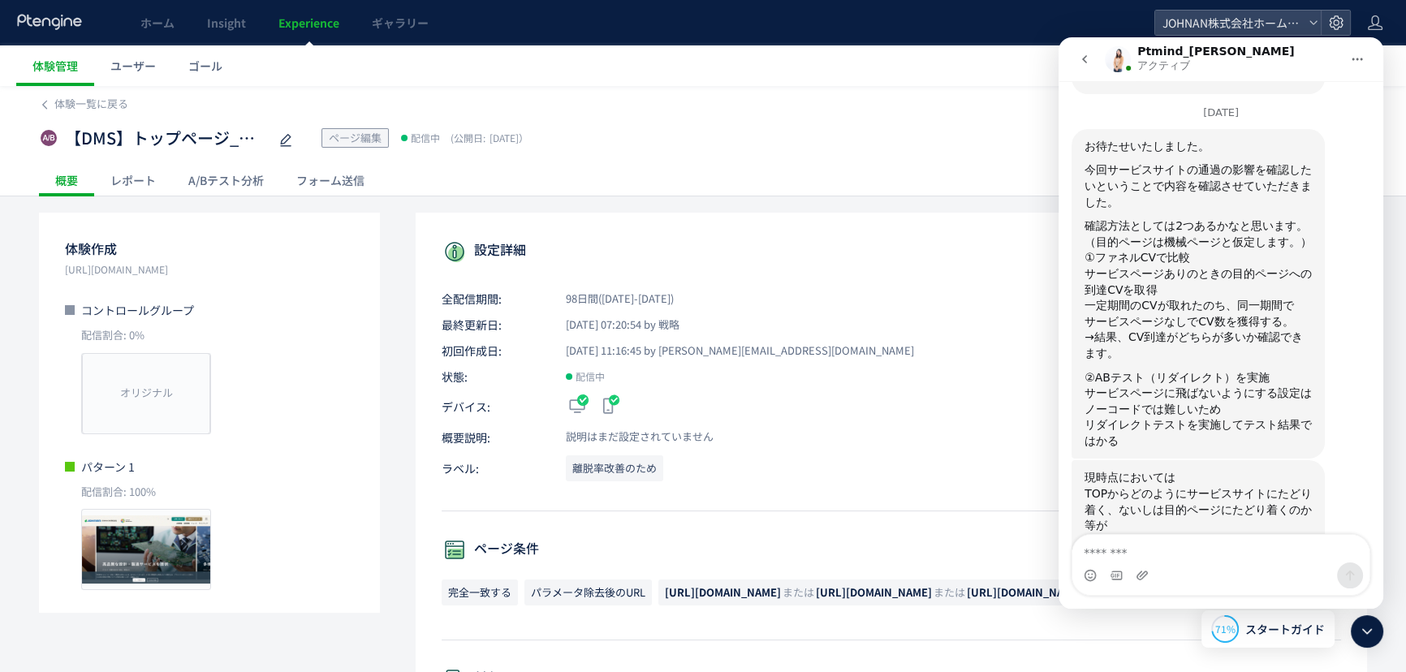
click at [1361, 636] on icon at bounding box center [1366, 631] width 19 height 19
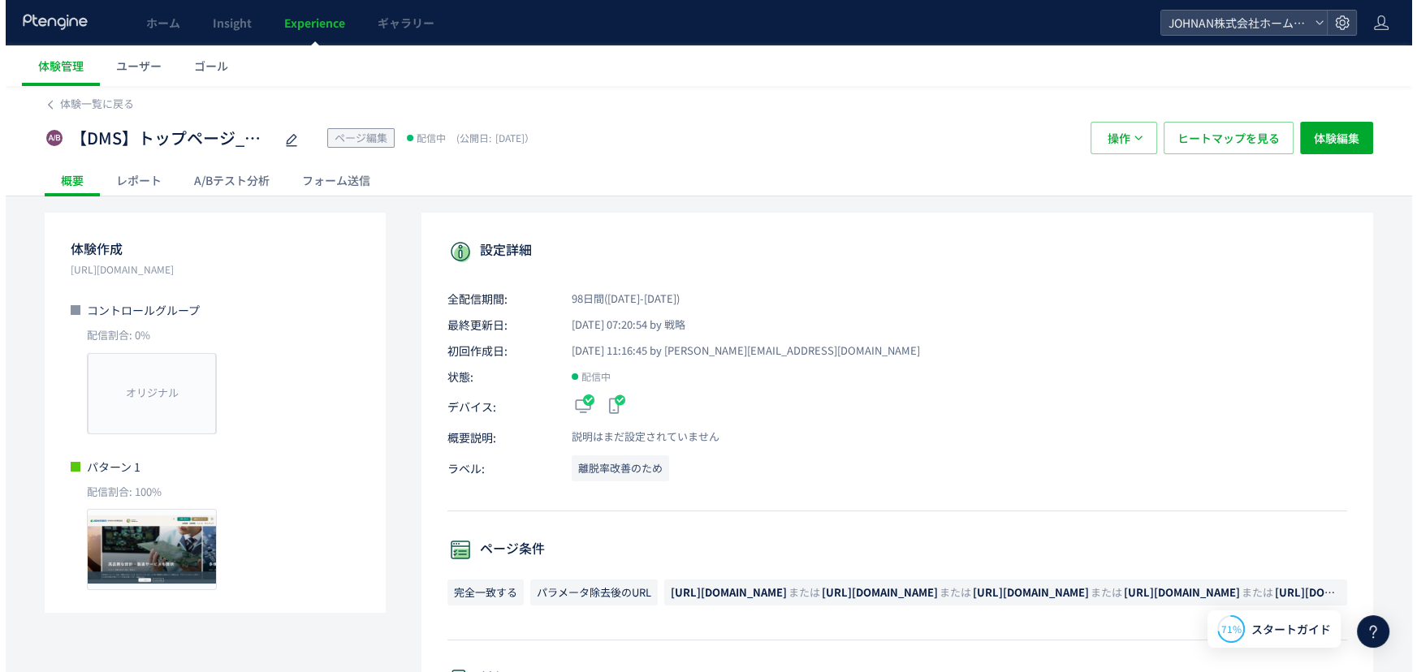
scroll to position [856, 0]
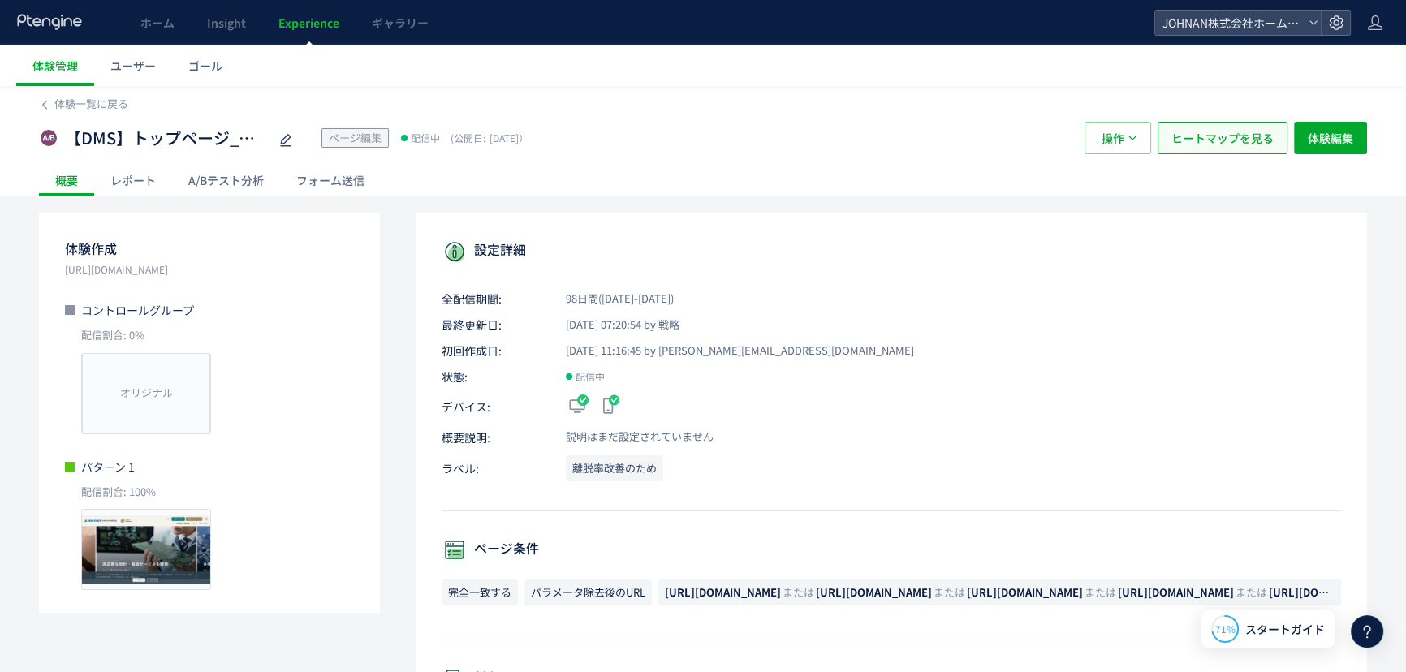
click at [1206, 149] on span "ヒートマップを見る" at bounding box center [1223, 138] width 102 height 32
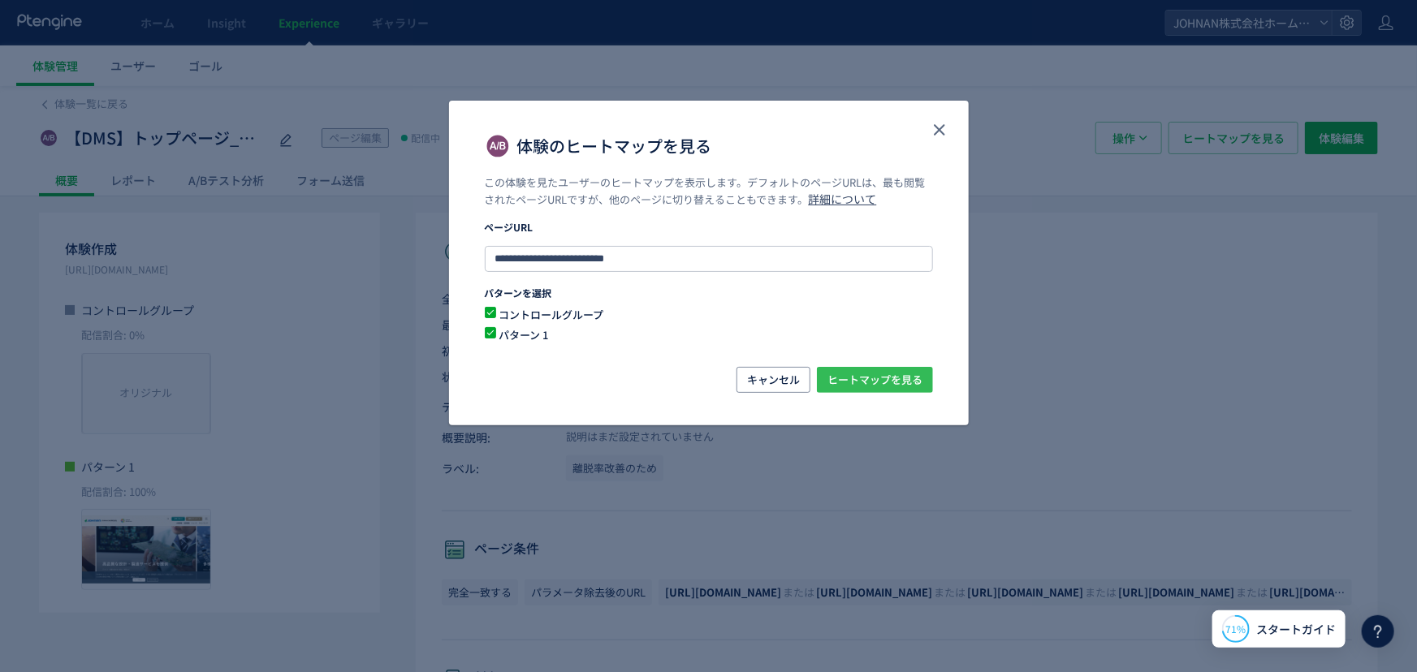
click at [896, 381] on span "ヒートマップを見る" at bounding box center [874, 380] width 95 height 26
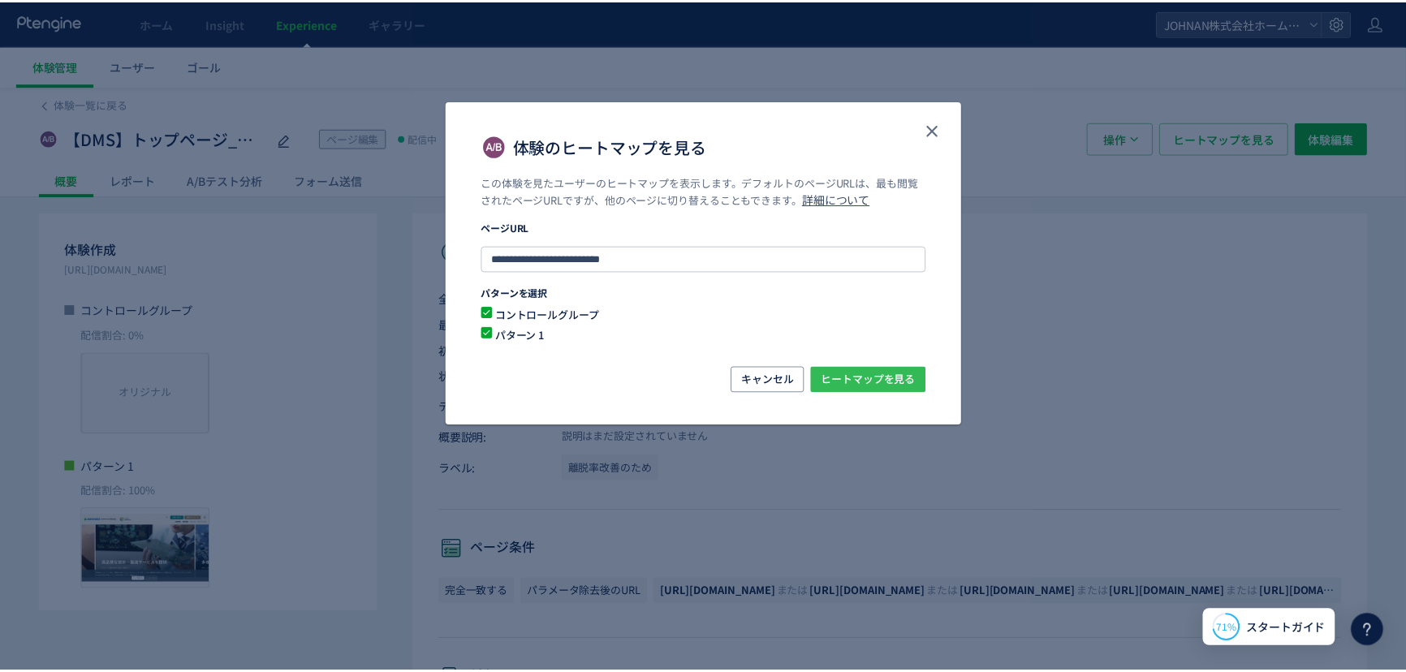
scroll to position [1270, 0]
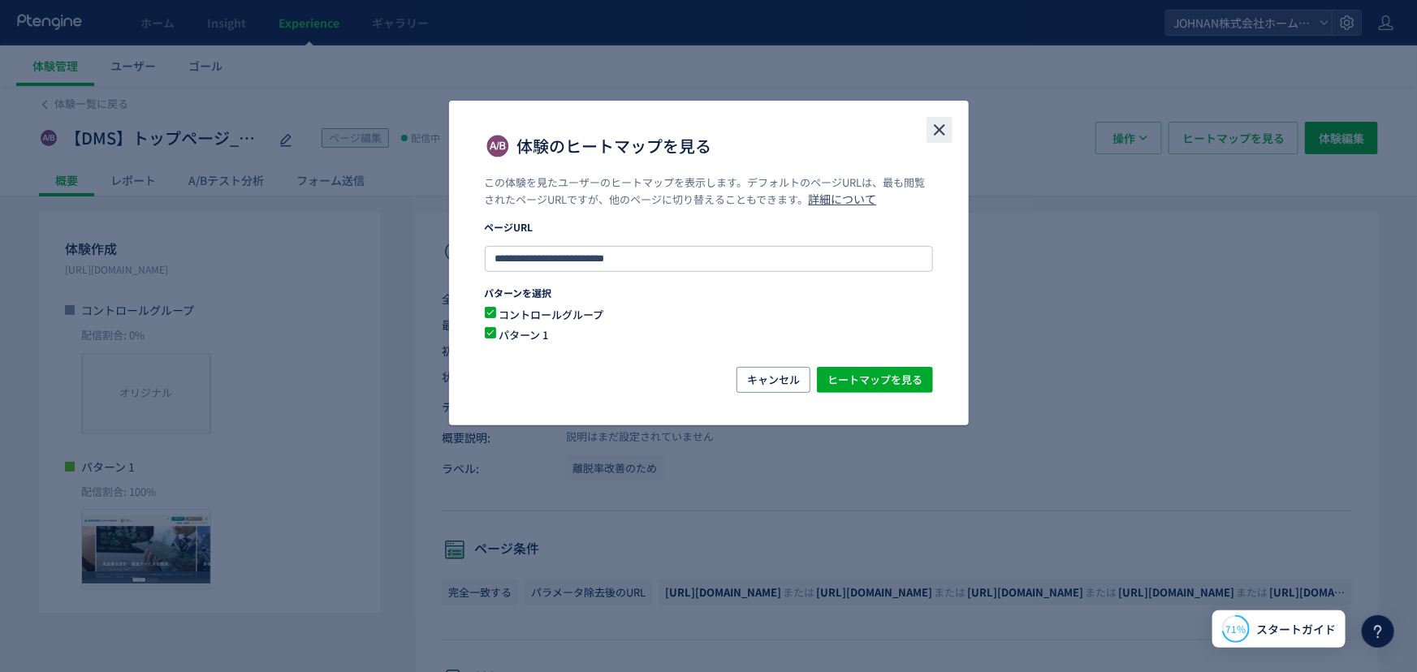
click at [935, 136] on icon "close" at bounding box center [939, 129] width 19 height 19
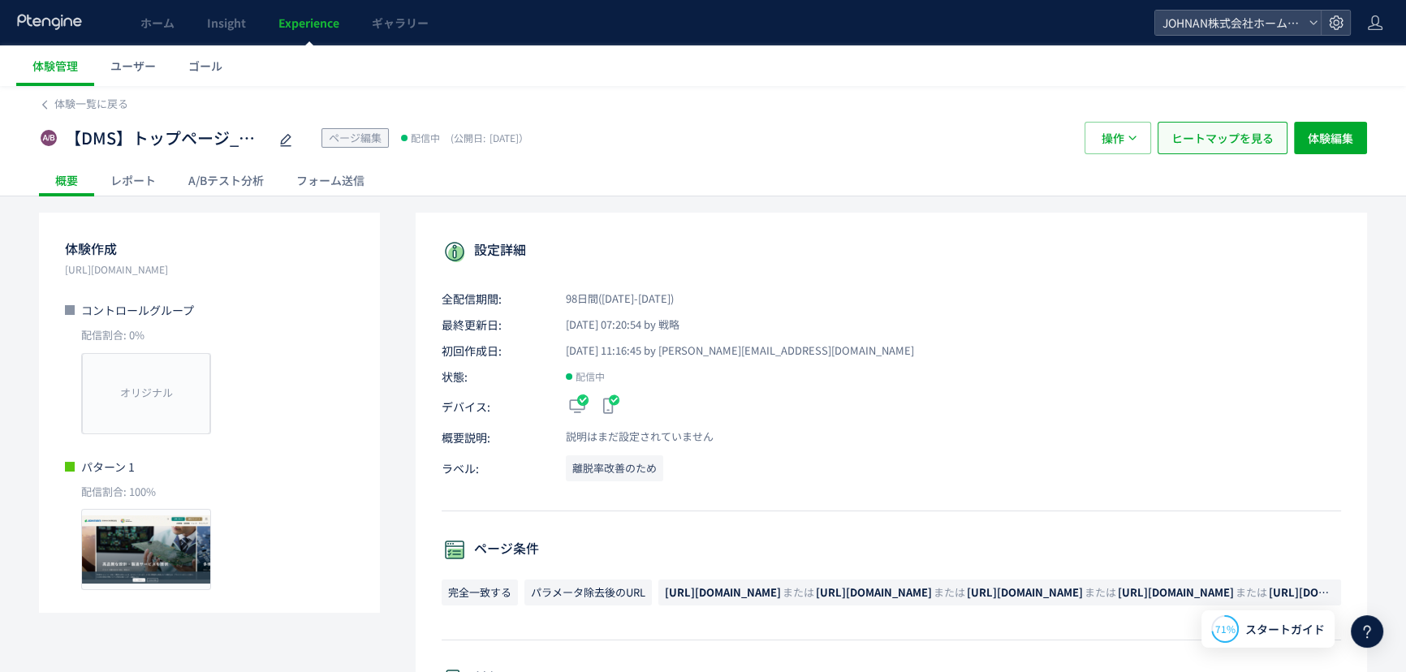
click at [1217, 137] on span "ヒートマップを見る" at bounding box center [1223, 138] width 102 height 32
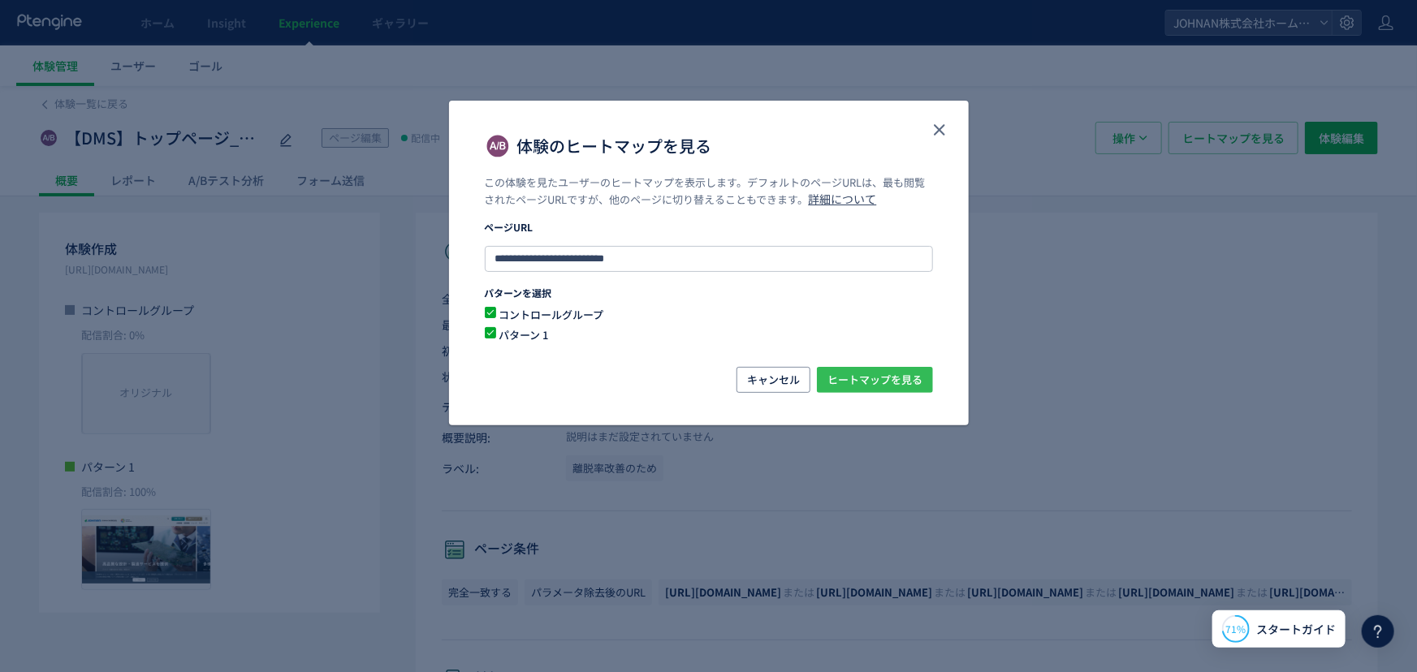
click at [891, 378] on span "ヒートマップを見る" at bounding box center [874, 380] width 95 height 26
click at [951, 130] on button "close" at bounding box center [939, 130] width 26 height 26
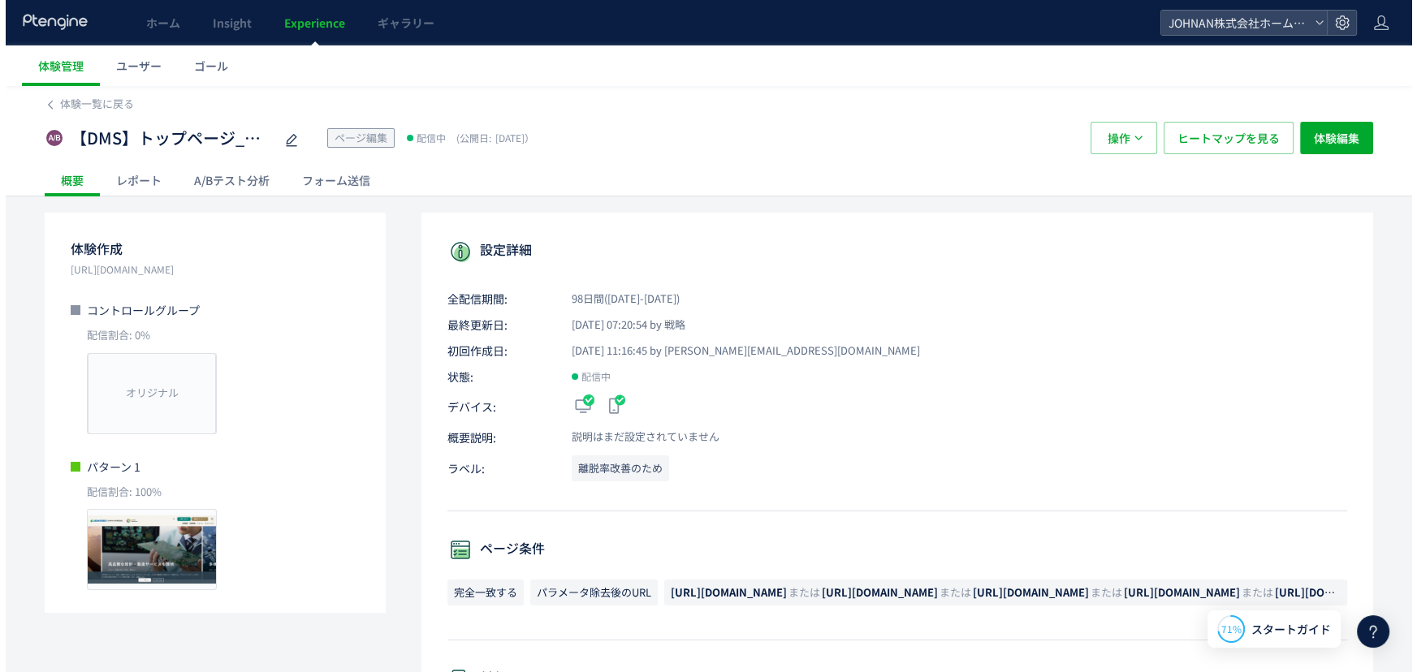
scroll to position [1332, 0]
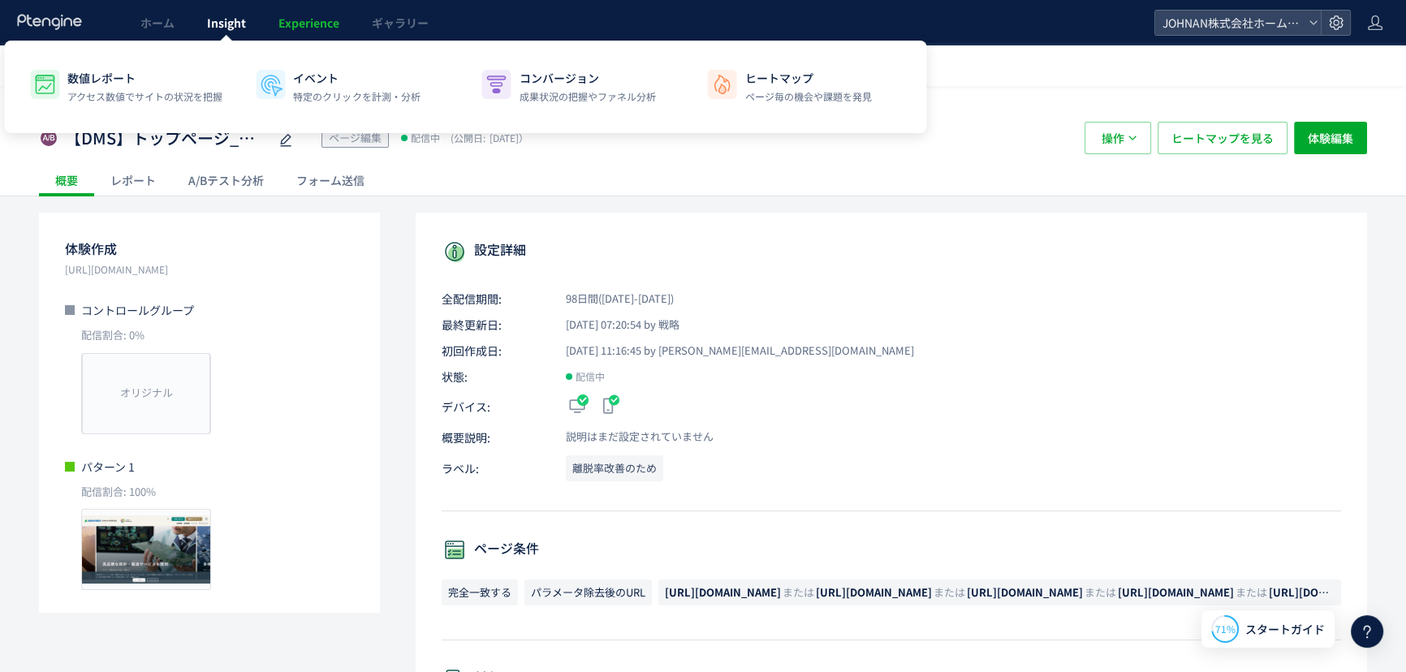
click at [240, 23] on span "Insight" at bounding box center [226, 23] width 39 height 16
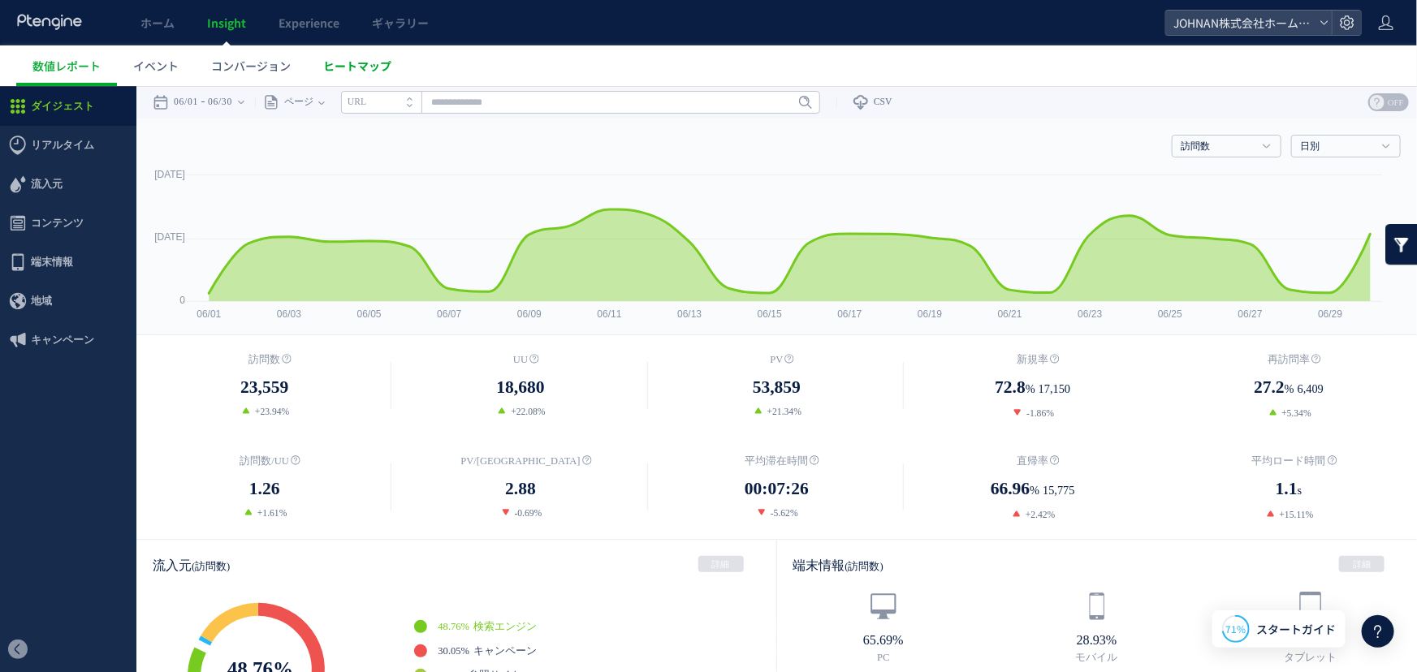
click at [386, 67] on span "ヒートマップ" at bounding box center [357, 66] width 68 height 16
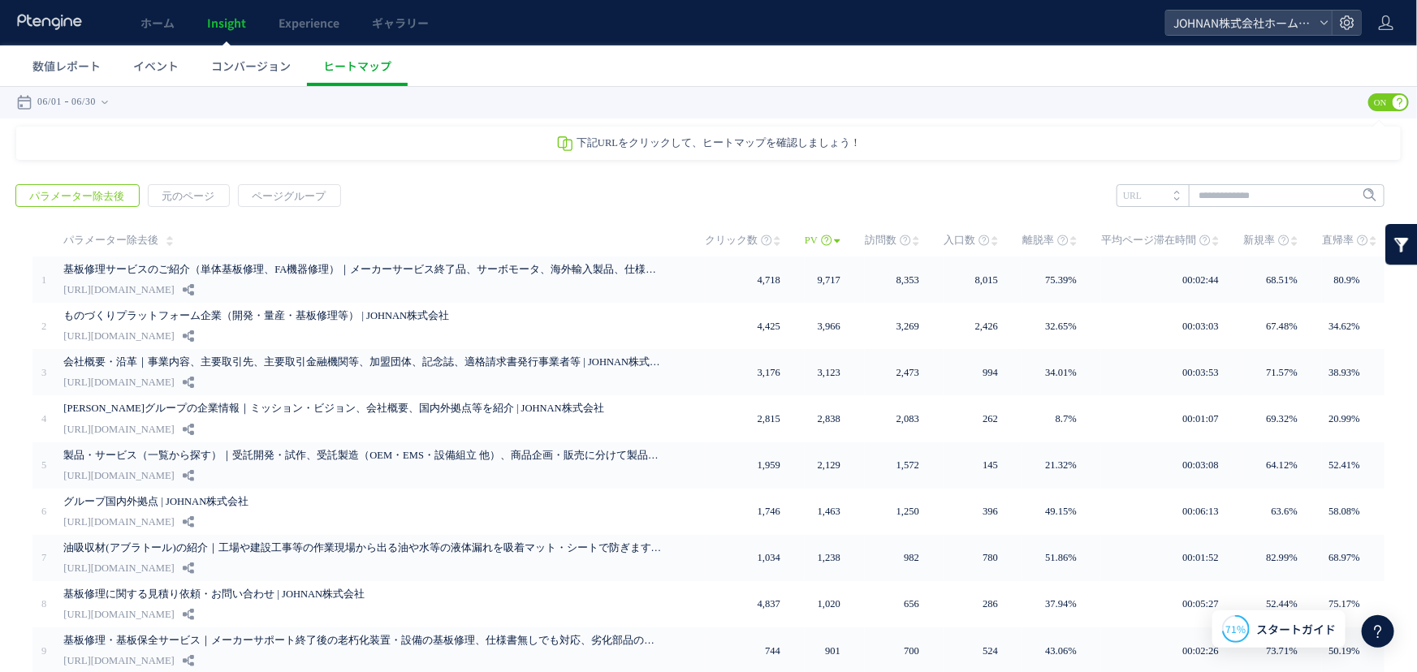
scroll to position [1332, 0]
click at [1218, 194] on input "text" at bounding box center [1250, 194] width 268 height 23
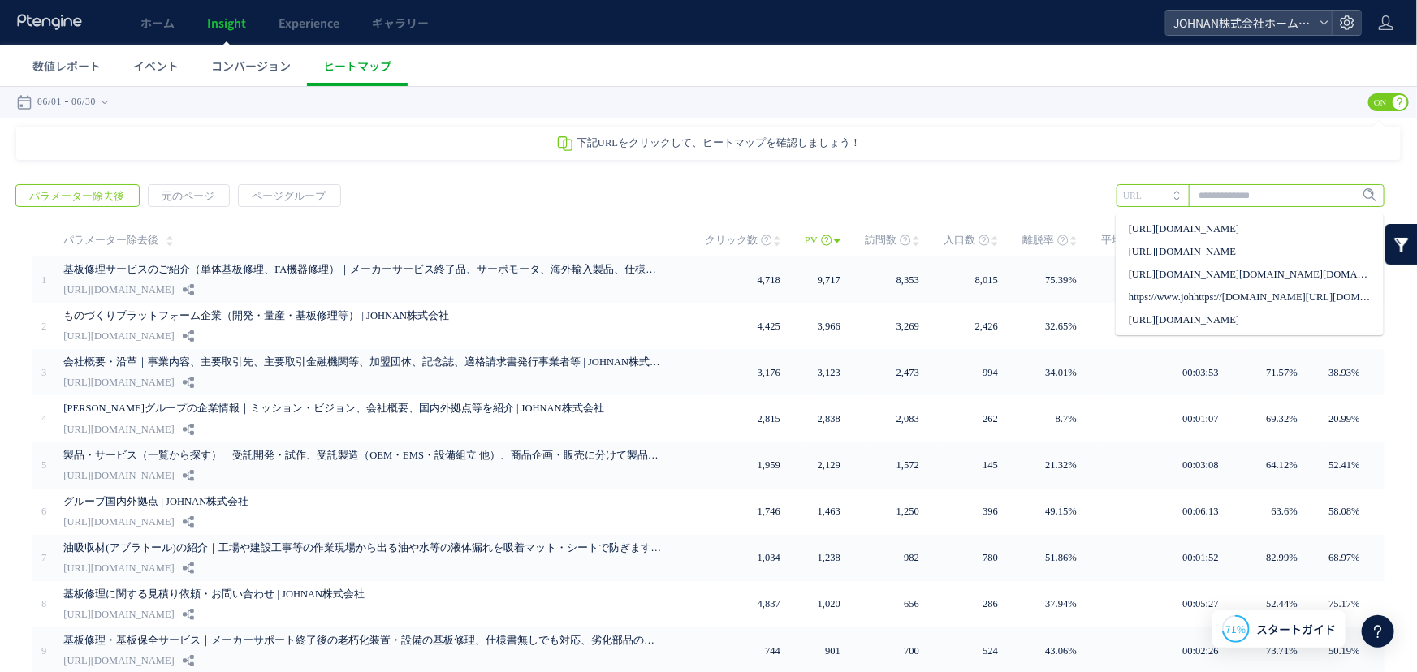
paste input "**********"
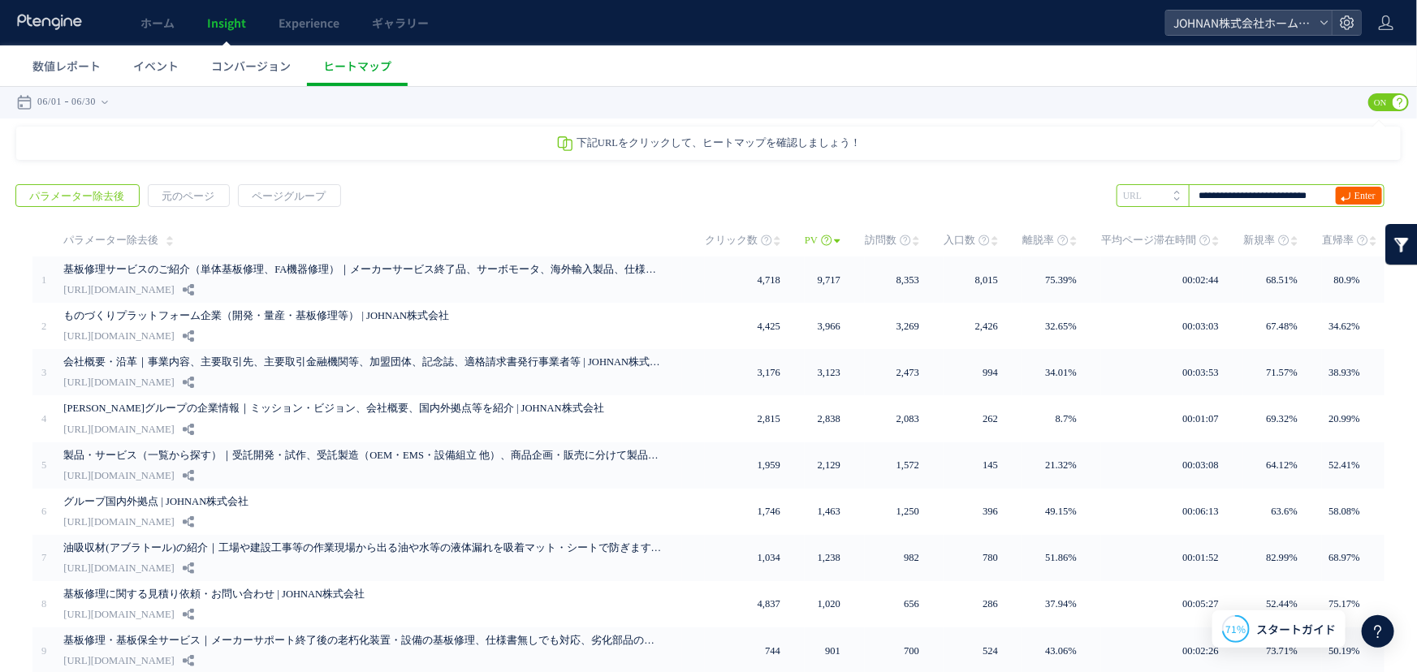
type input "**********"
click at [1354, 193] on span "Enter" at bounding box center [1364, 195] width 21 height 18
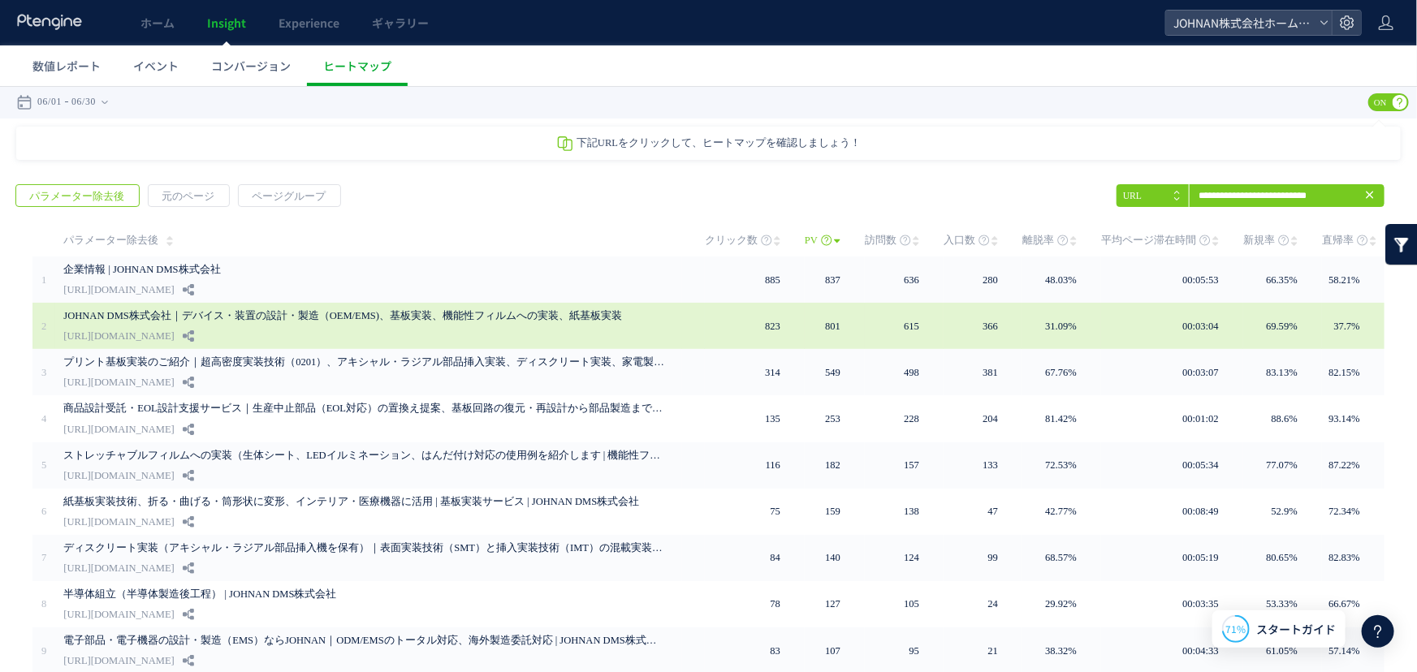
click at [552, 332] on div "JOHNAN DMS株式会社｜デバイス・装置の設計・製造（OEM/EMS)、基板実装、機能性フィルムへの実装、紙基板実装 https://www.johnan…" at bounding box center [372, 325] width 619 height 46
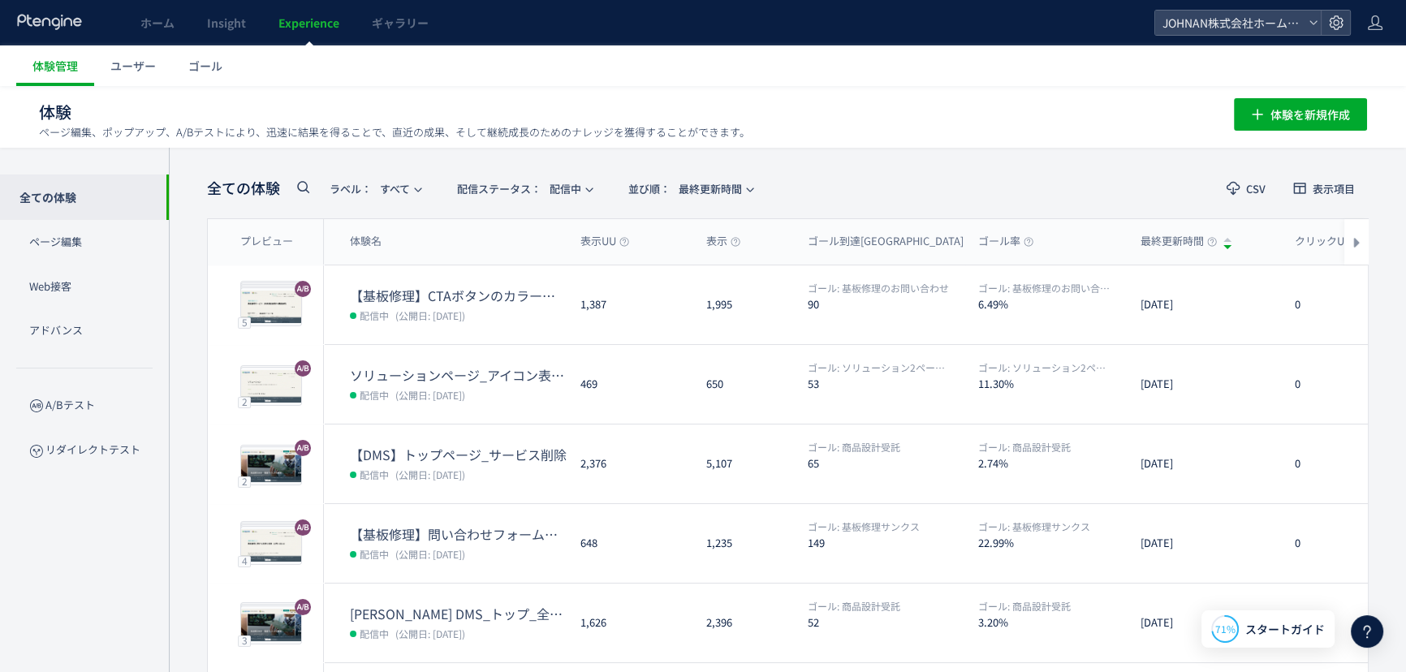
click at [1365, 637] on icon at bounding box center [1366, 631] width 19 height 19
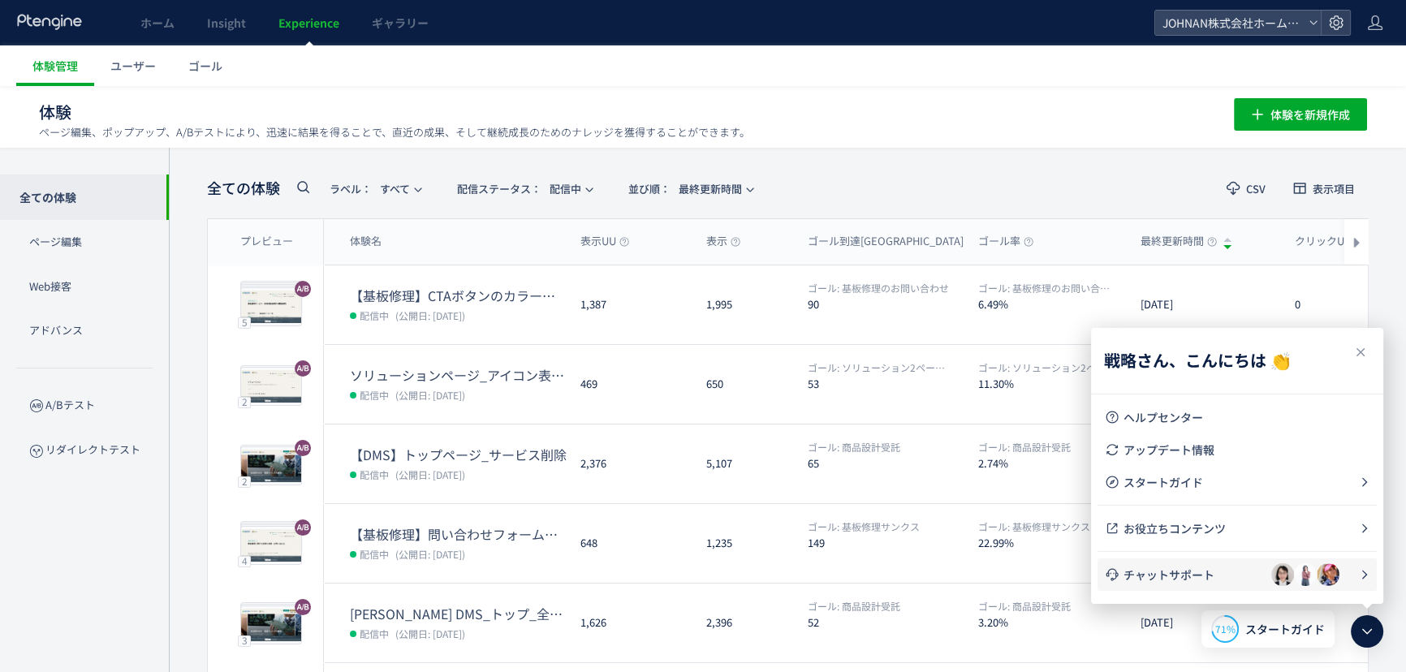
click at [1219, 579] on span "チャットサポート" at bounding box center [1198, 575] width 148 height 16
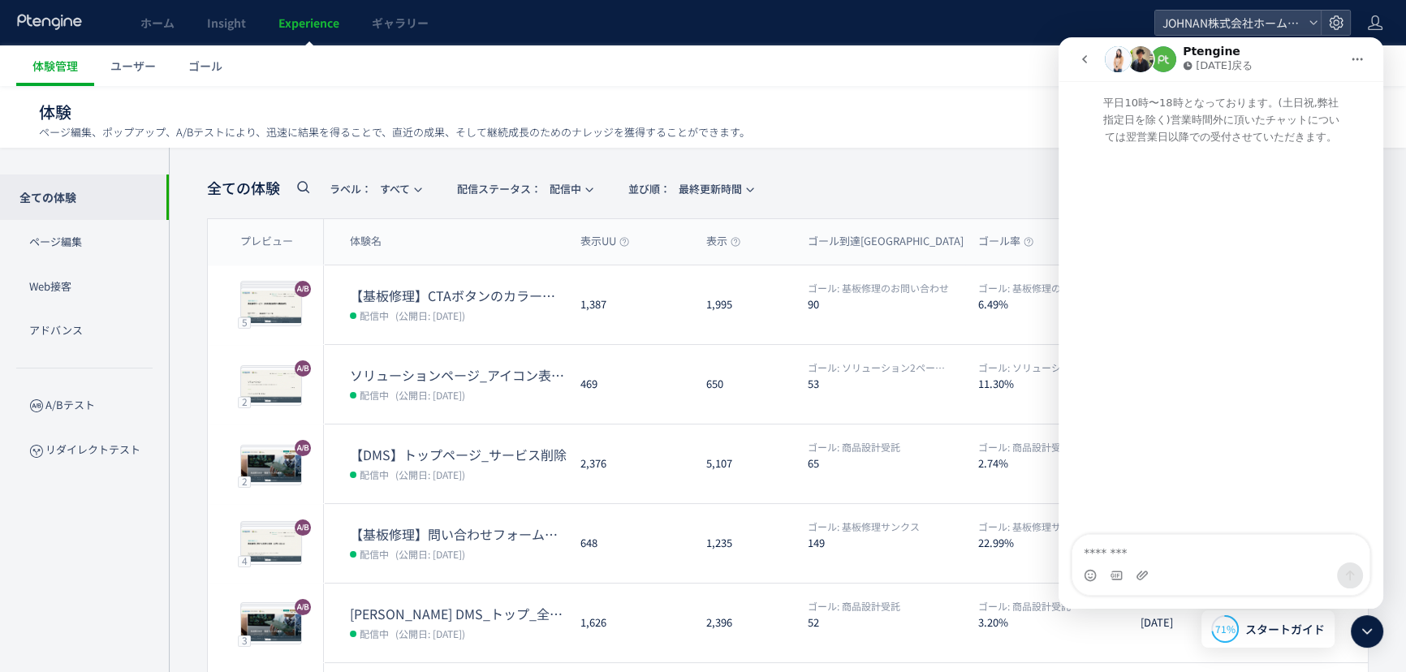
click at [1072, 58] on button "go back" at bounding box center [1084, 59] width 31 height 31
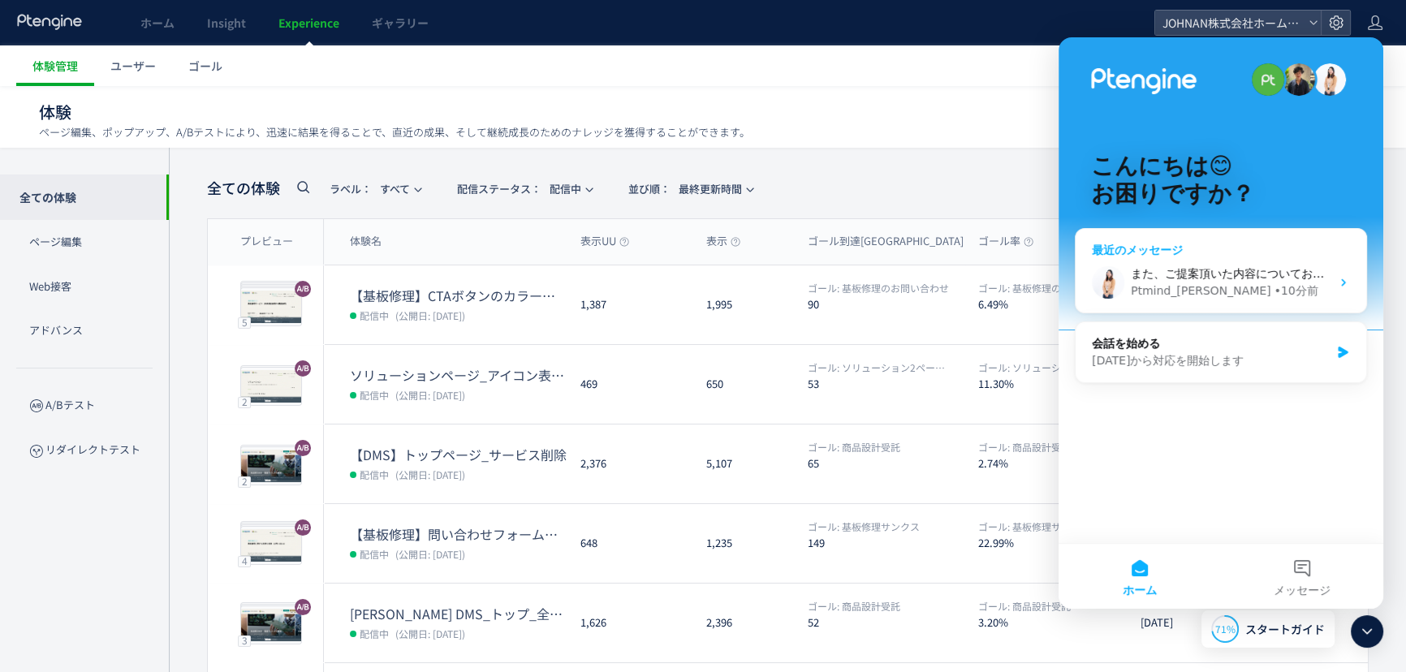
click at [1180, 286] on div "Ptmind_[PERSON_NAME]" at bounding box center [1201, 291] width 140 height 17
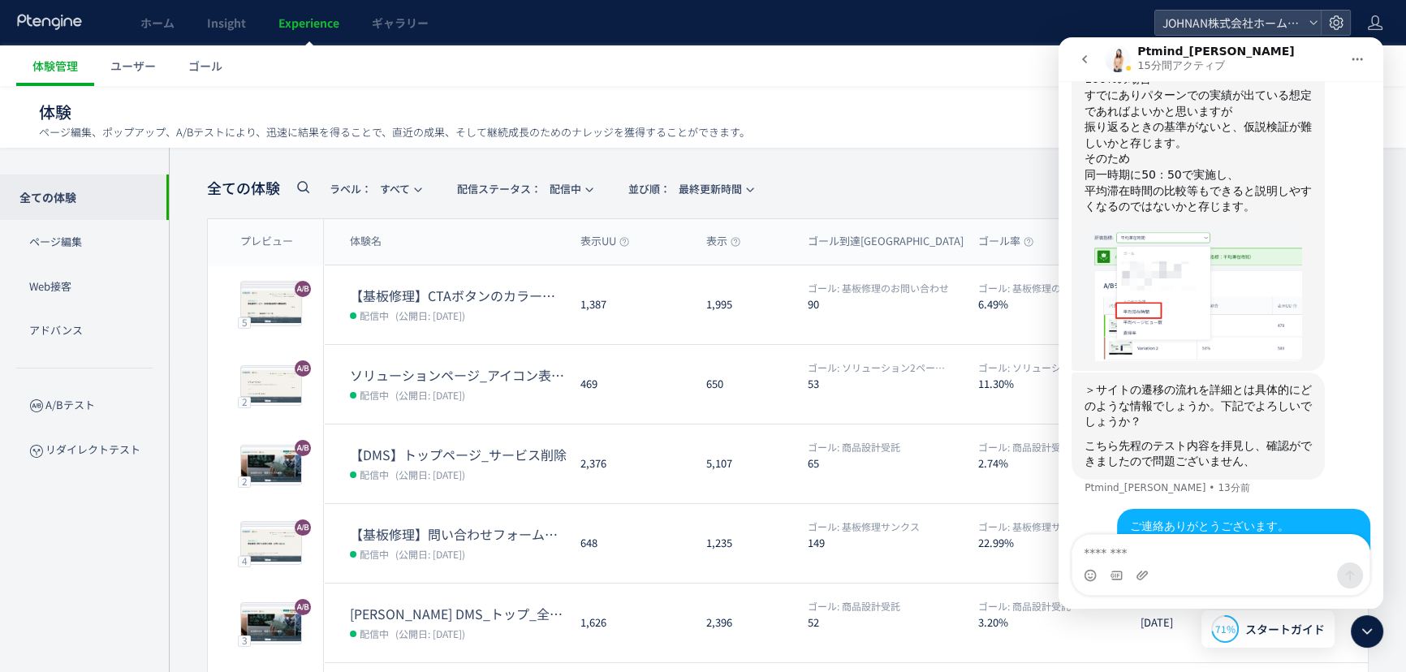
scroll to position [288, 0]
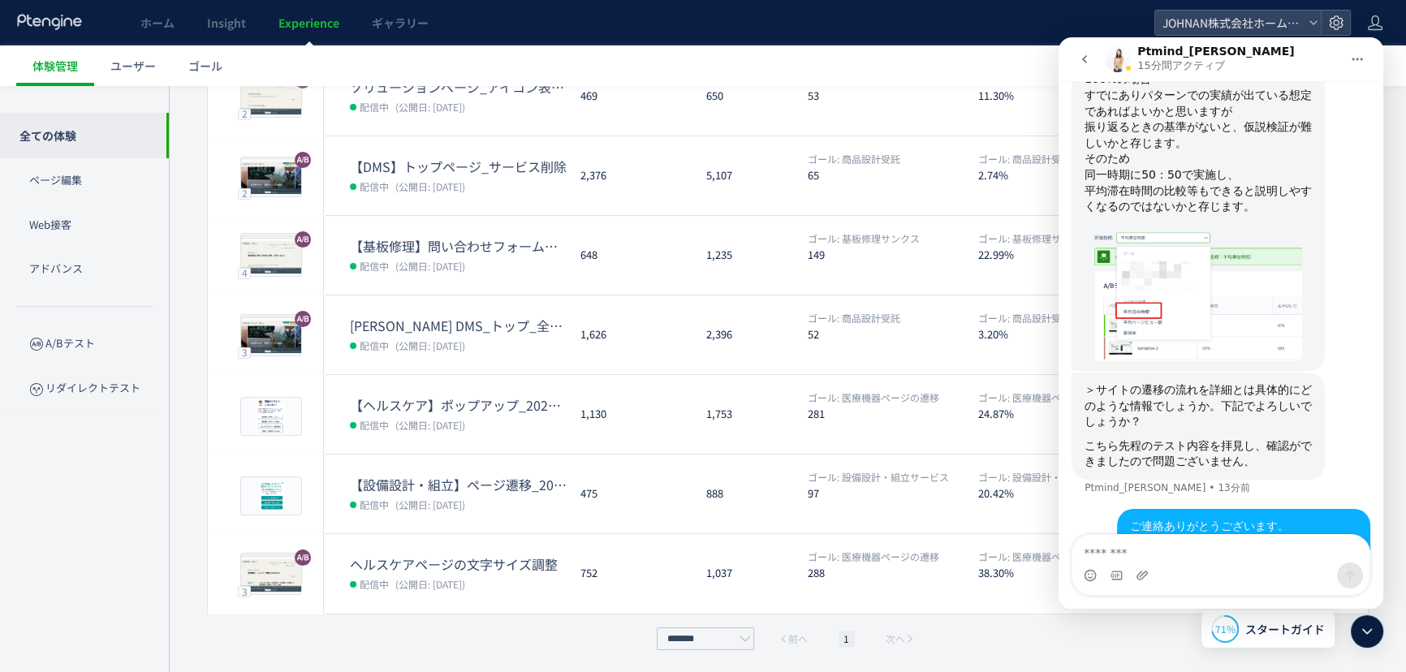
click at [1180, 550] on textarea "メッセージ..." at bounding box center [1220, 549] width 297 height 28
type textarea "*"
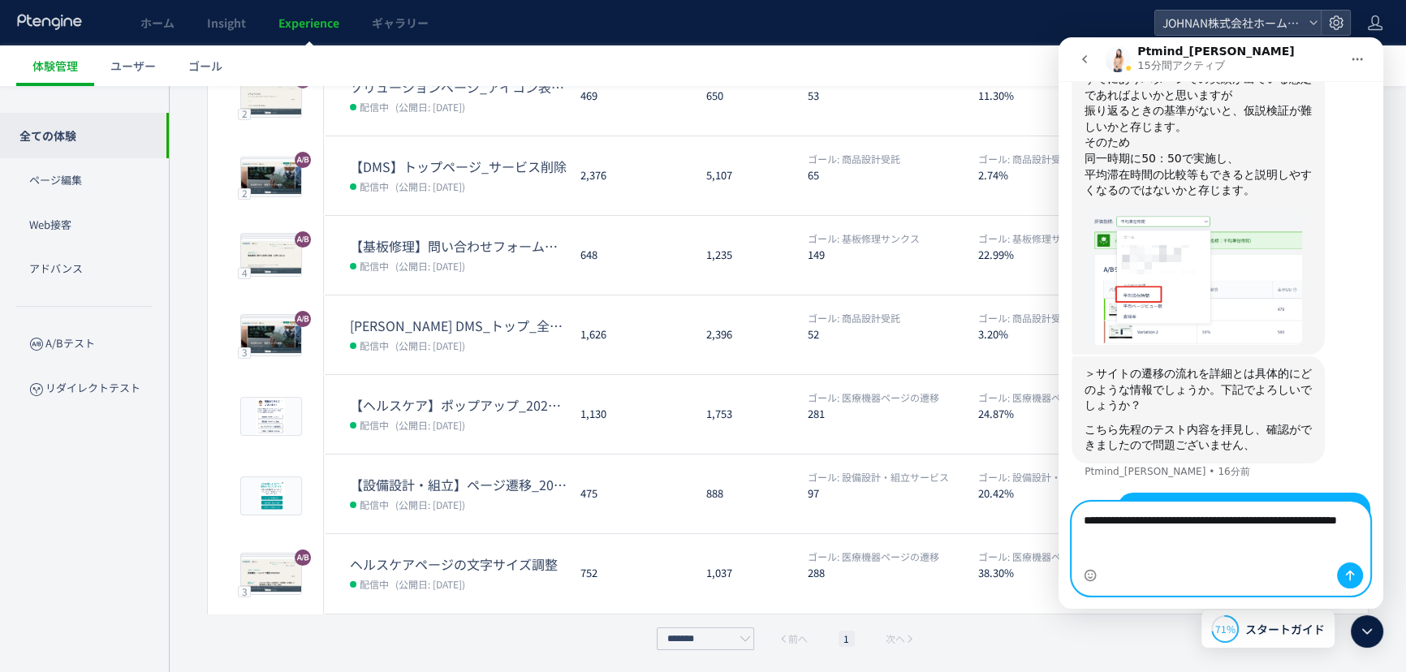
scroll to position [2338, 0]
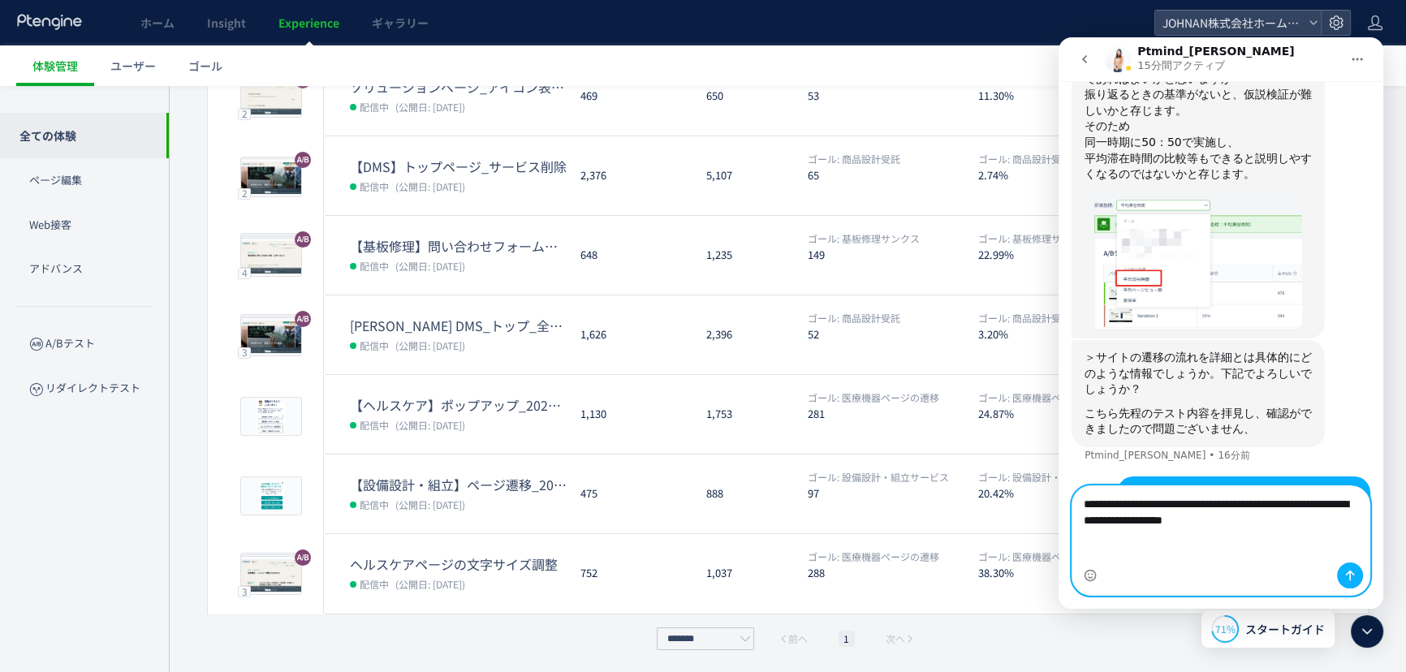
type textarea "**********"
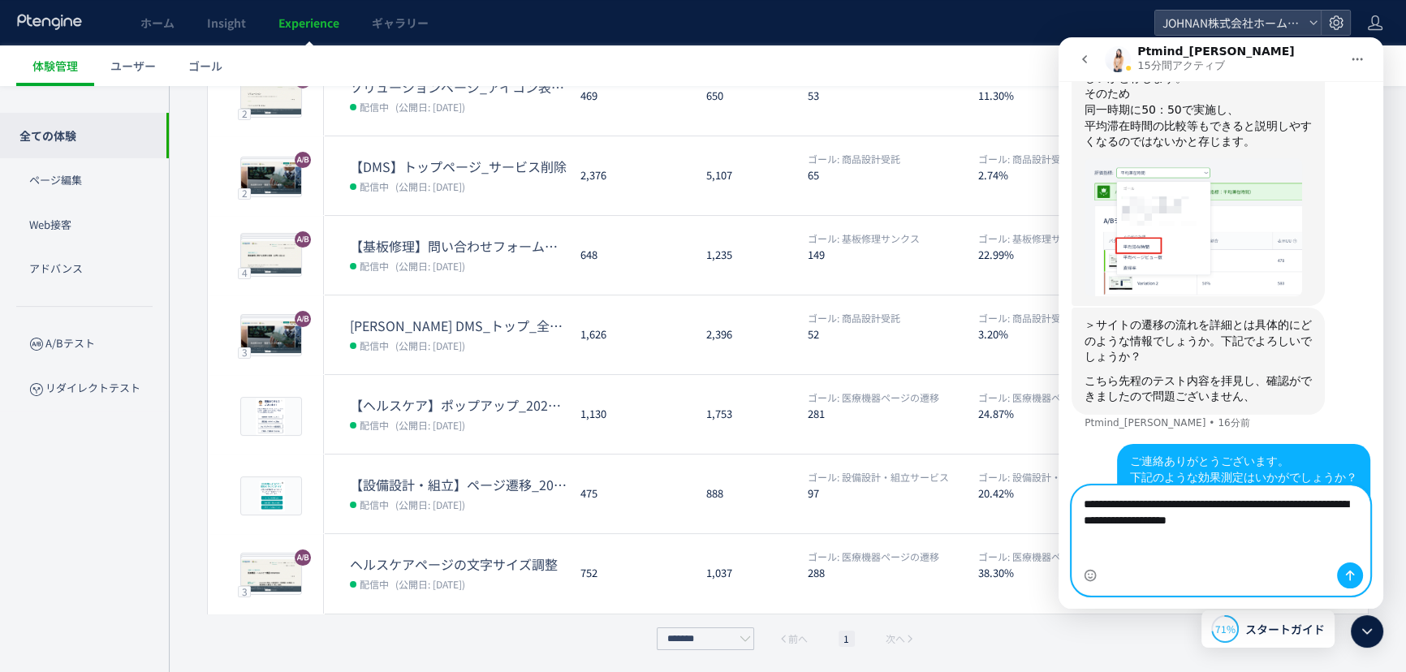
paste textarea "メッセージ..."
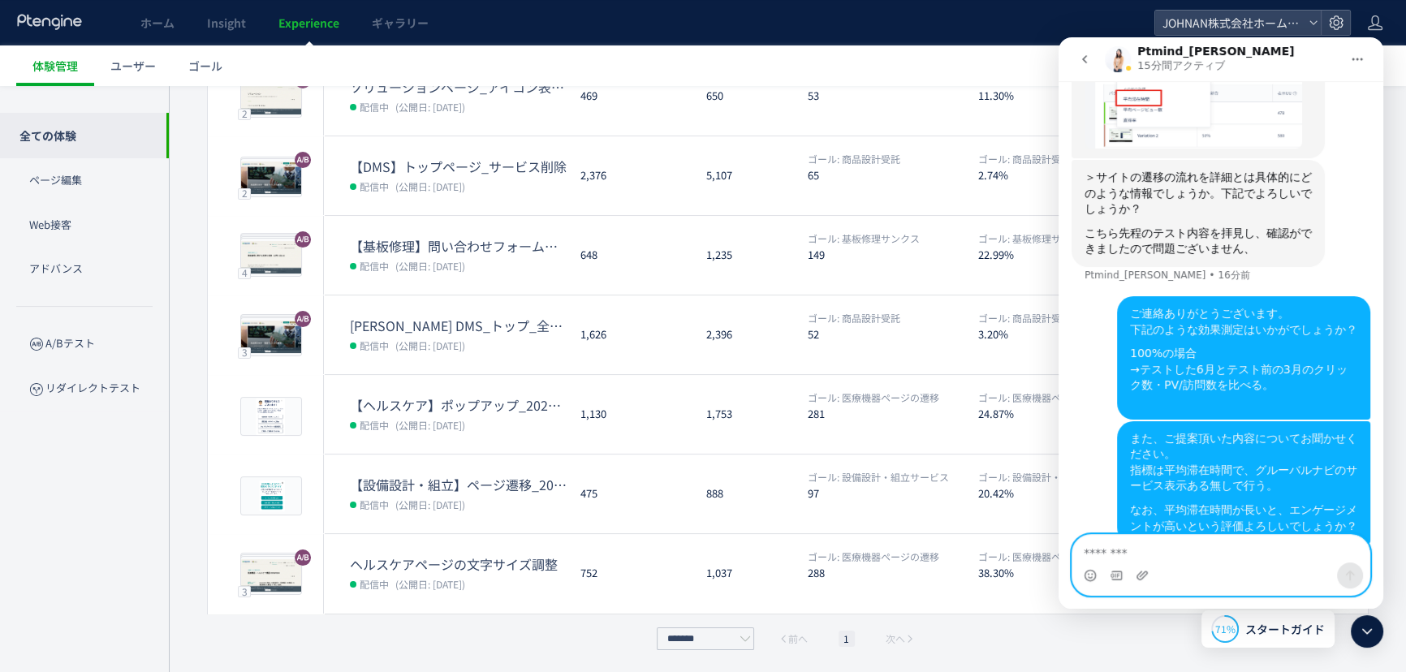
scroll to position [2539, 0]
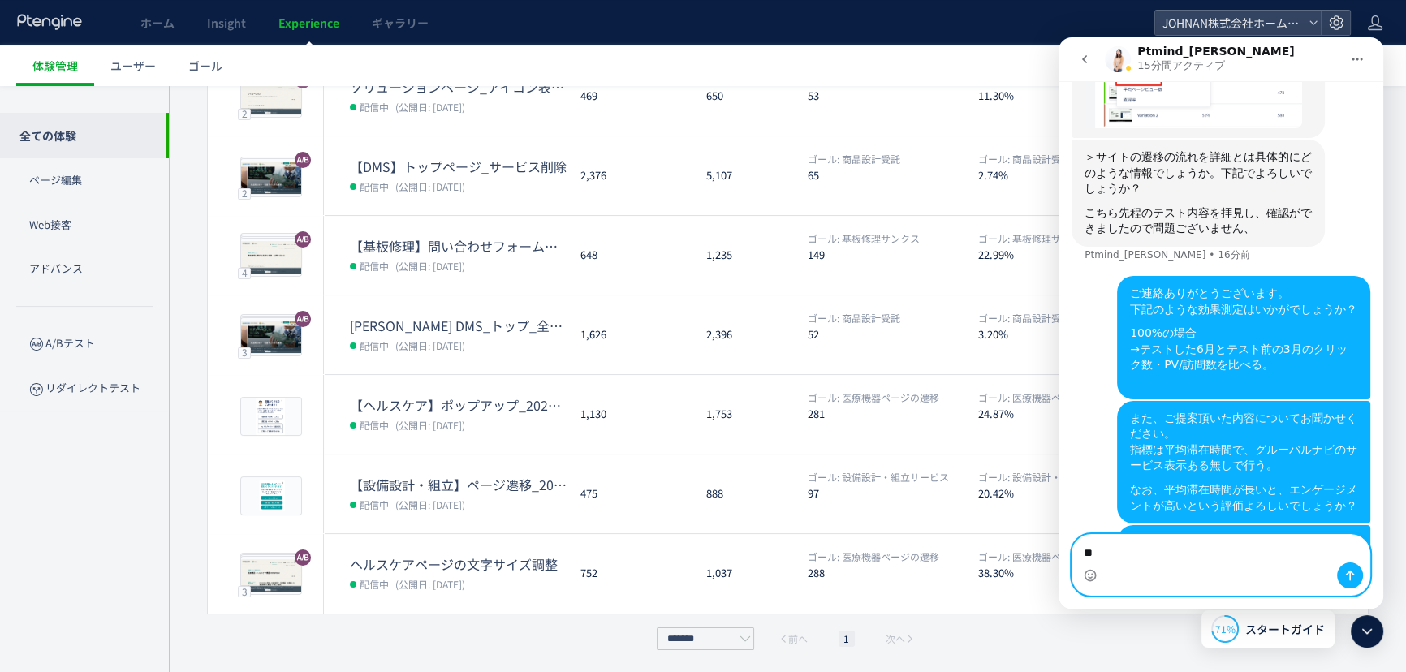
type textarea "*"
type textarea "**********"
